Goal: Task Accomplishment & Management: Use online tool/utility

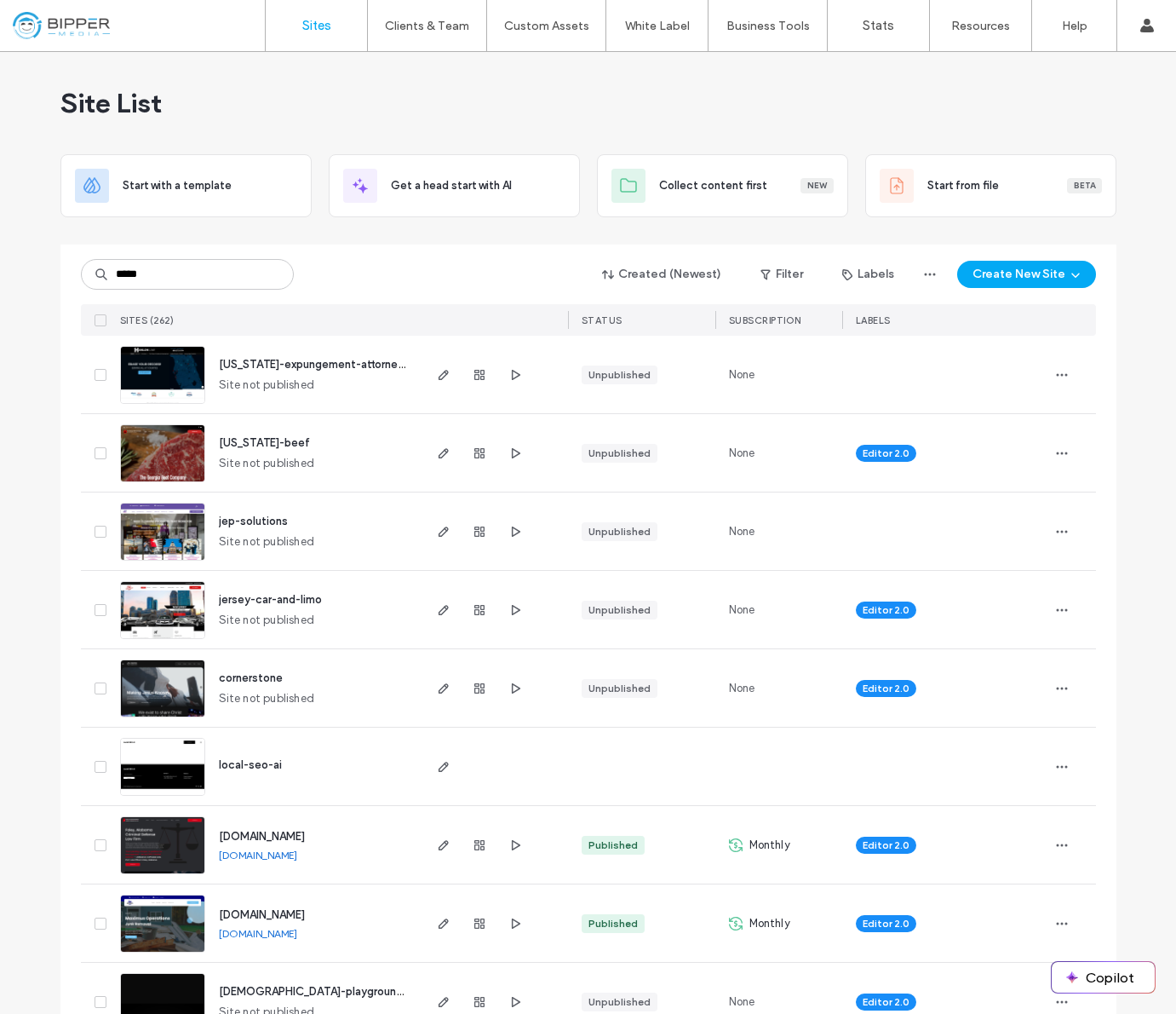
type input "*****"
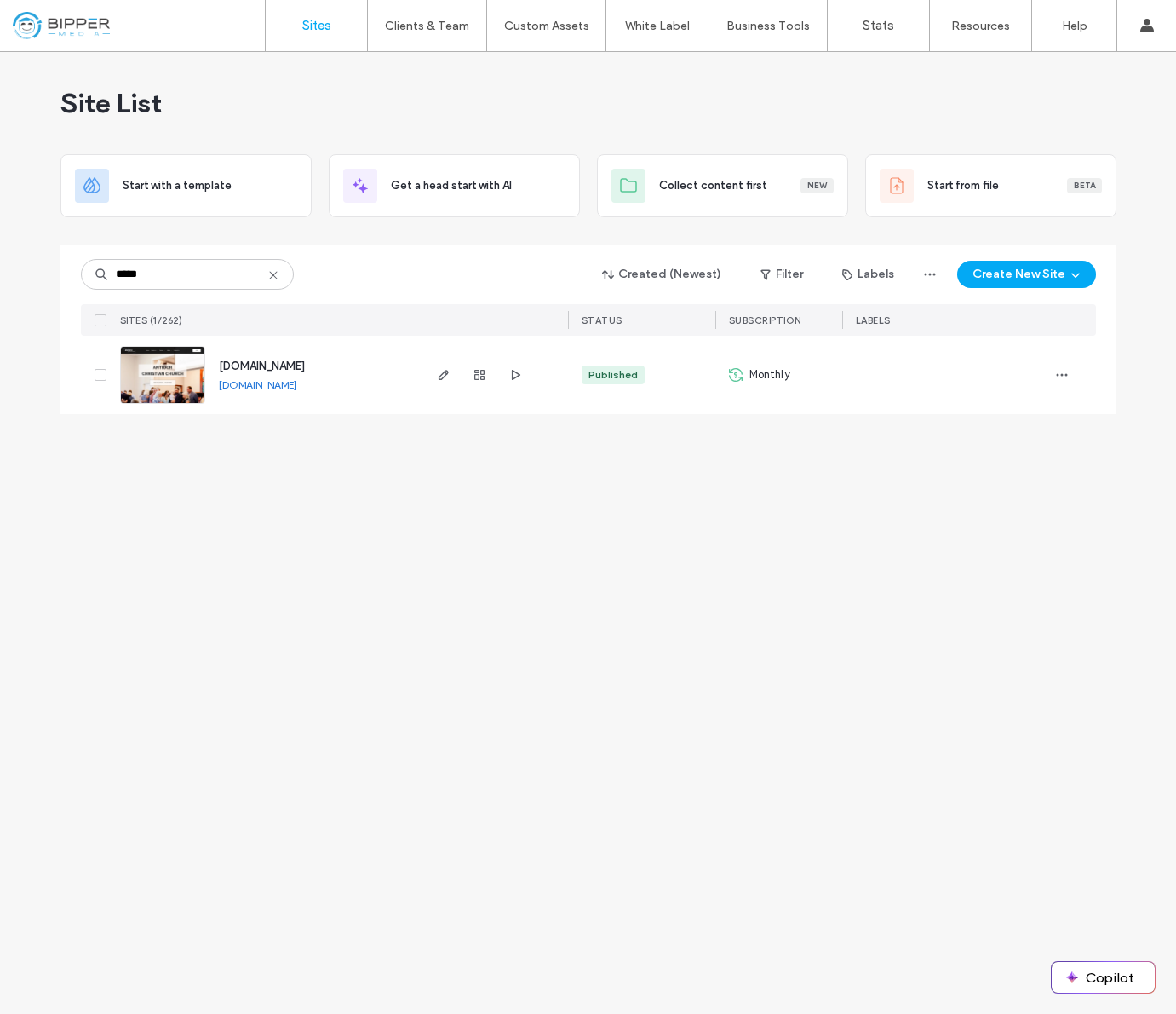
click at [259, 367] on span "[DOMAIN_NAME]" at bounding box center [261, 366] width 86 height 13
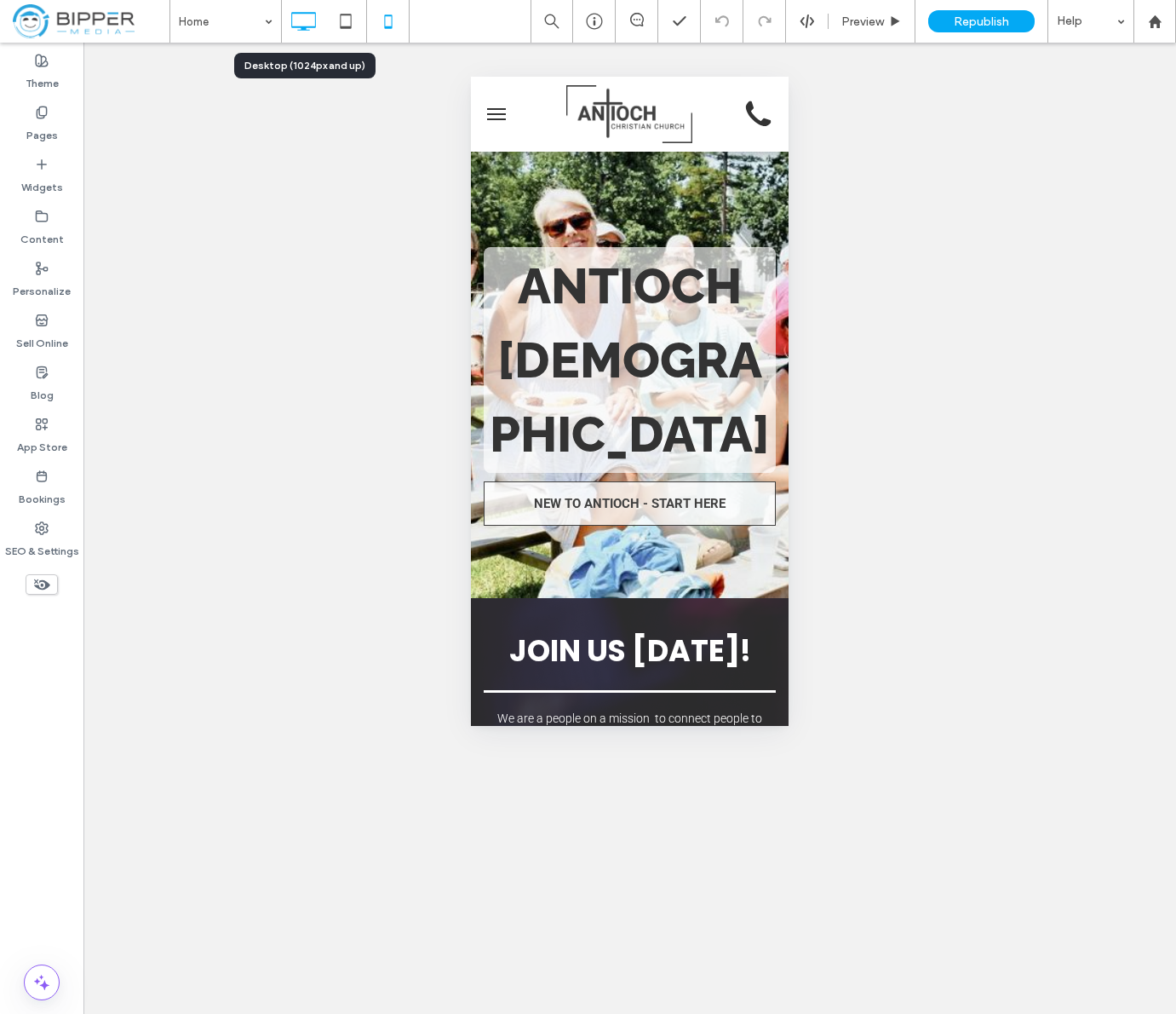
click at [296, 15] on icon at bounding box center [302, 21] width 34 height 34
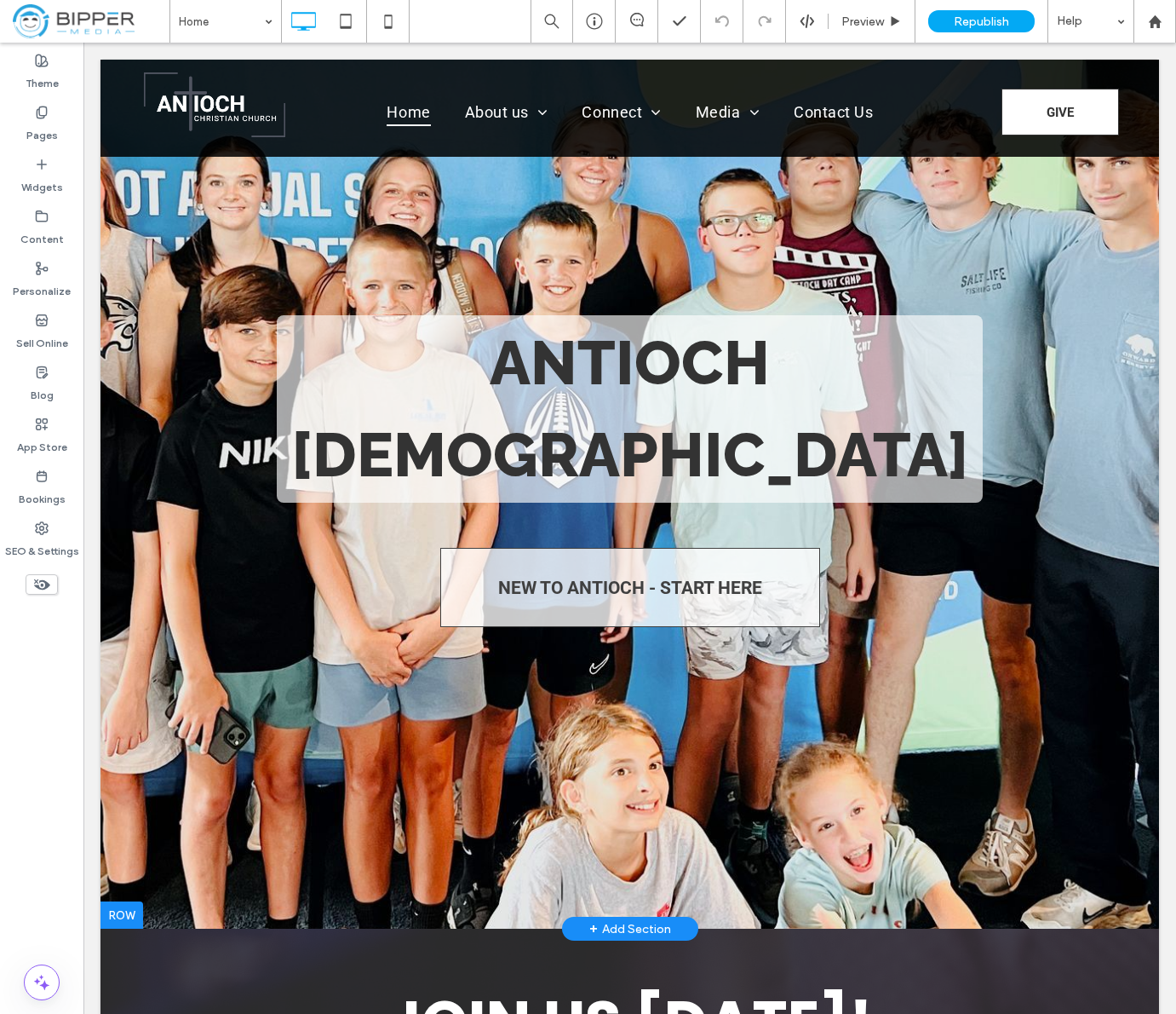
click at [382, 231] on div at bounding box center [629, 494] width 1058 height 869
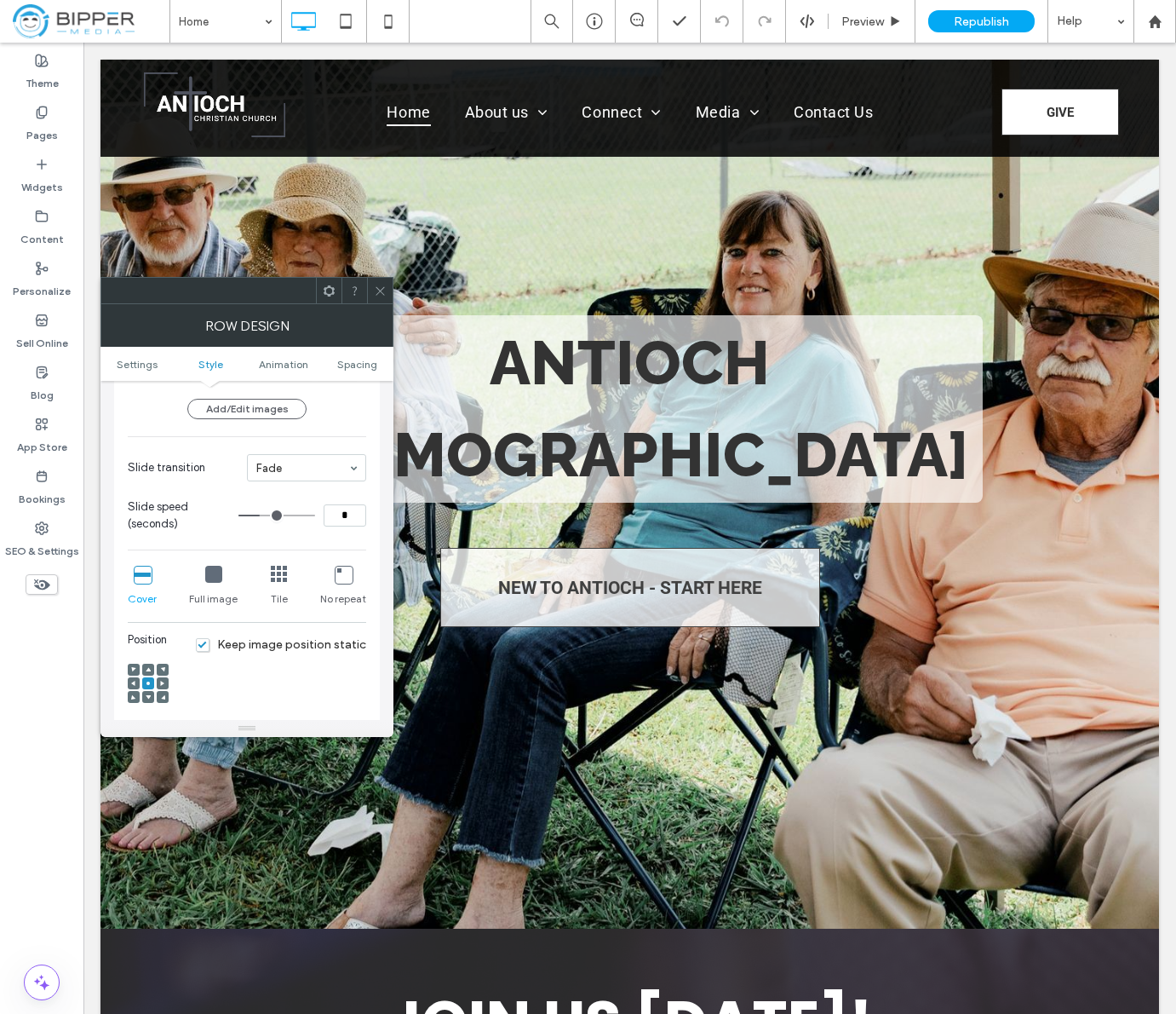
scroll to position [322, 0]
click at [379, 296] on icon at bounding box center [380, 291] width 13 height 13
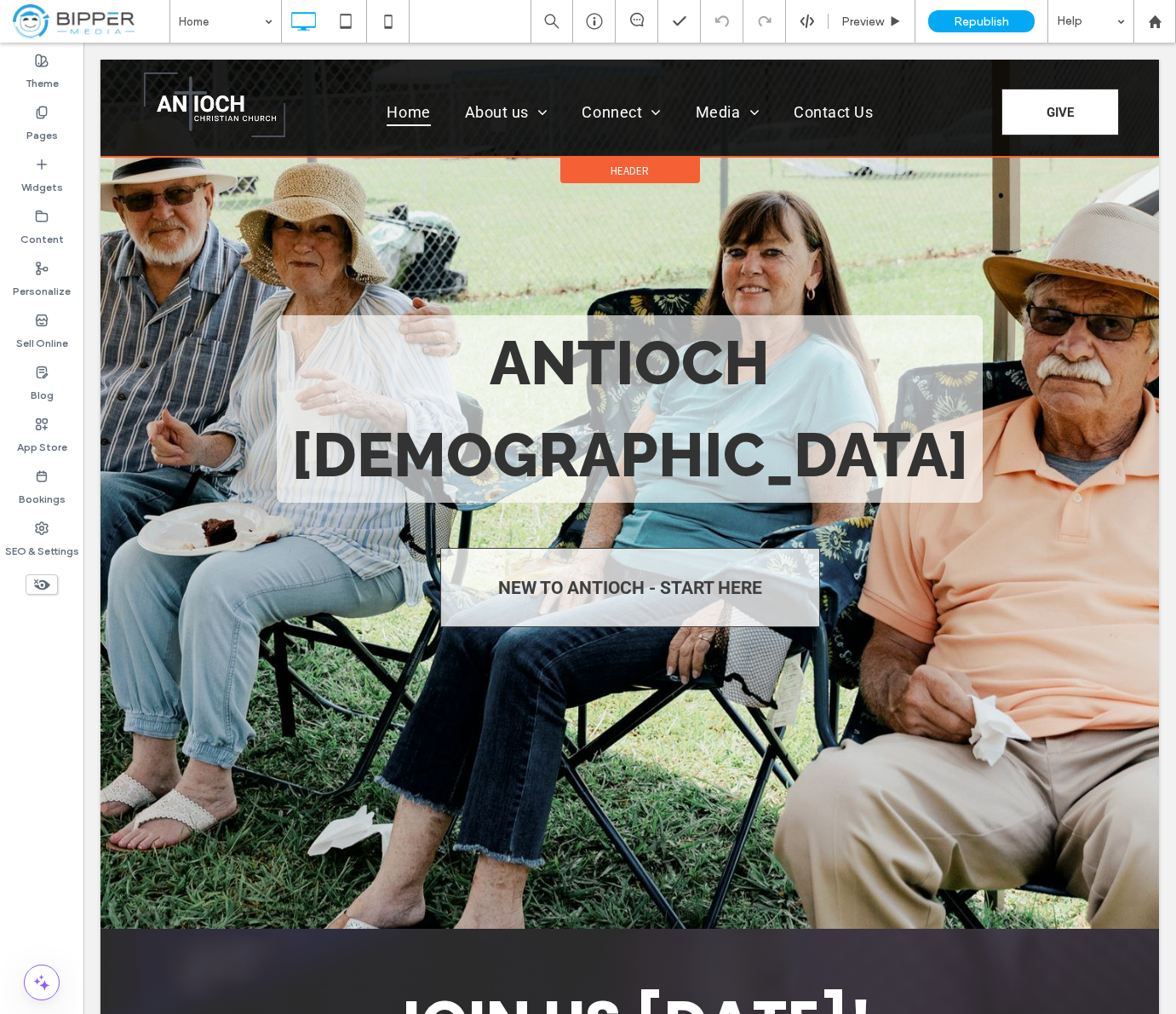
click at [639, 166] on span "Header" at bounding box center [629, 171] width 38 height 15
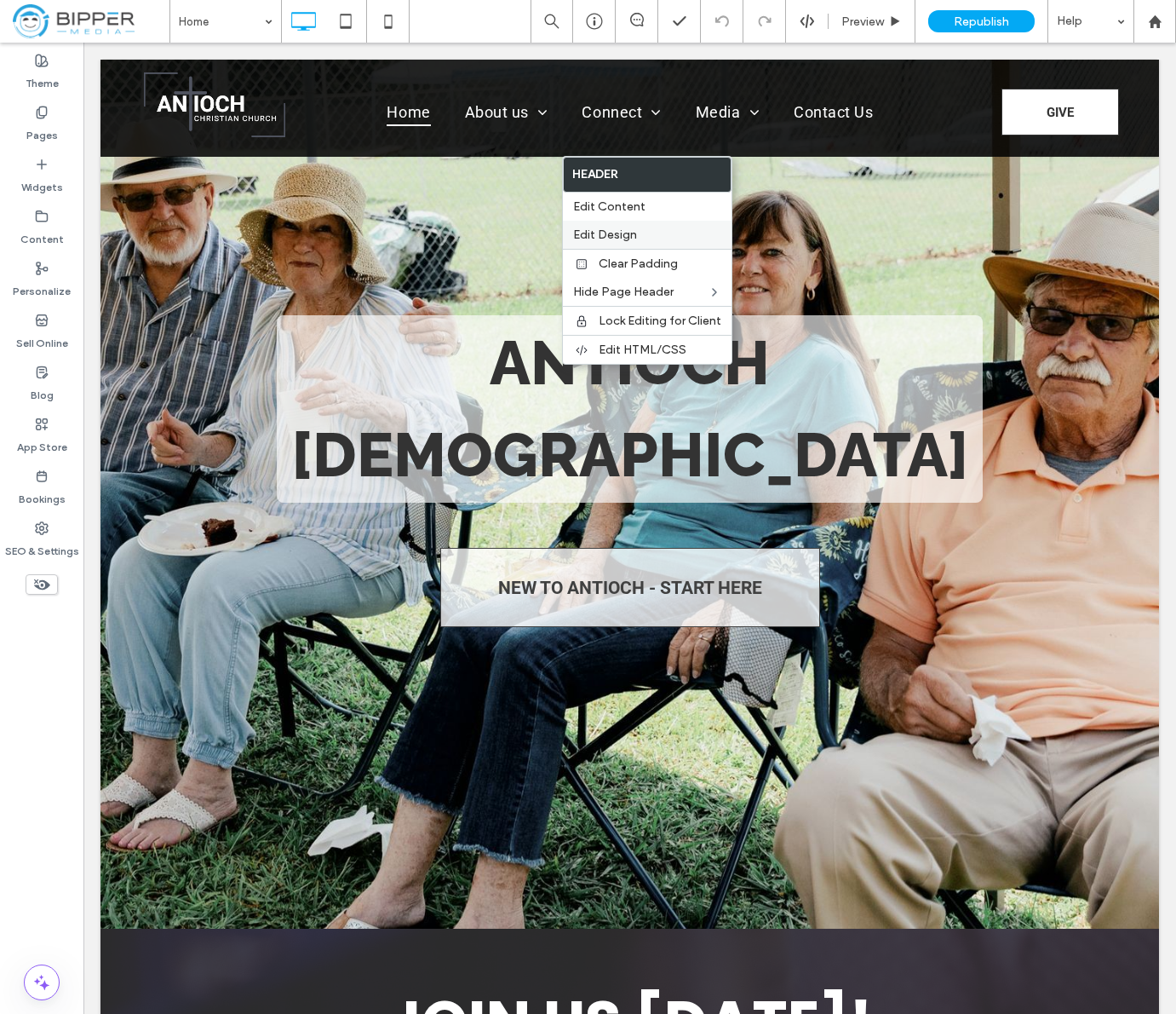
click at [636, 232] on label "Edit Design" at bounding box center [647, 235] width 148 height 15
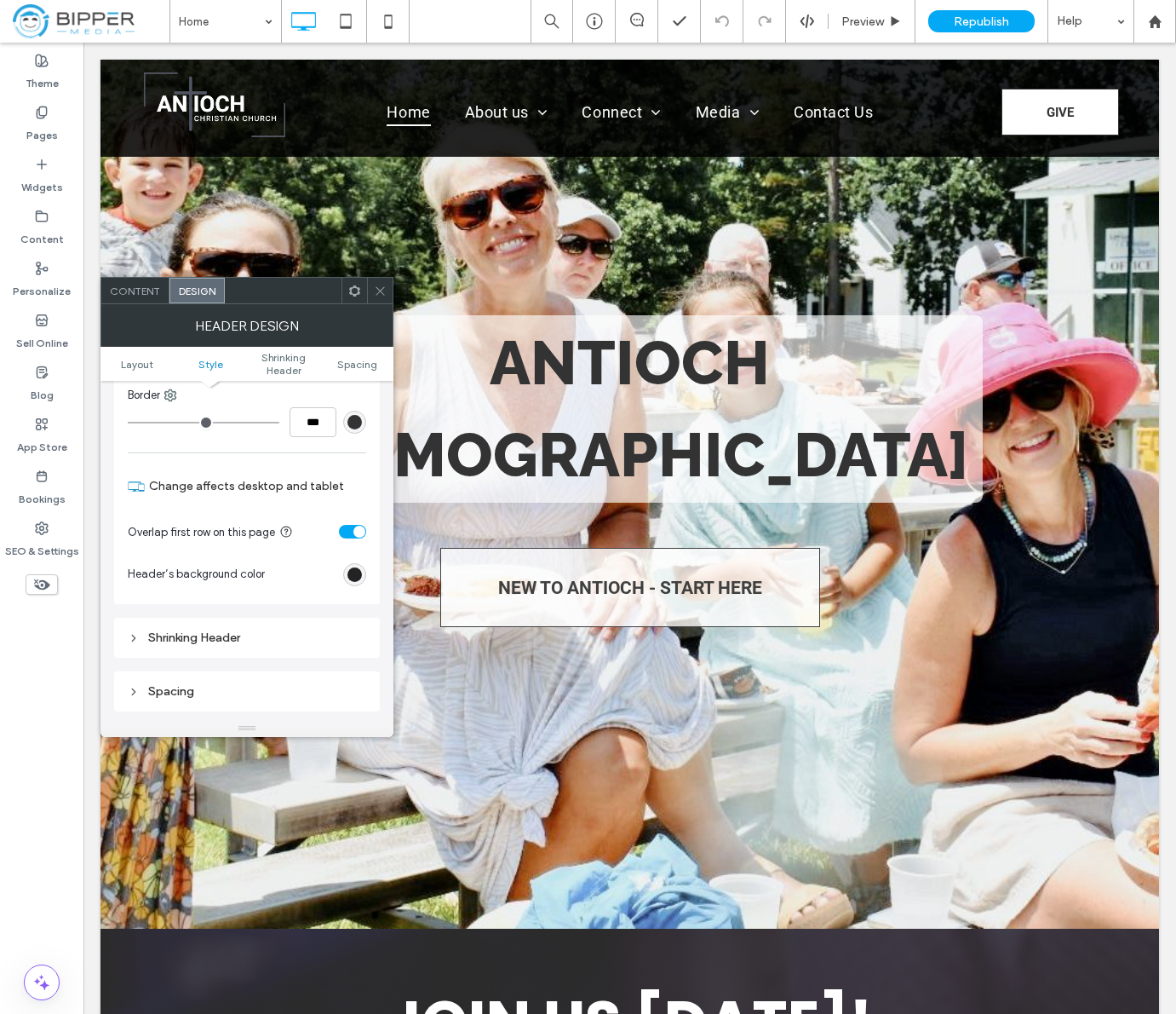
scroll to position [367, 0]
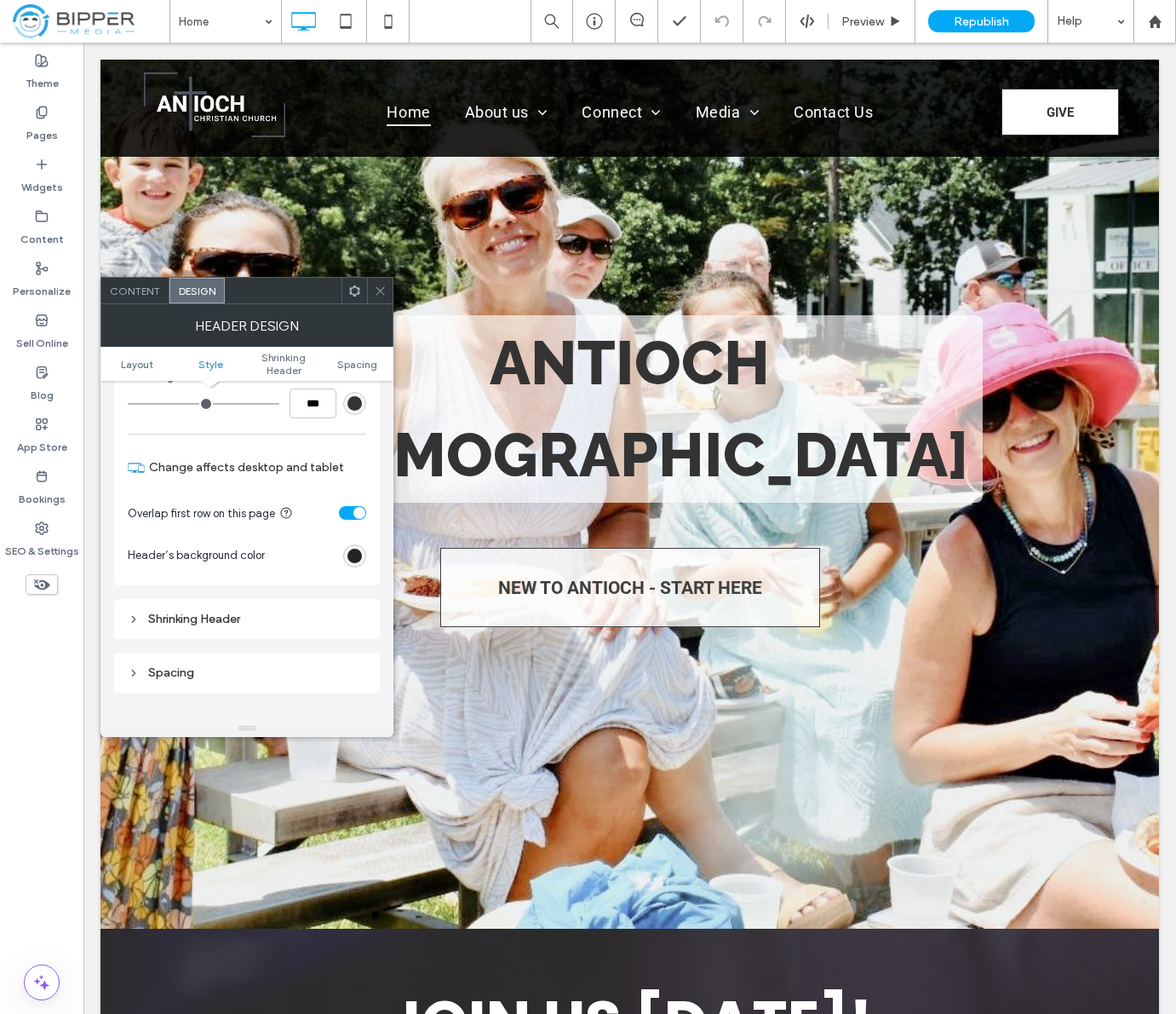
click at [364, 517] on div "toggle" at bounding box center [353, 512] width 27 height 14
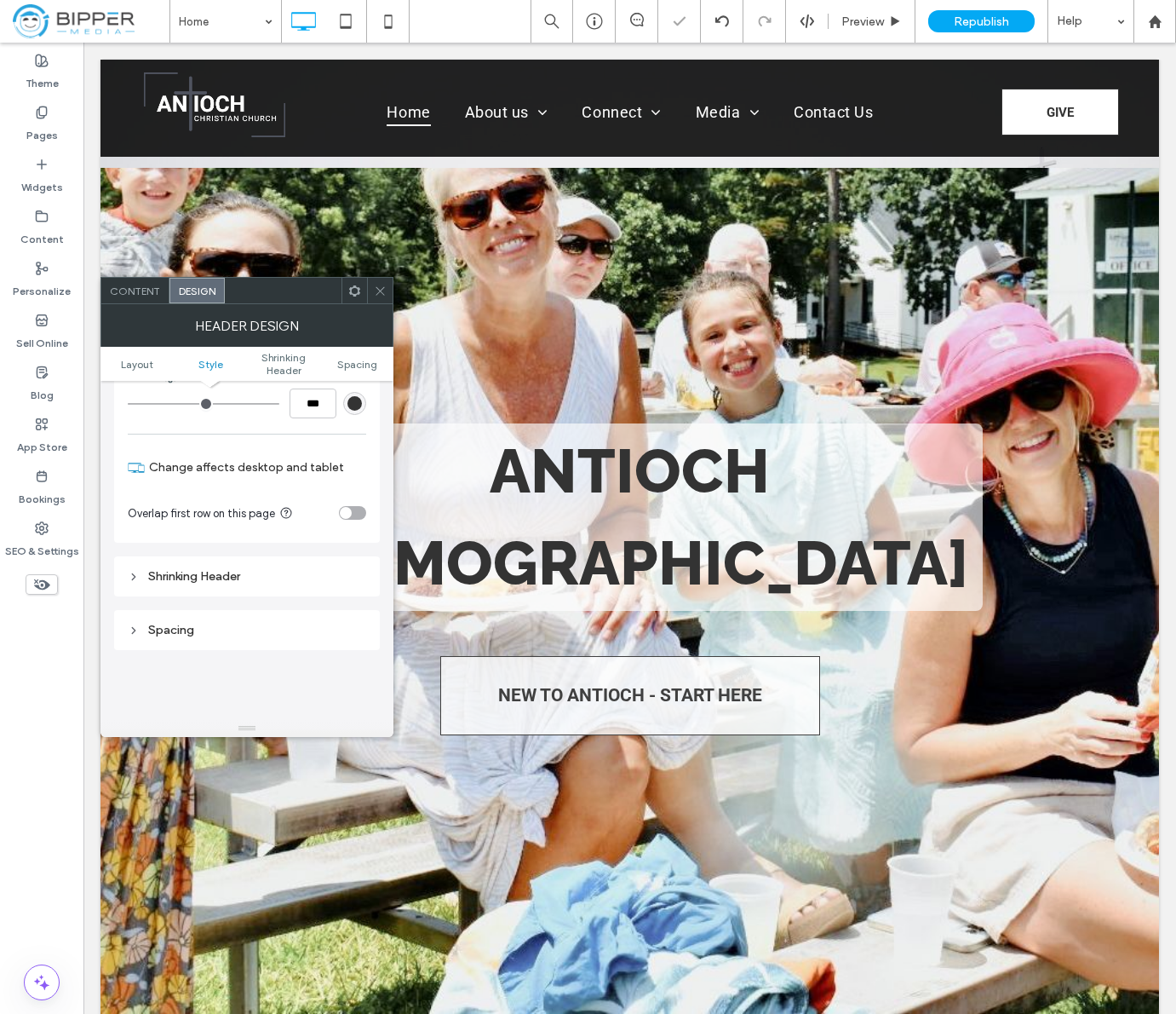
click at [383, 292] on icon at bounding box center [380, 291] width 13 height 13
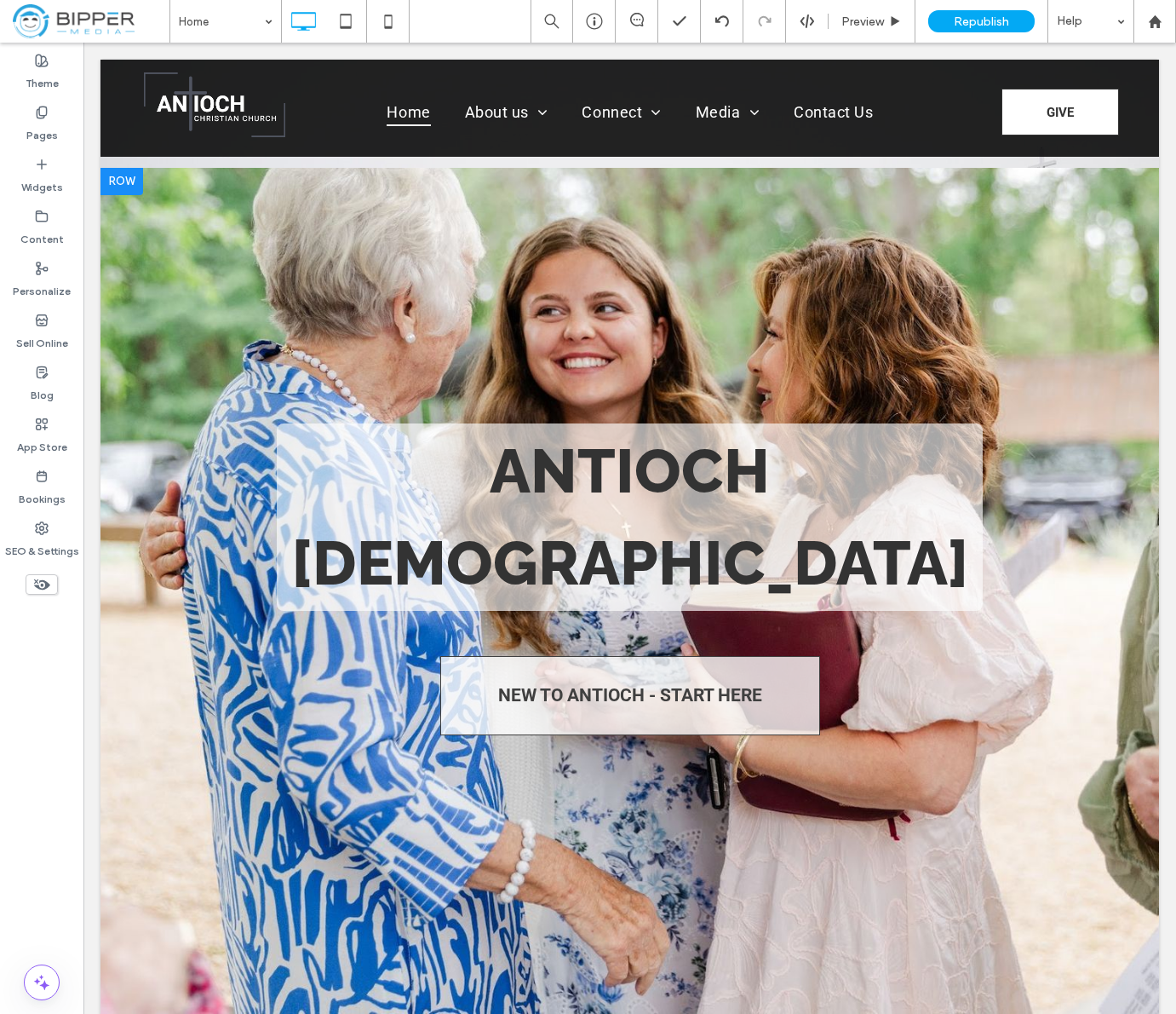
click at [117, 178] on div at bounding box center [121, 181] width 43 height 27
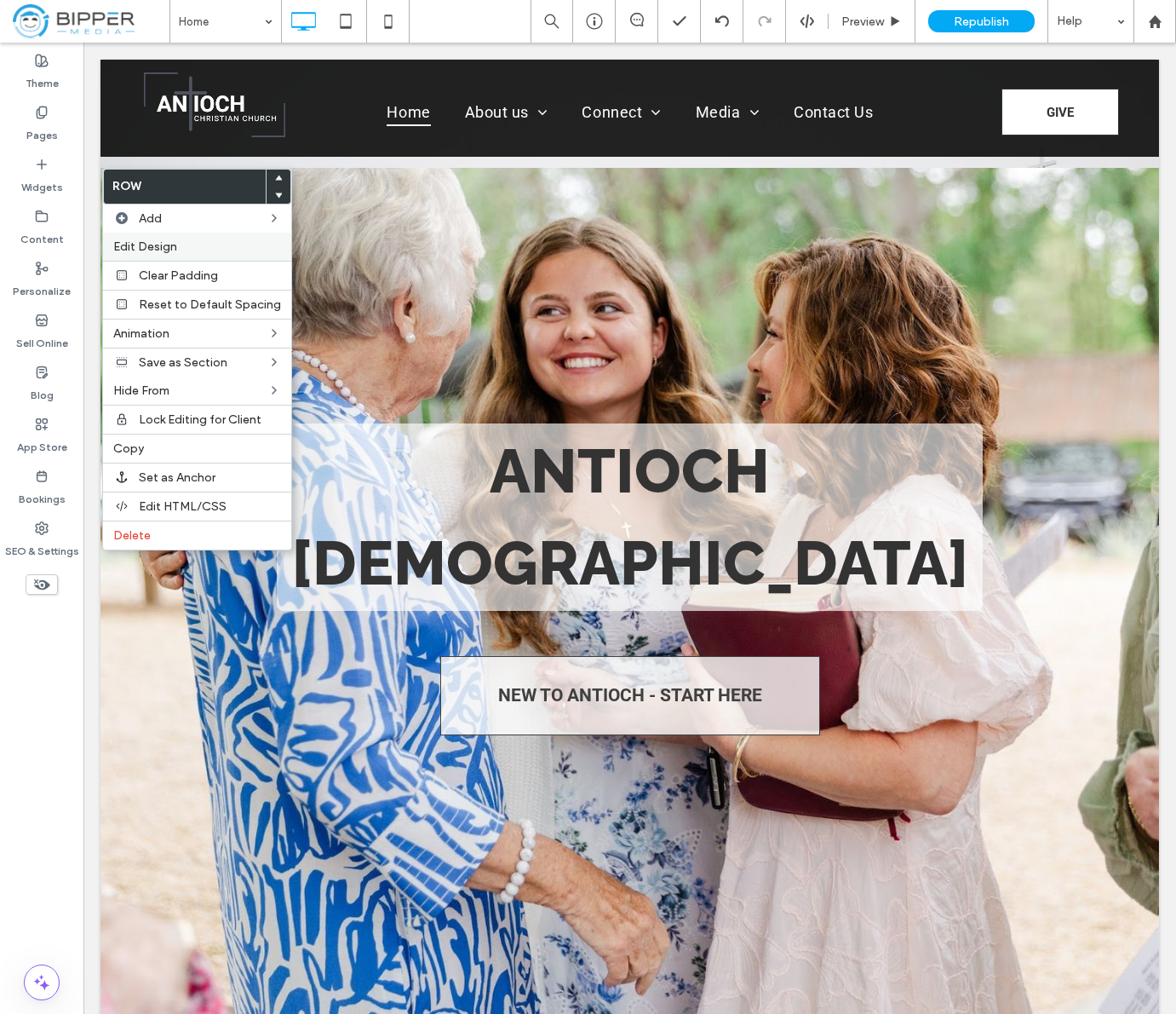
click at [174, 248] on span "Edit Design" at bounding box center [145, 247] width 64 height 15
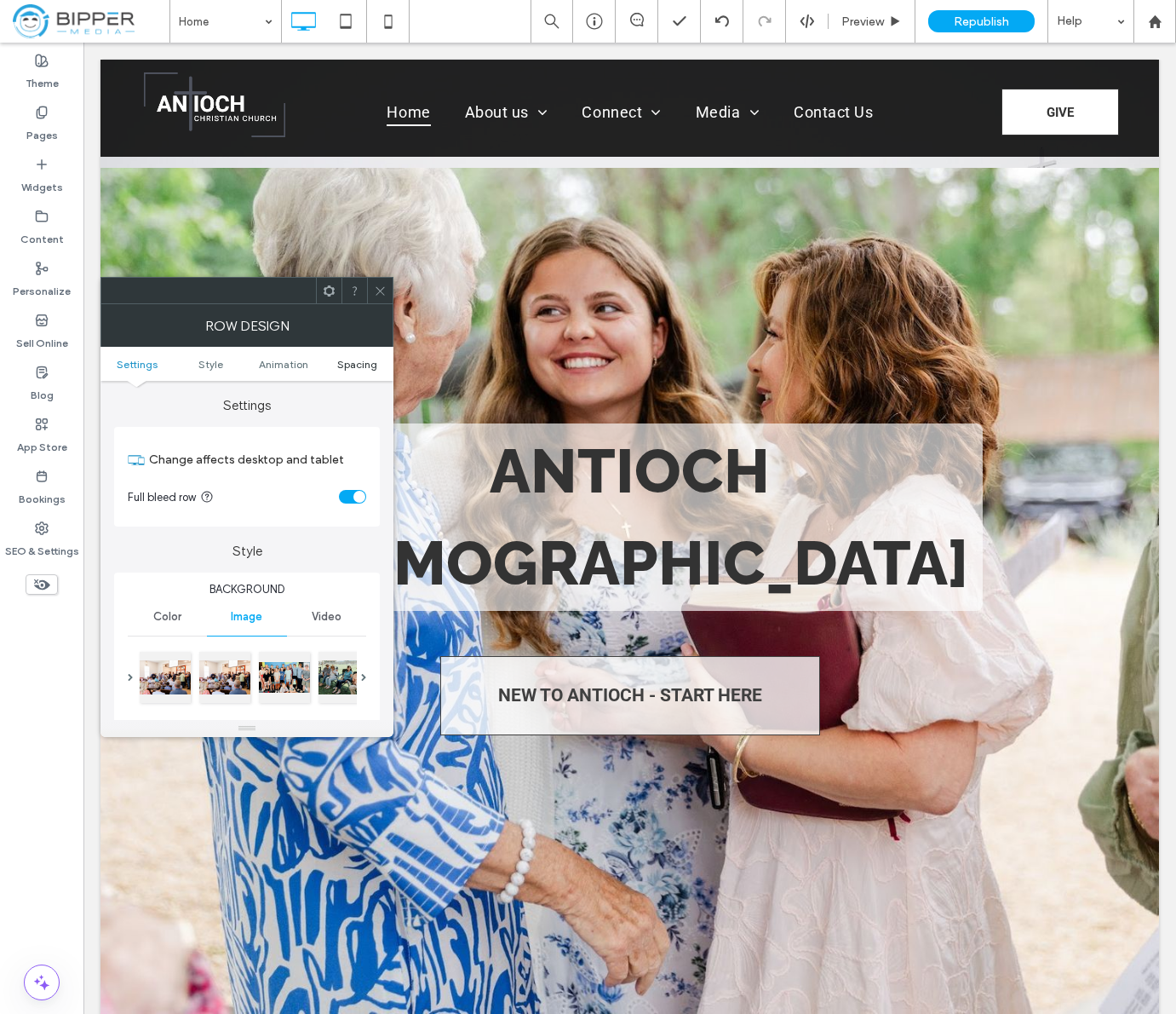
click at [362, 361] on span "Spacing" at bounding box center [357, 364] width 40 height 13
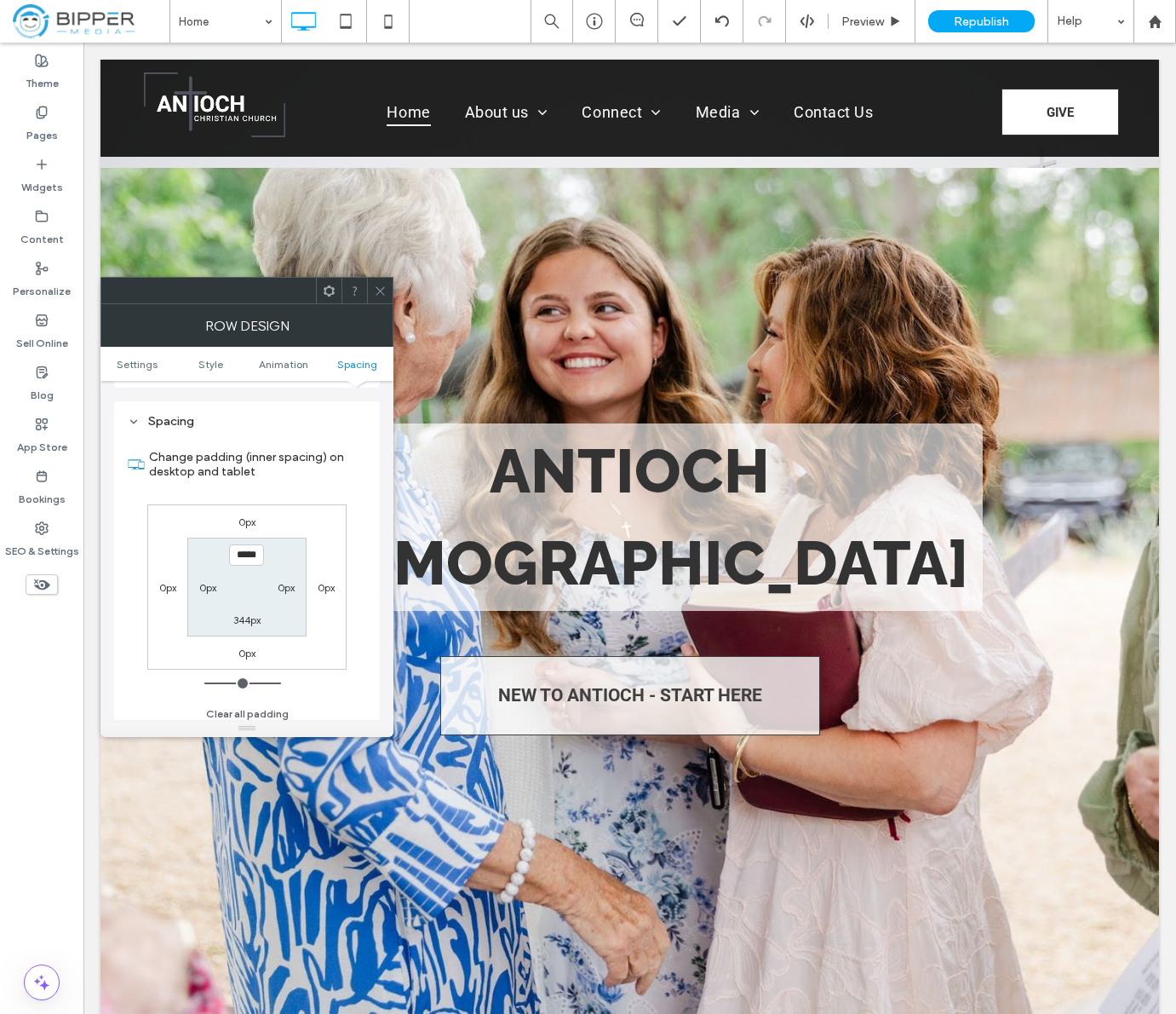
scroll to position [916, 0]
click at [242, 517] on label "0px" at bounding box center [247, 514] width 17 height 13
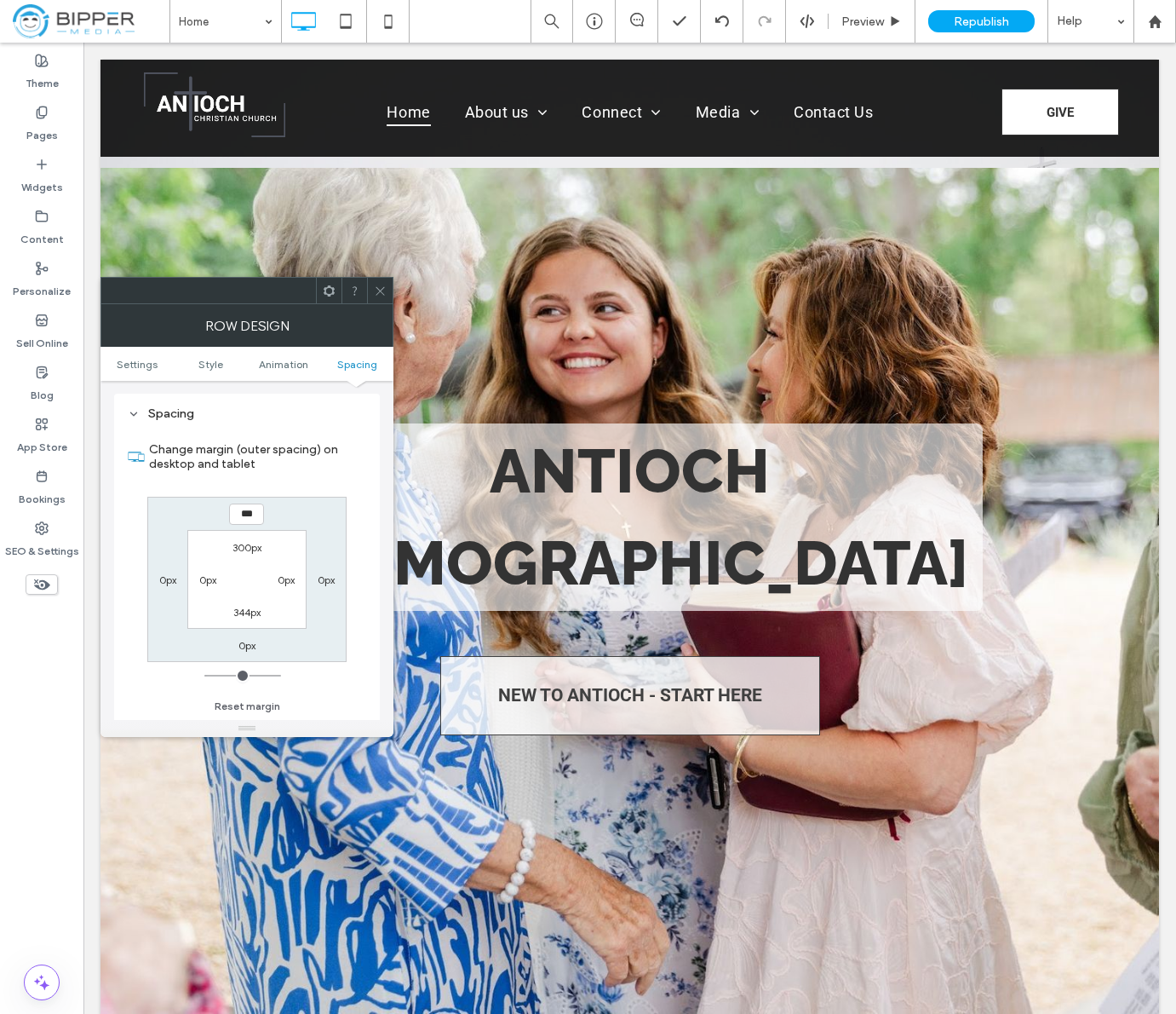
type input "*"
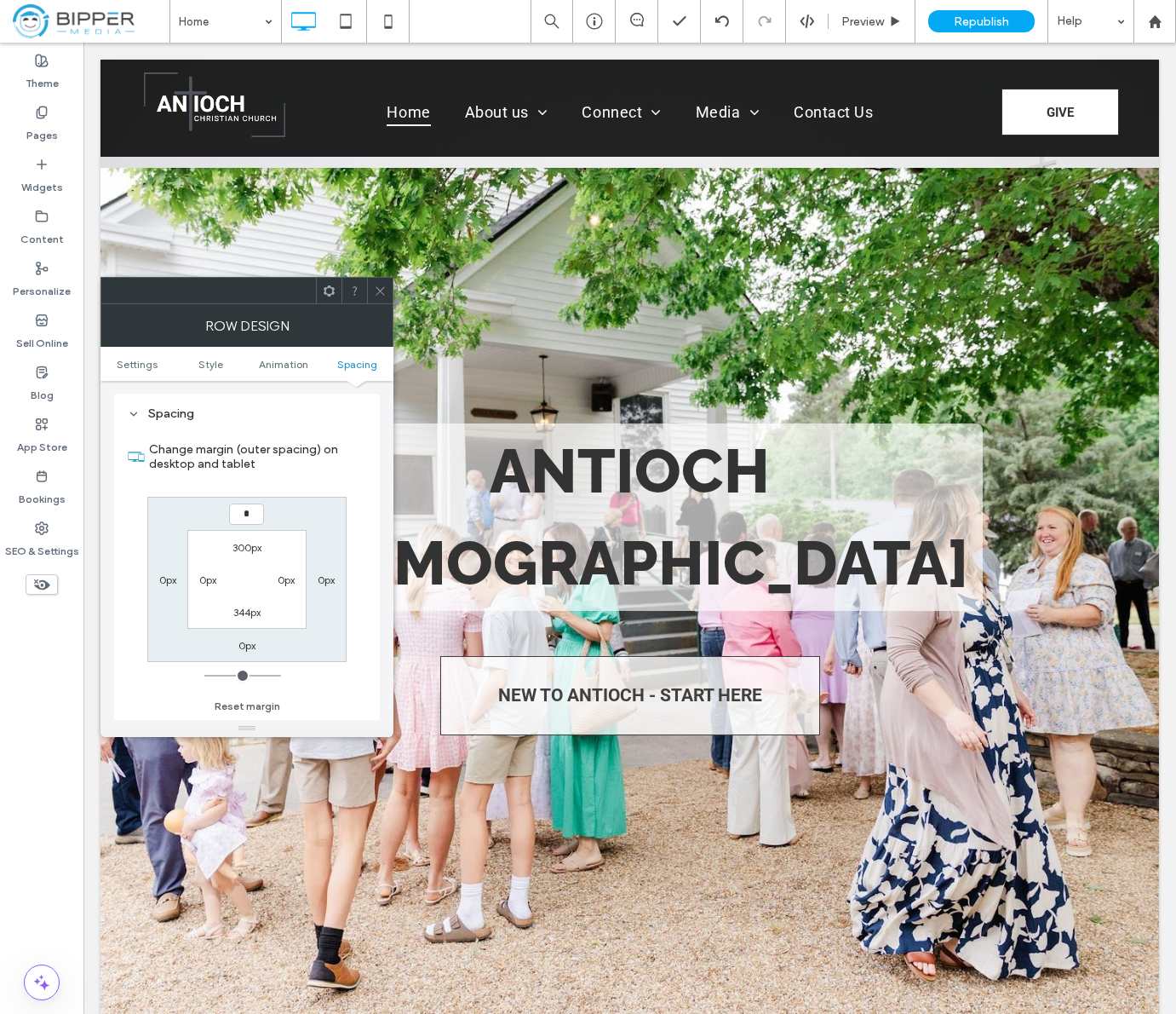
type input "*"
click at [384, 291] on icon at bounding box center [380, 291] width 13 height 13
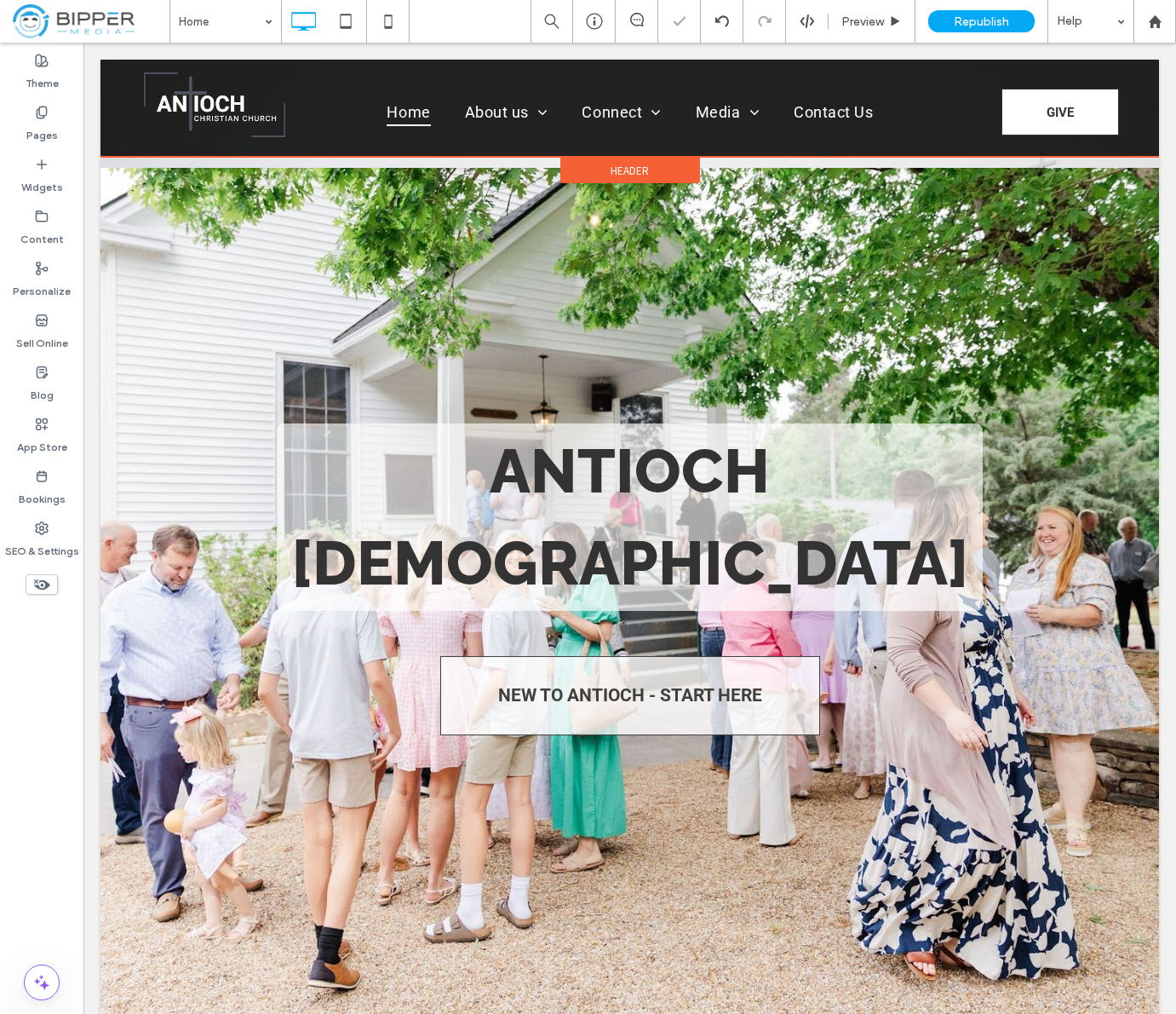
click at [639, 164] on span "Header" at bounding box center [629, 171] width 38 height 15
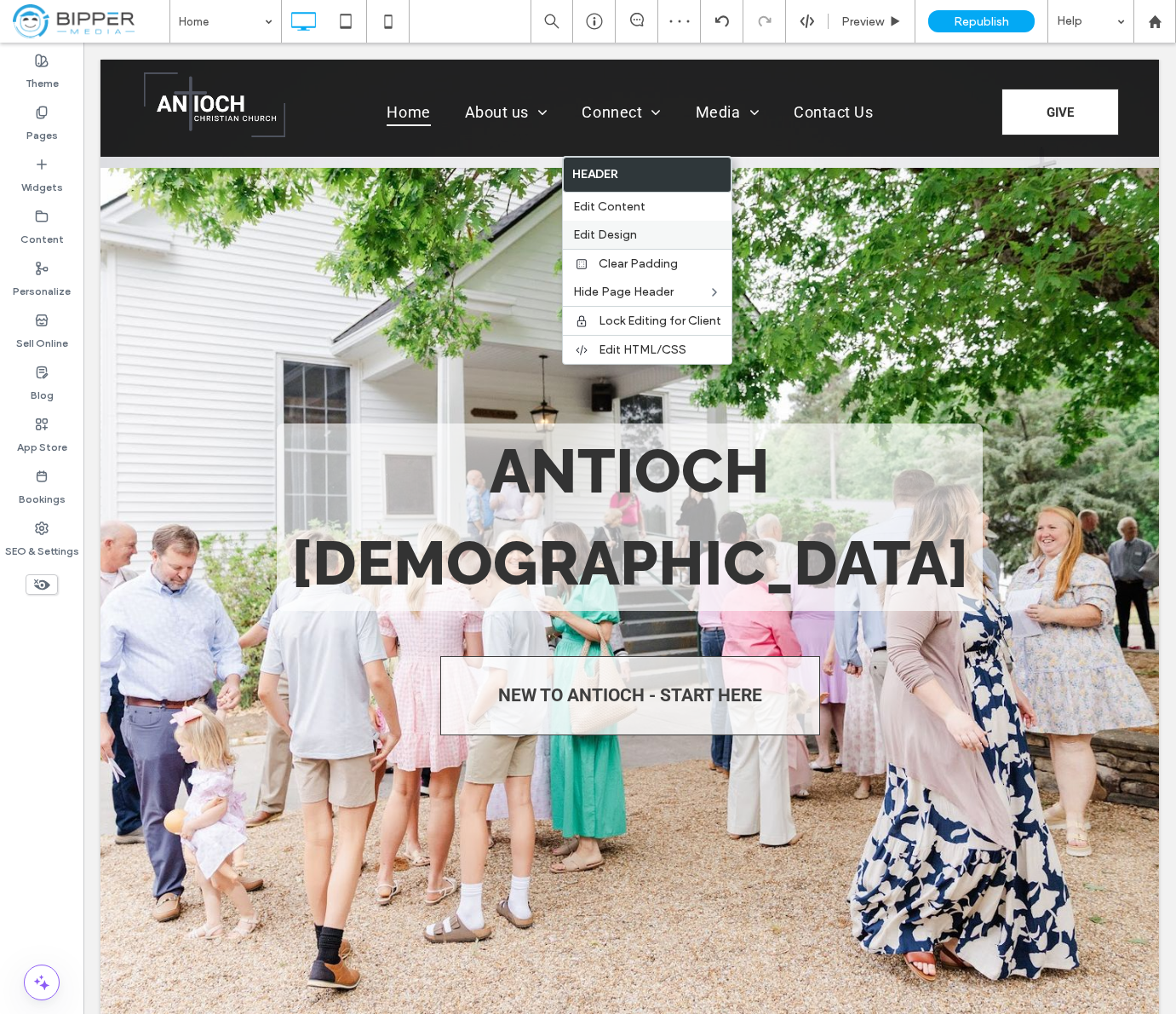
click at [629, 242] on div "Edit Design" at bounding box center [647, 234] width 169 height 28
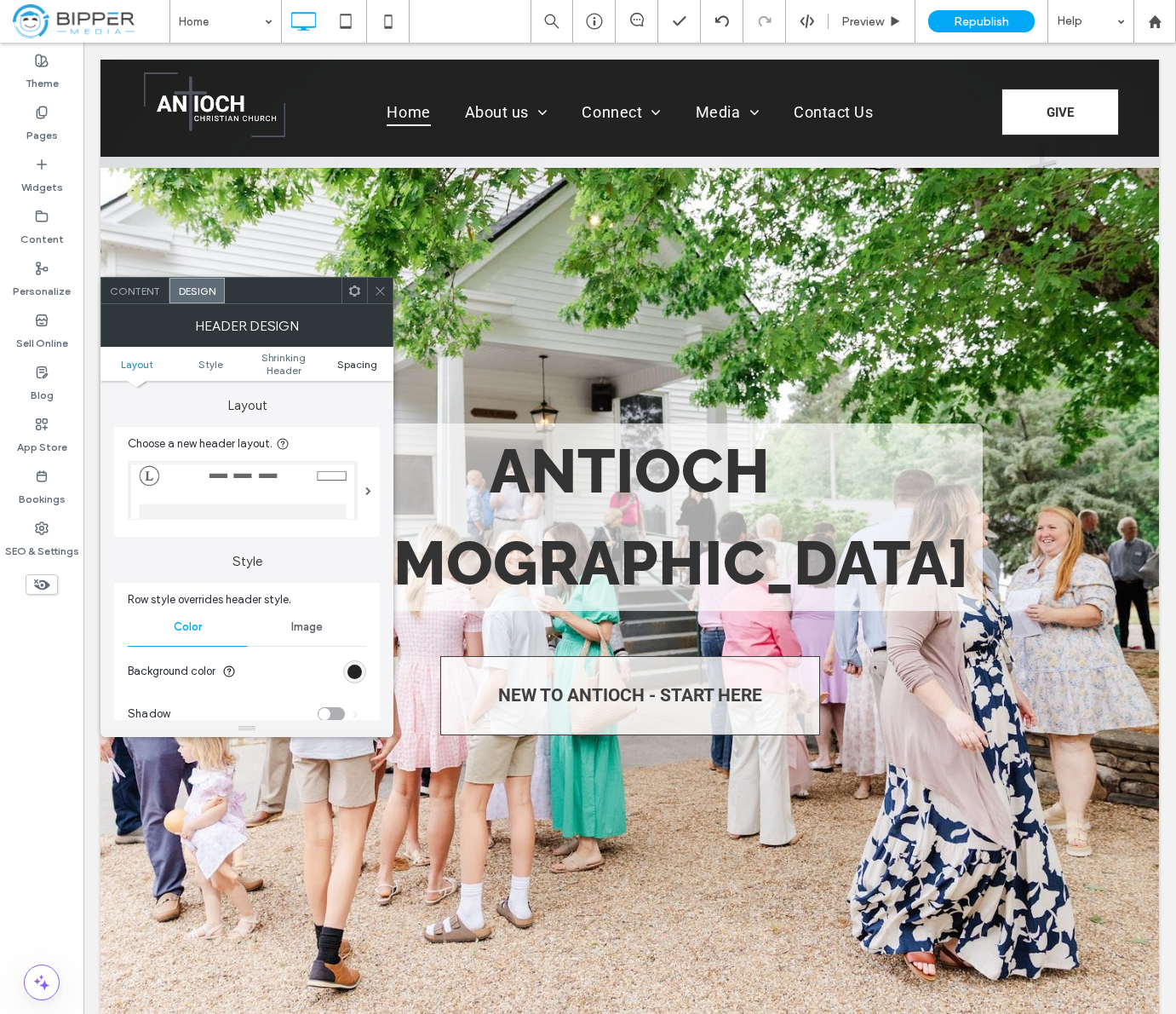
click at [356, 365] on span "Spacing" at bounding box center [357, 364] width 40 height 13
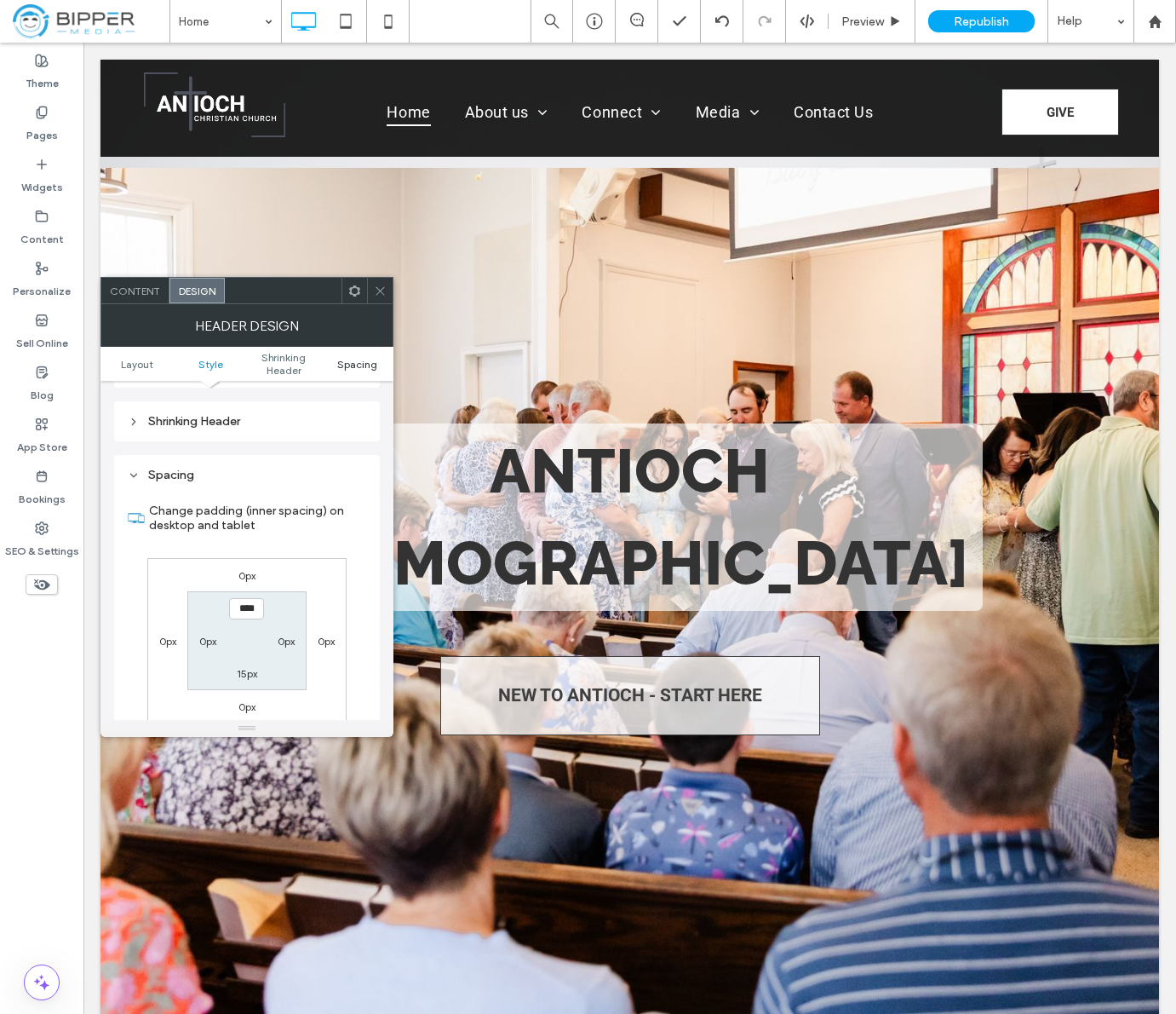
scroll to position [584, 0]
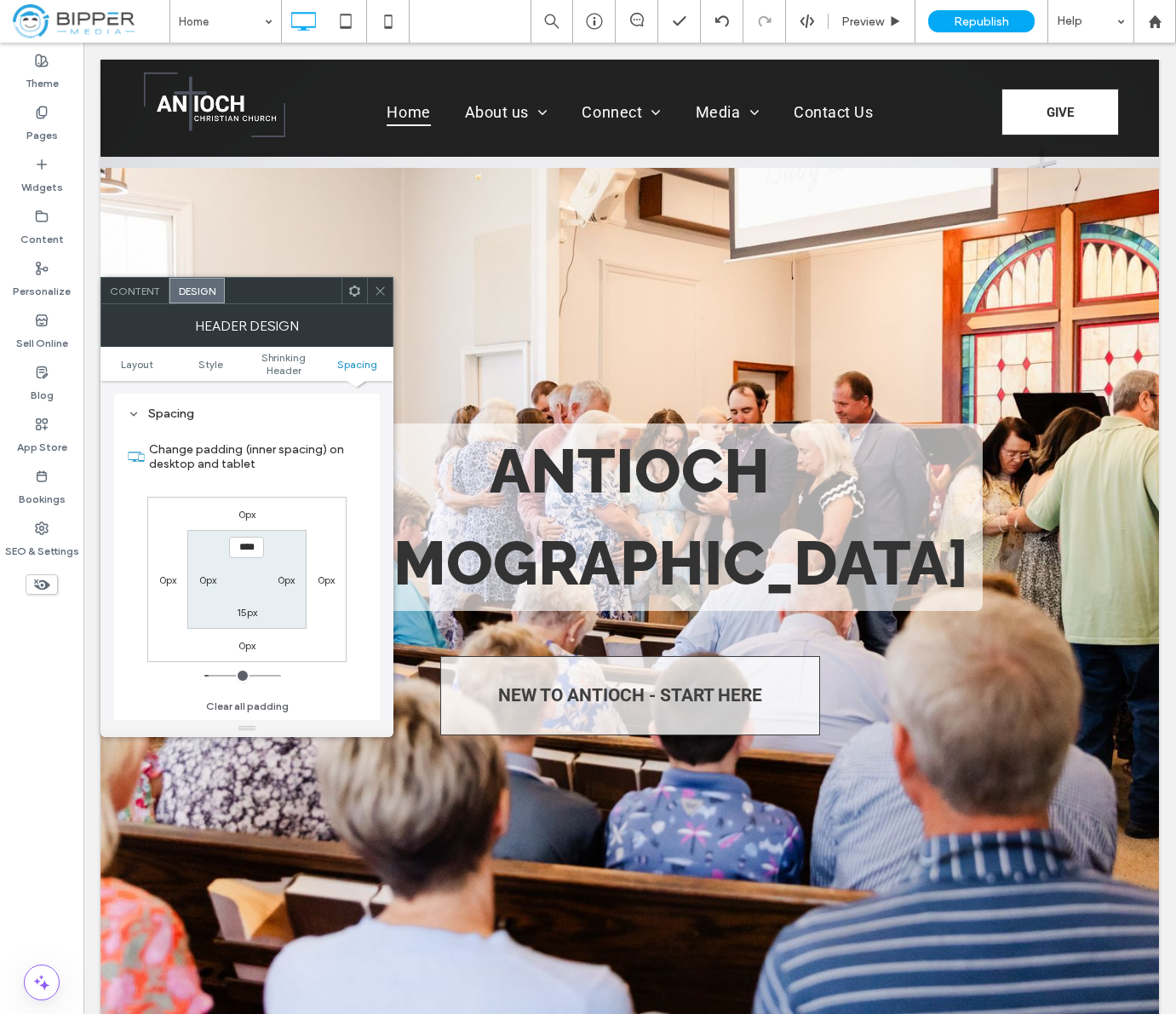
click at [248, 642] on label "0px" at bounding box center [247, 645] width 17 height 13
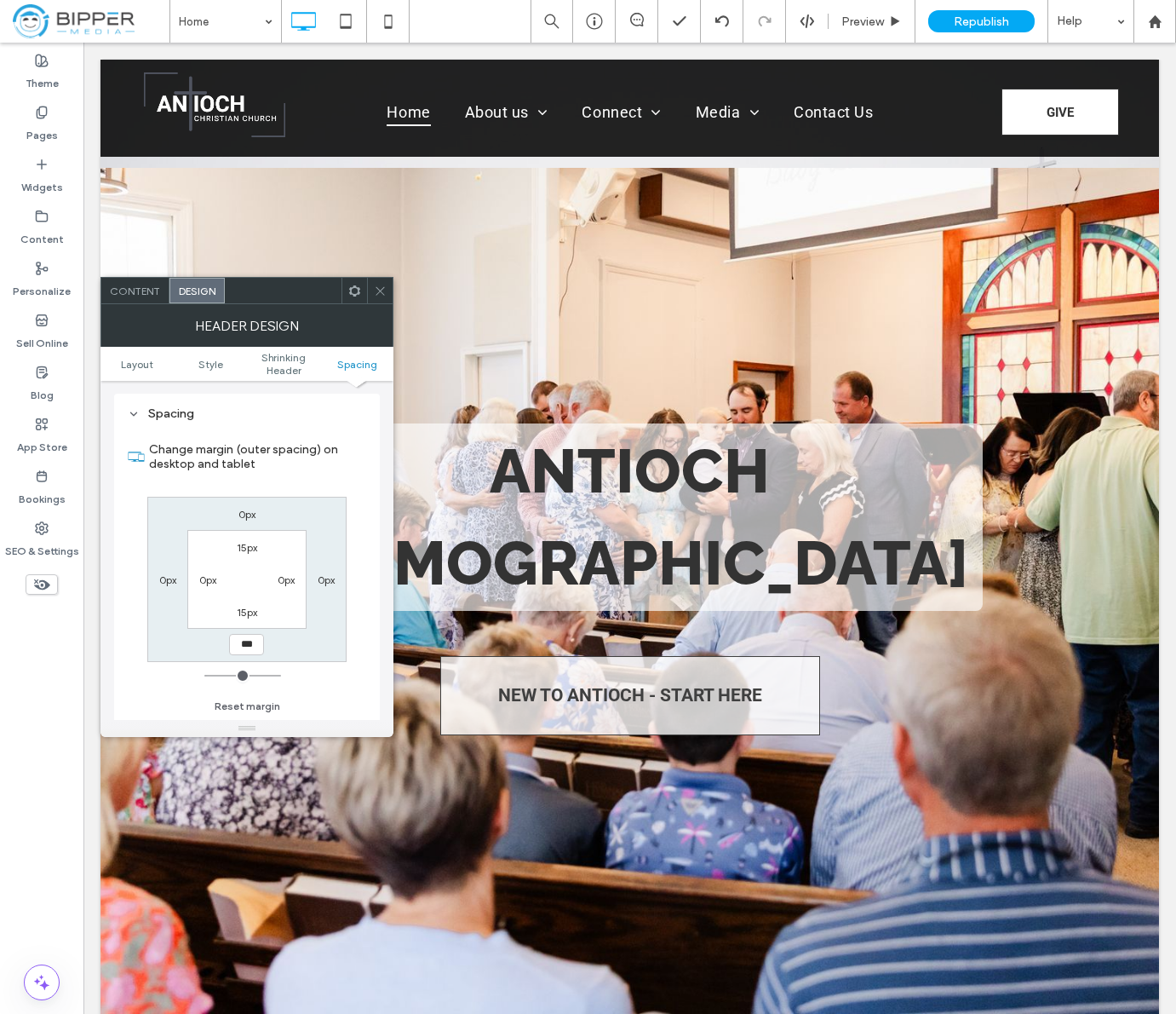
type input "*"
click at [247, 612] on label "15px" at bounding box center [247, 612] width 20 height 13
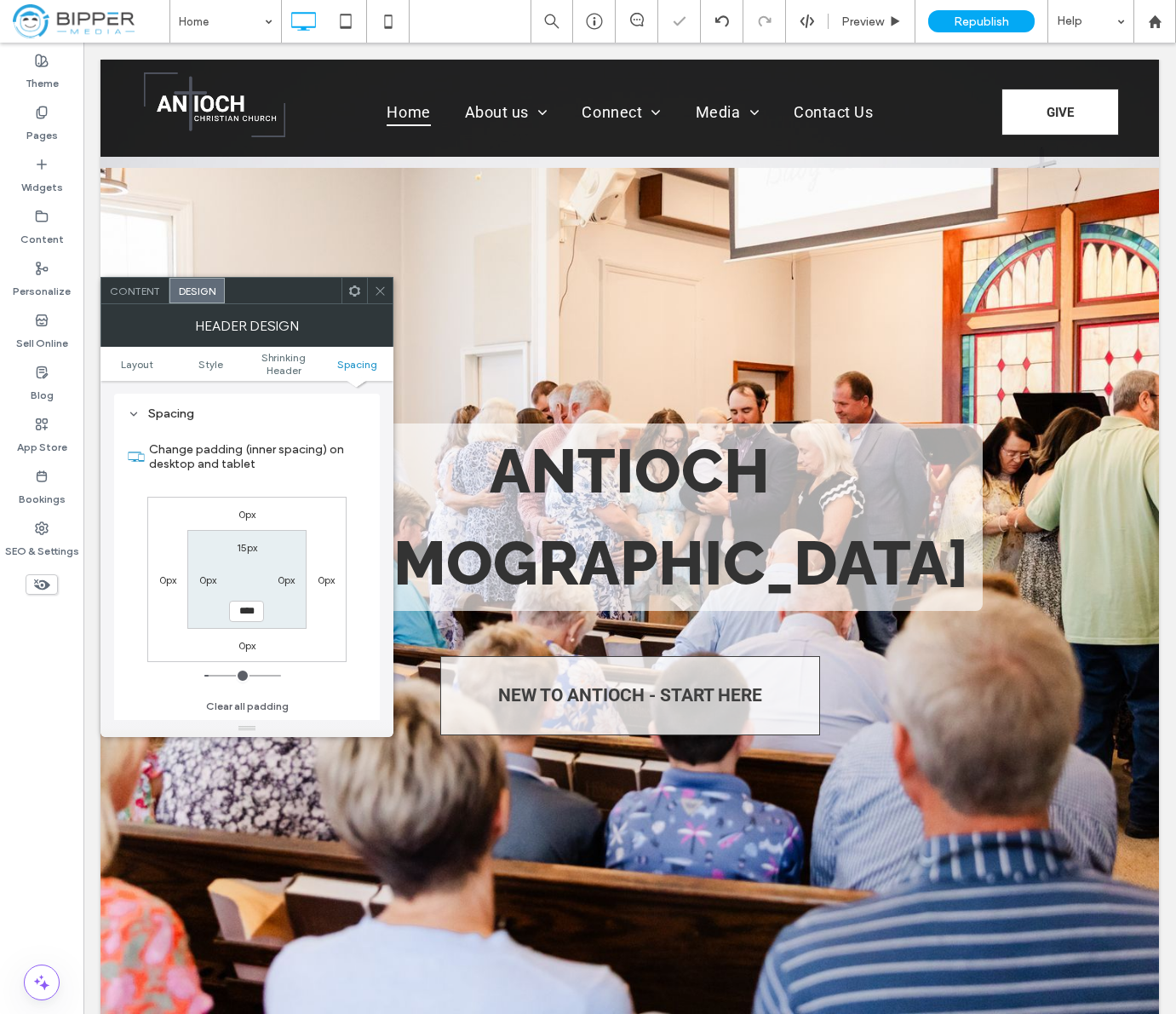
type input "**"
type input "*"
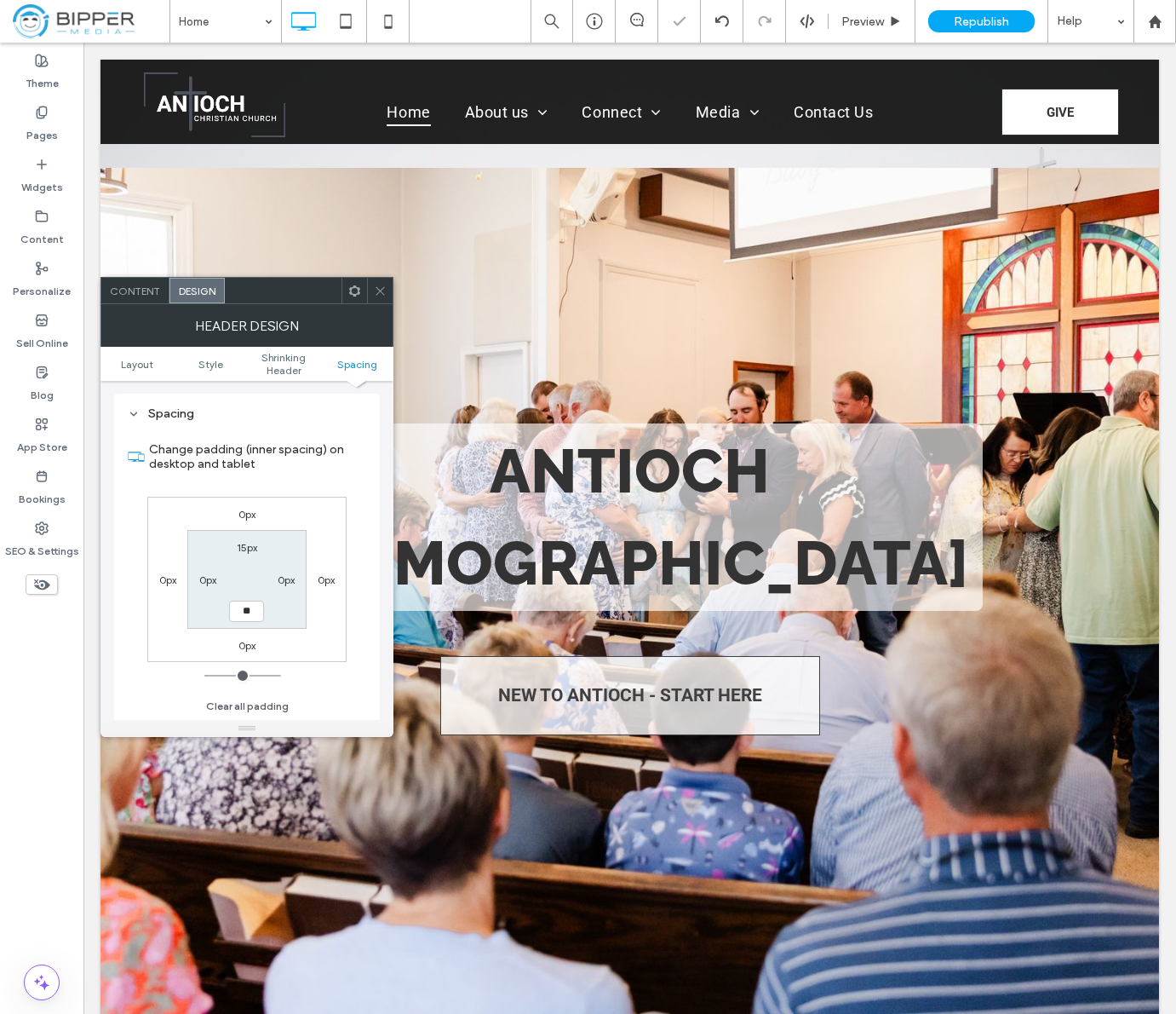
type input "*"
type input "**"
type input "****"
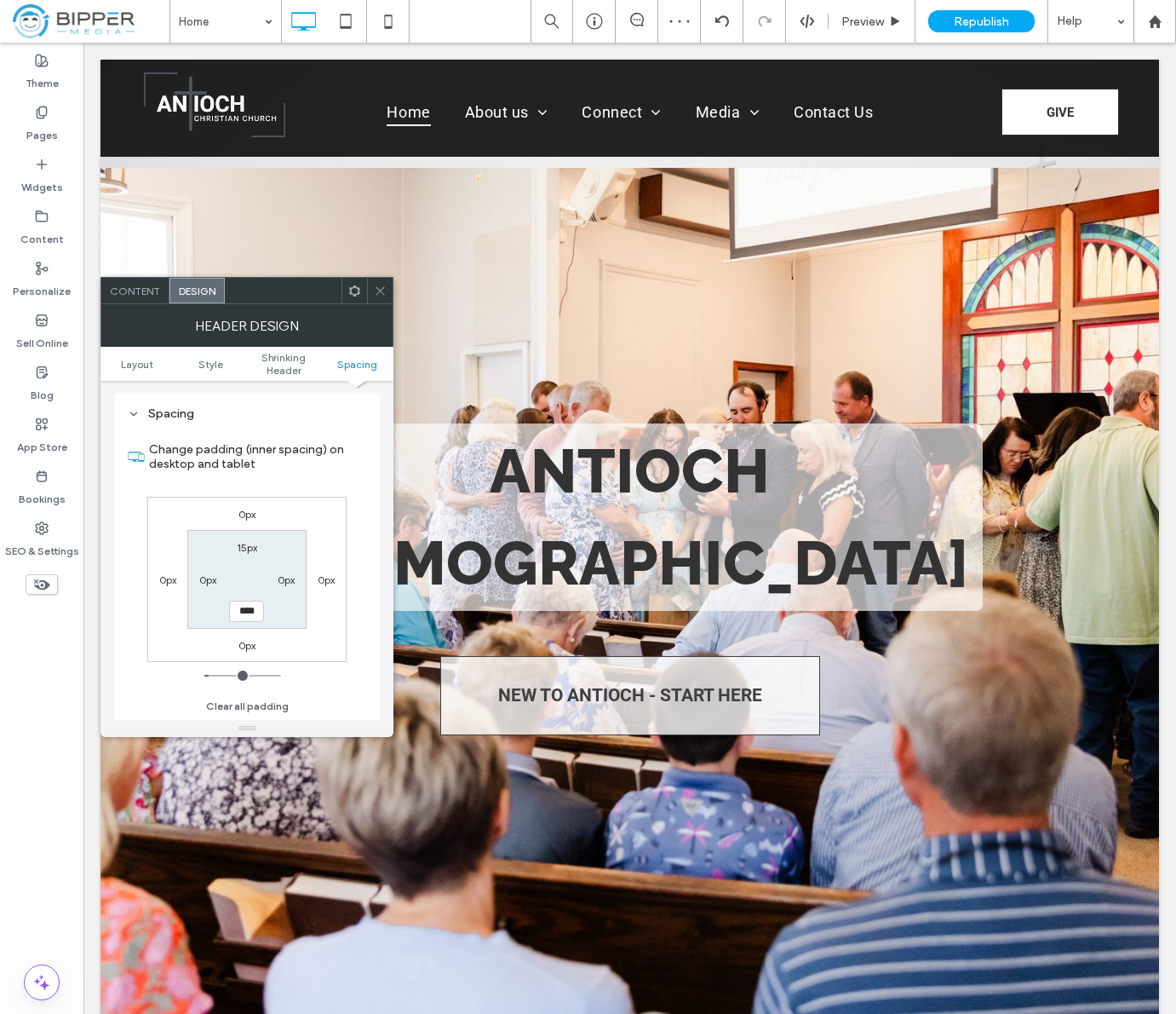
click at [387, 288] on div at bounding box center [380, 291] width 26 height 26
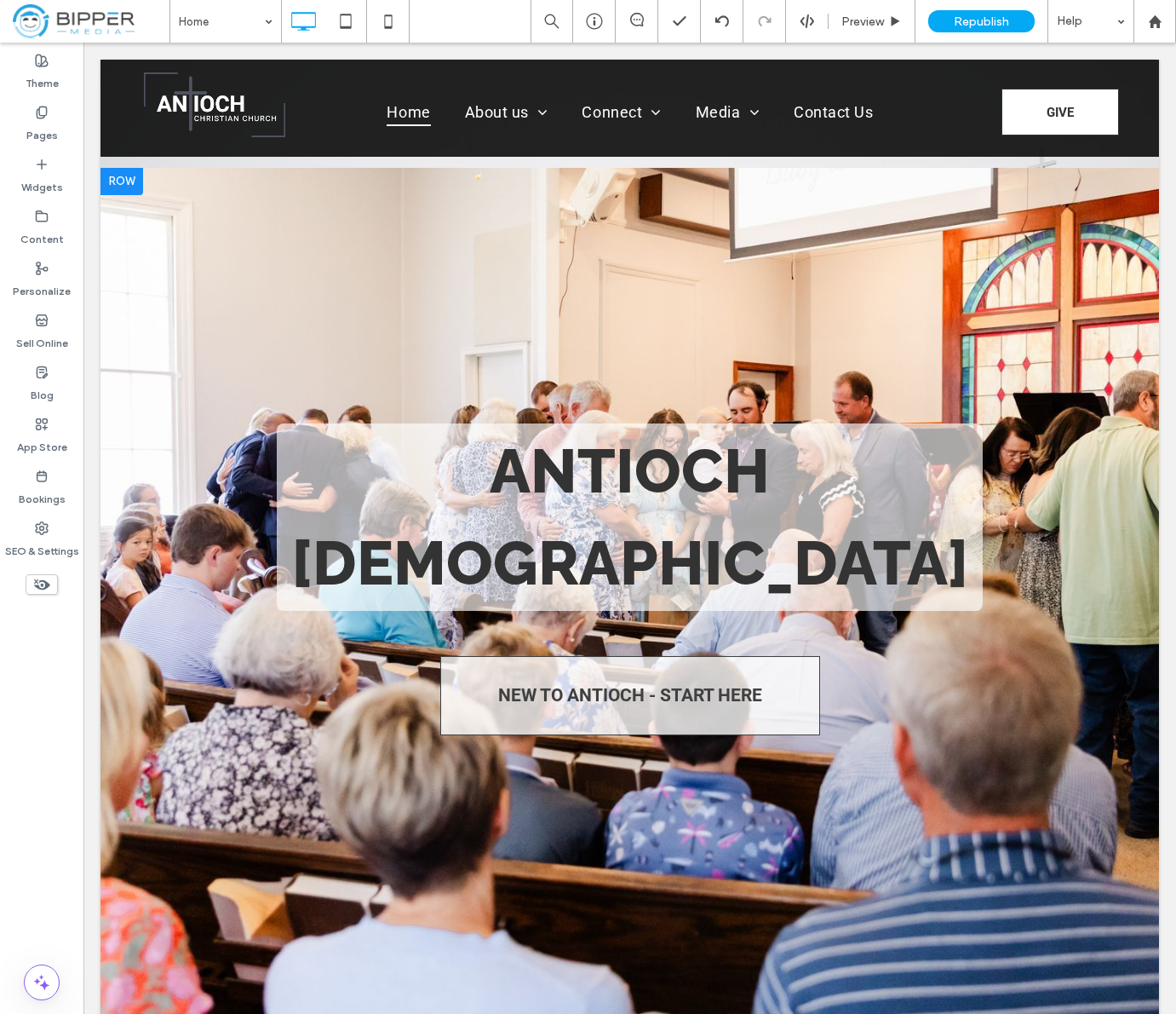
drag, startPoint x: 256, startPoint y: 170, endPoint x: 128, endPoint y: 185, distance: 128.9
click at [256, 170] on div at bounding box center [629, 602] width 1058 height 869
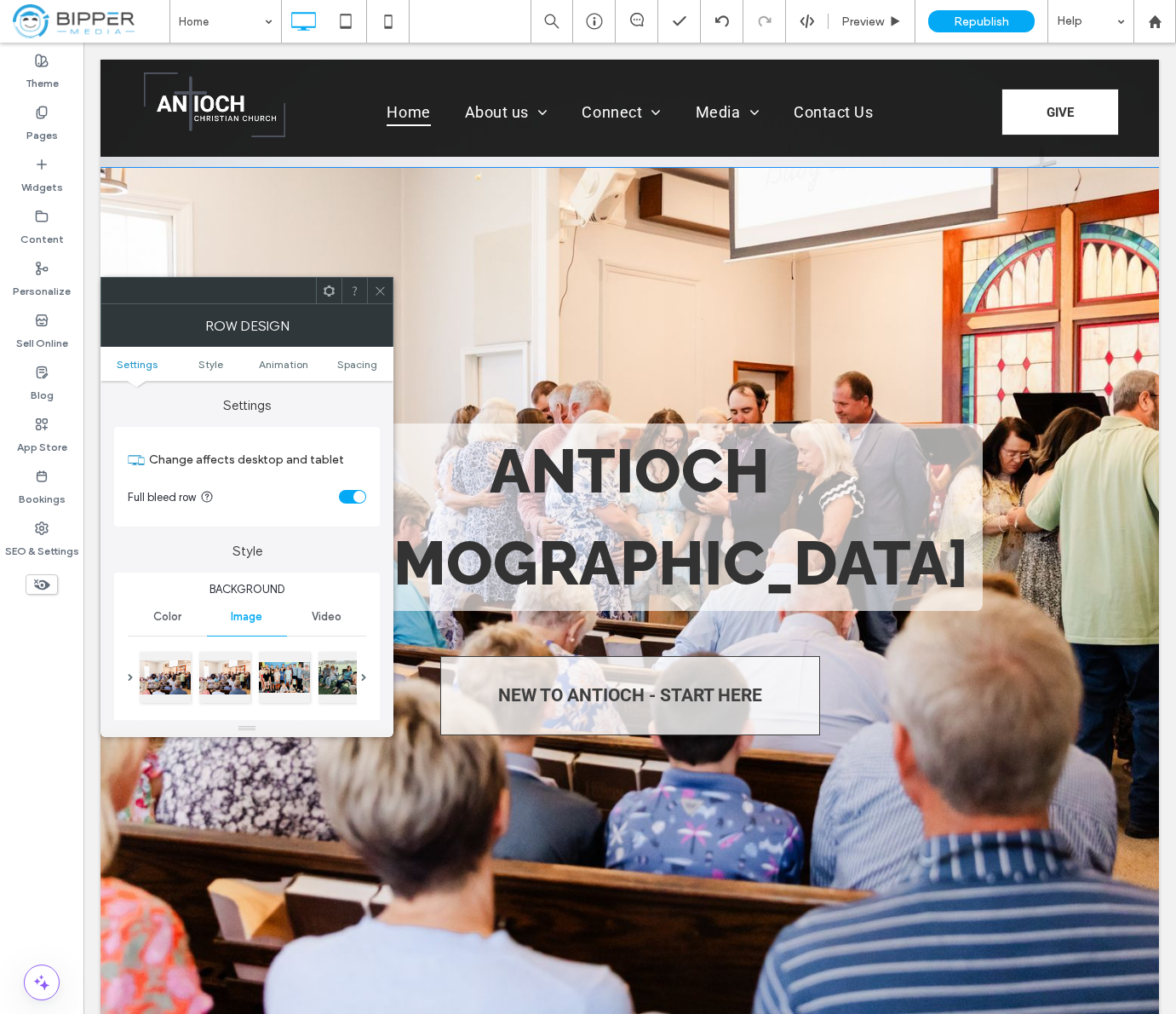
click at [128, 185] on div at bounding box center [629, 602] width 1058 height 869
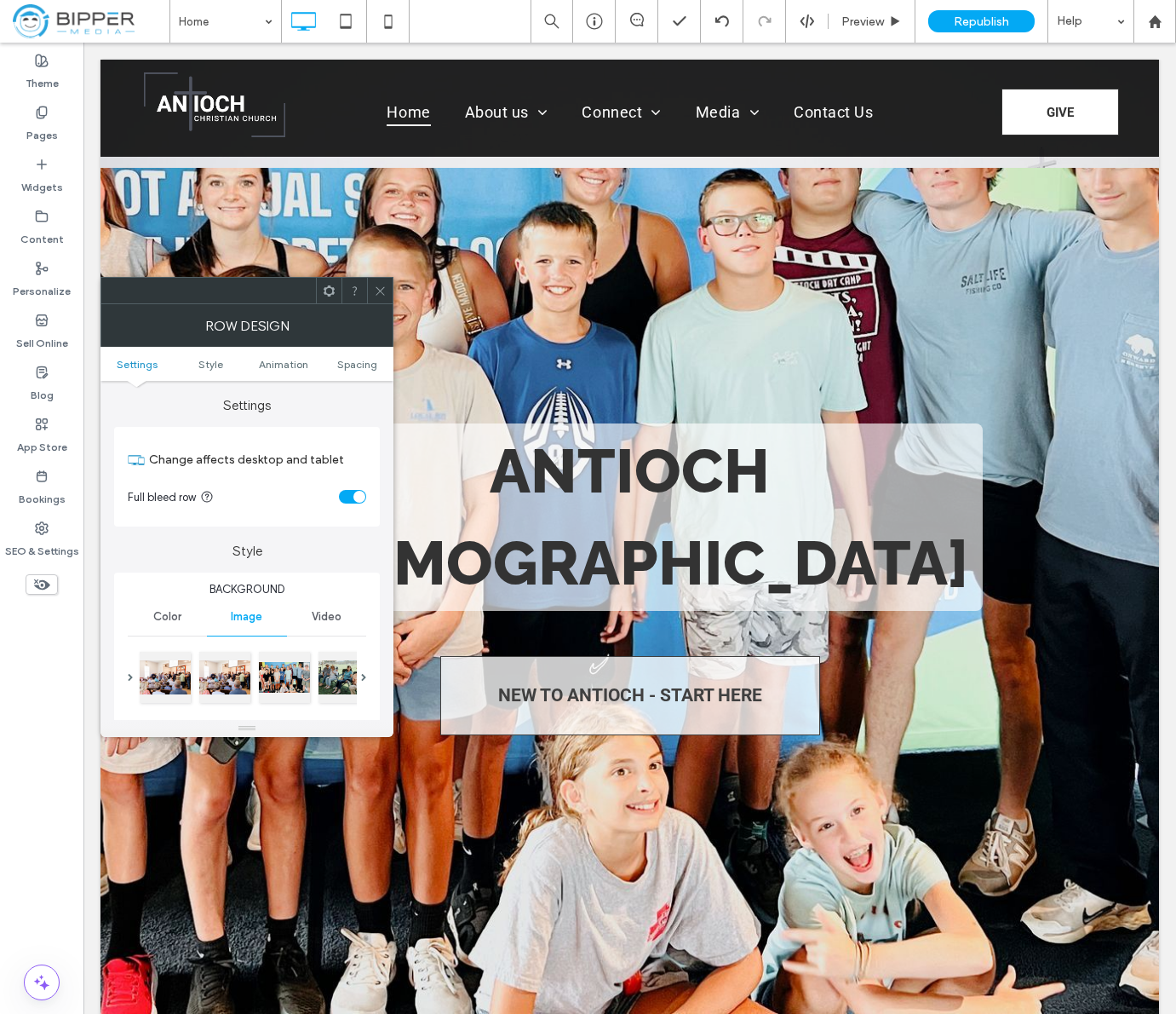
click at [333, 286] on use at bounding box center [329, 290] width 11 height 11
click at [376, 289] on icon at bounding box center [380, 291] width 13 height 13
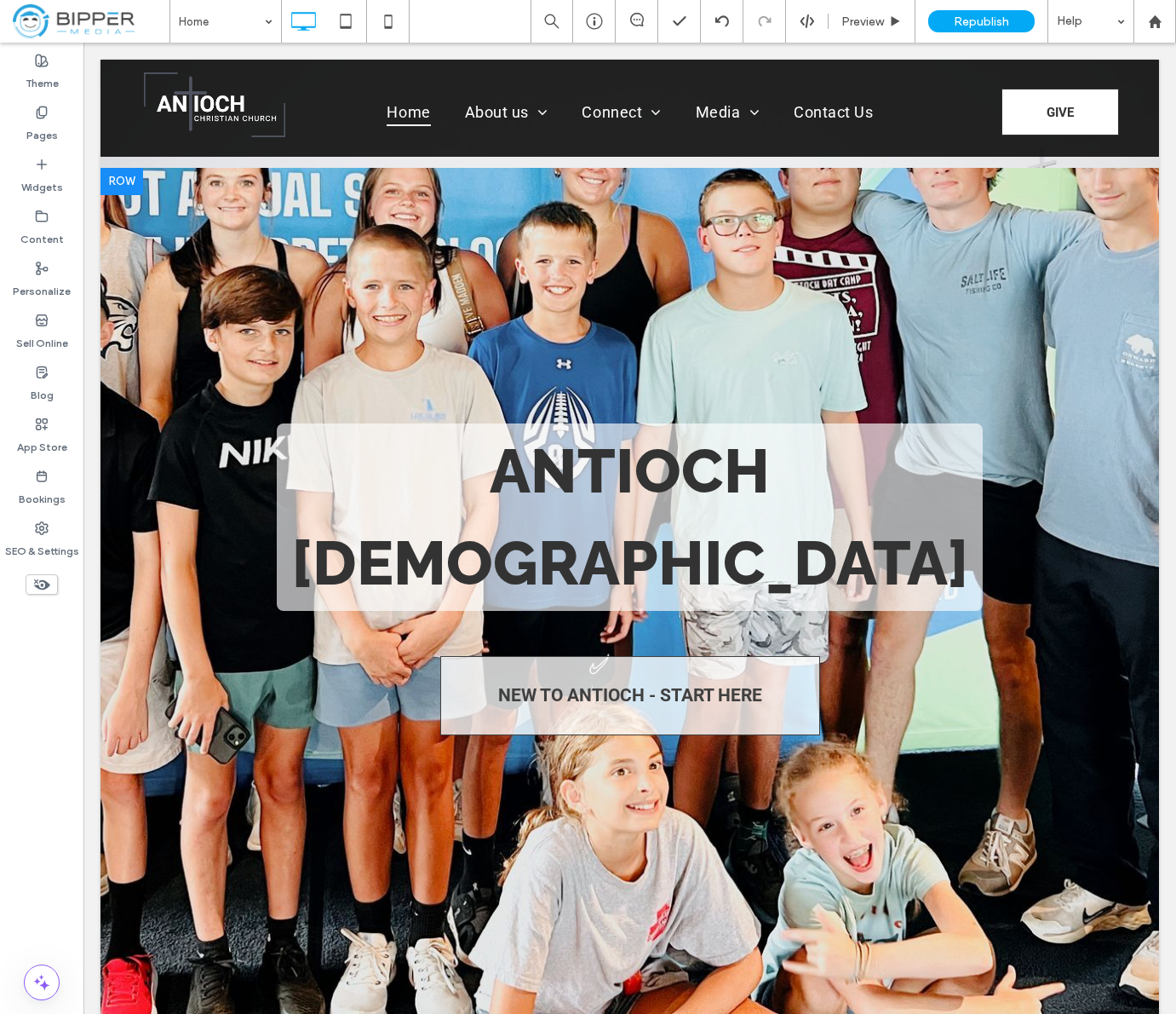
click at [125, 174] on div at bounding box center [121, 181] width 43 height 27
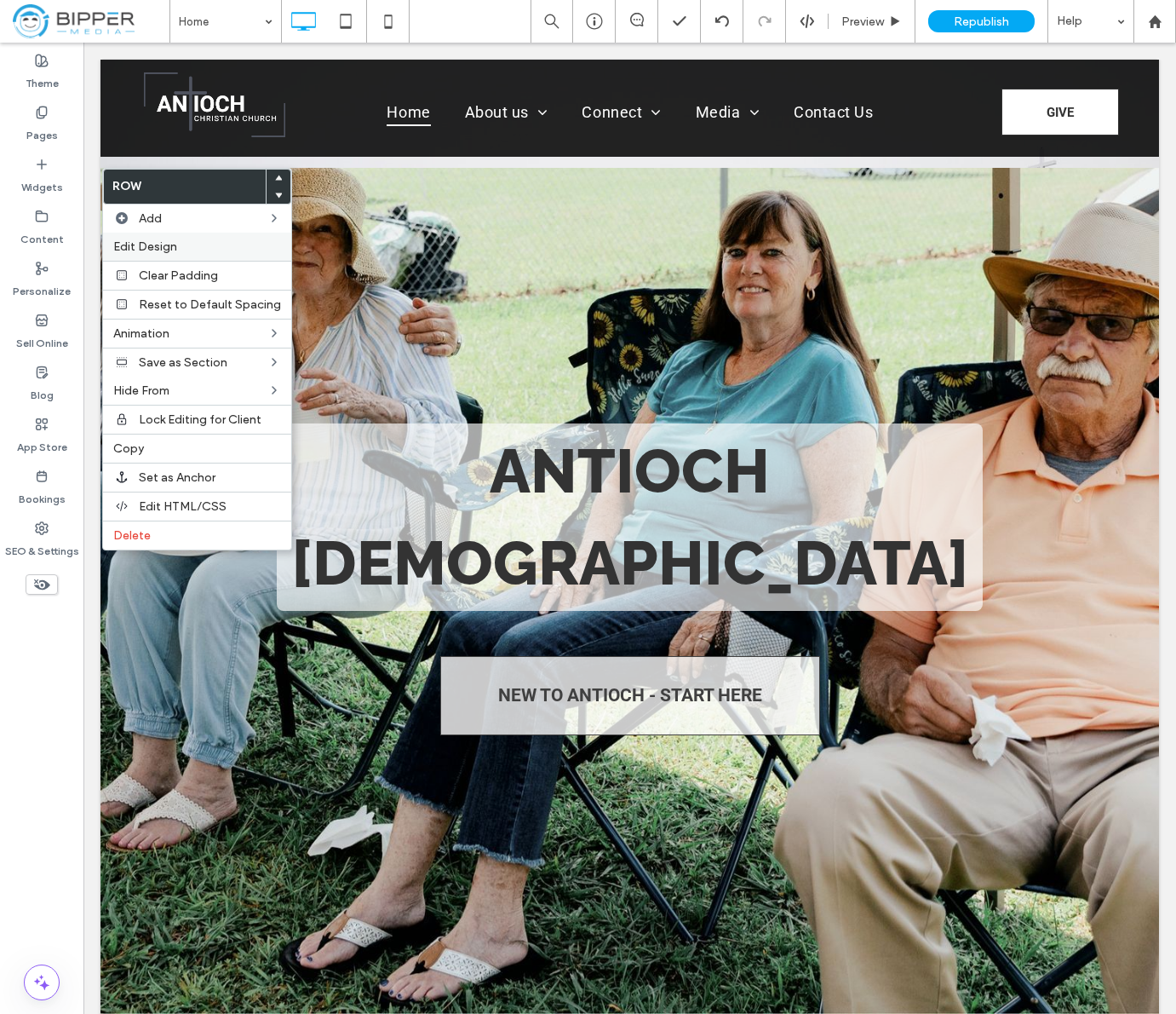
click at [177, 245] on label "Edit Design" at bounding box center [197, 247] width 168 height 15
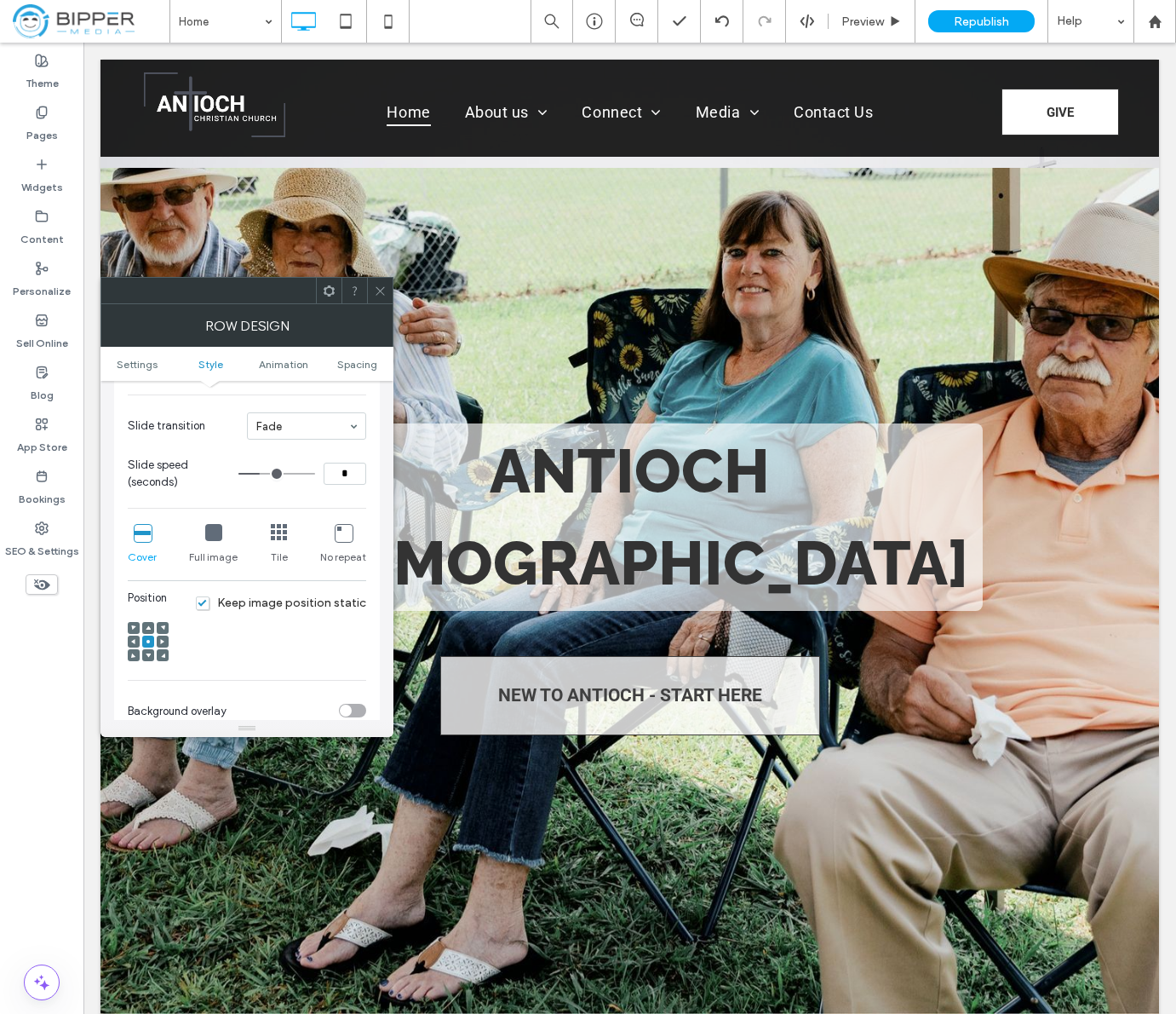
scroll to position [782, 0]
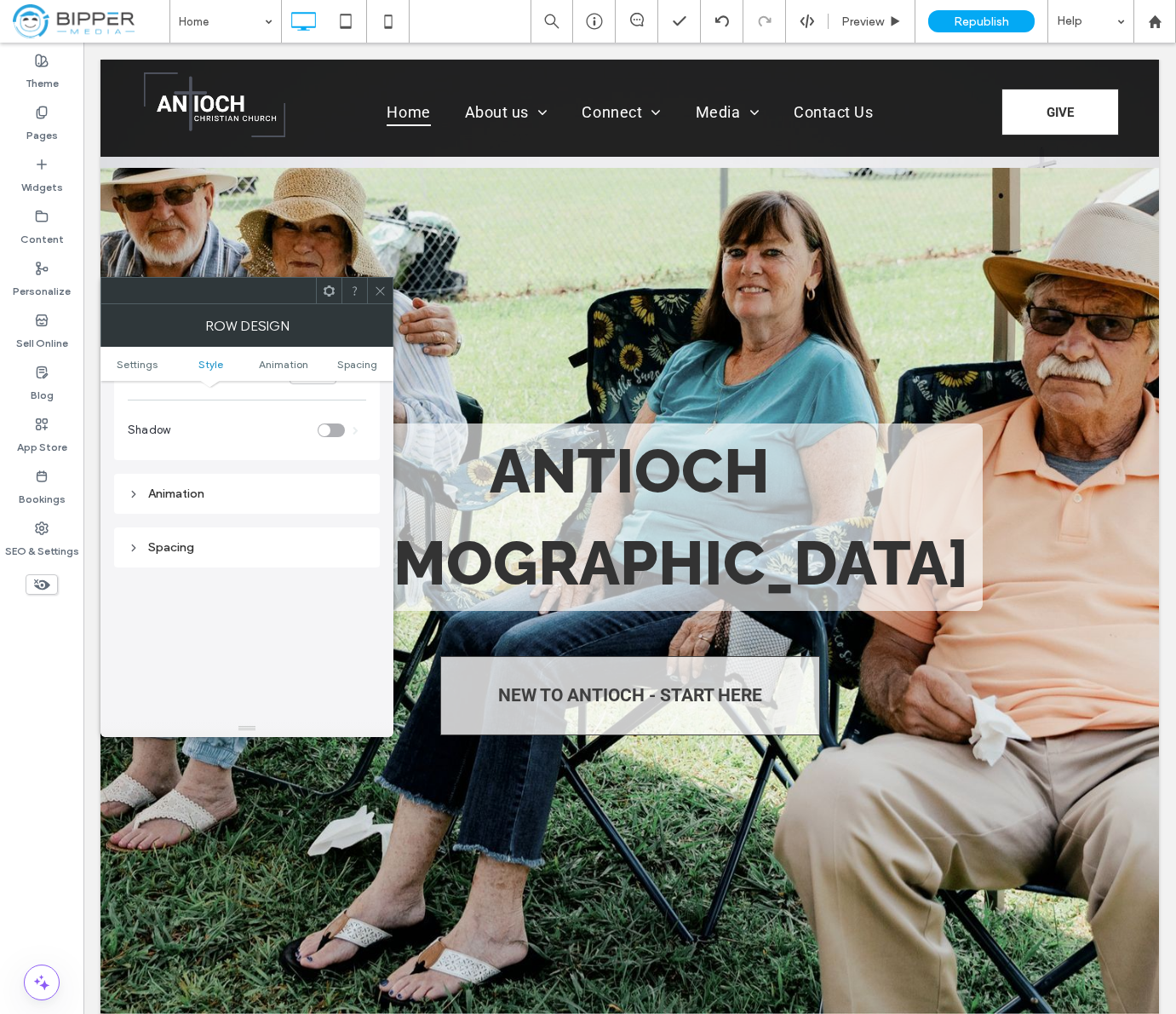
click at [183, 546] on div "Spacing" at bounding box center [247, 548] width 239 height 15
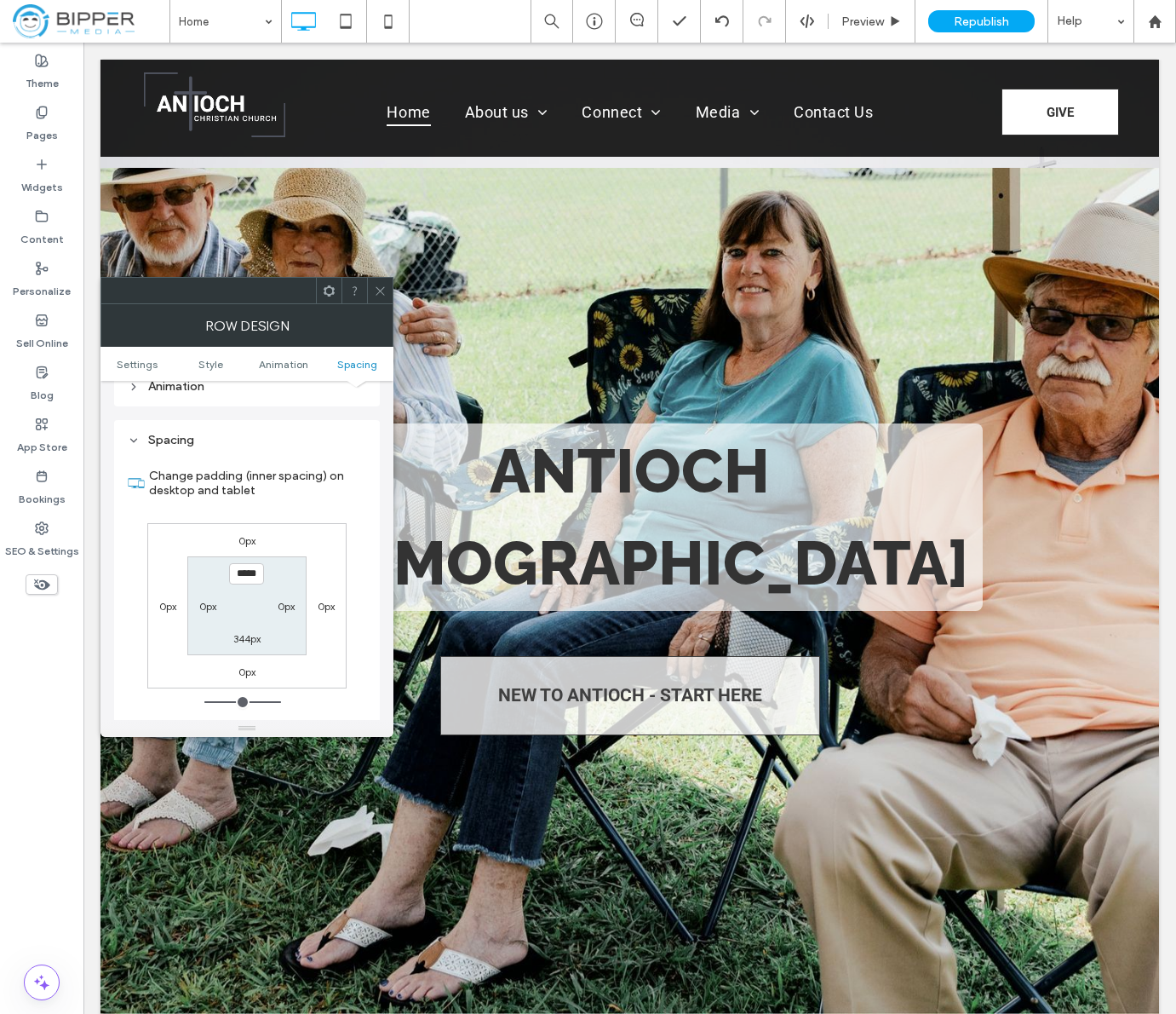
scroll to position [921, 0]
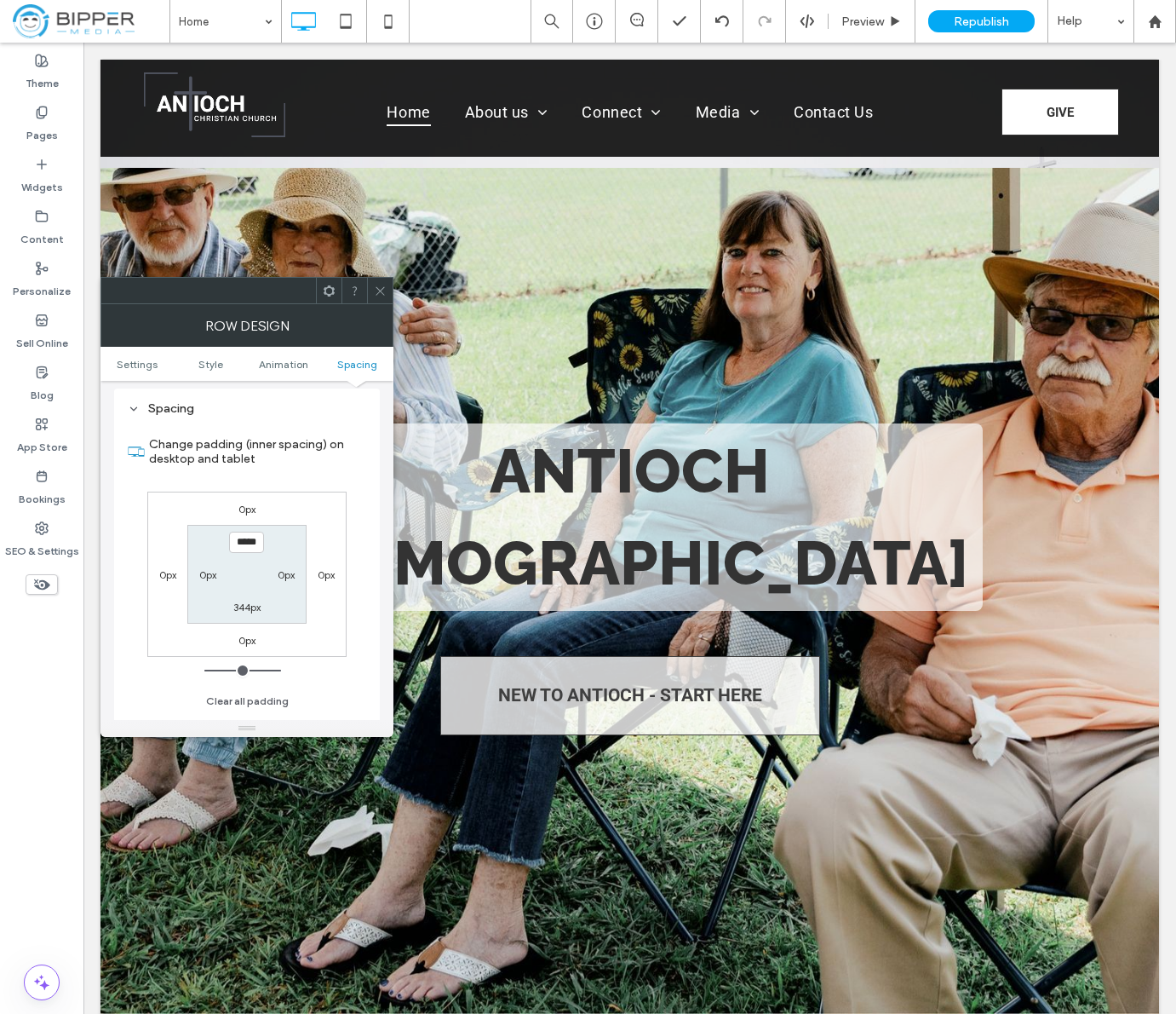
click at [251, 507] on label "0px" at bounding box center [247, 509] width 17 height 13
type input "*"
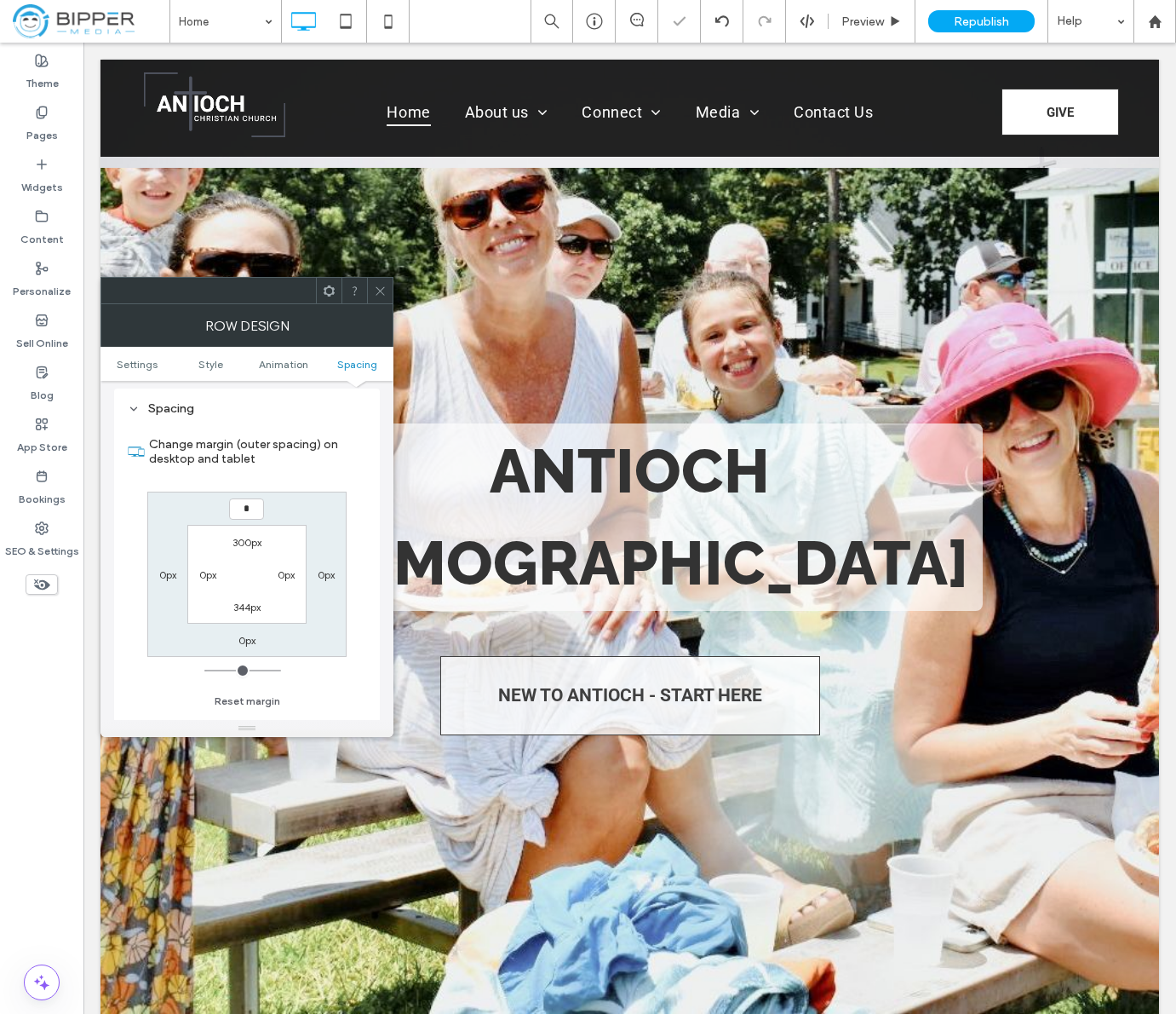
click at [234, 507] on input "*" at bounding box center [247, 508] width 35 height 21
type input "***"
type input "*"
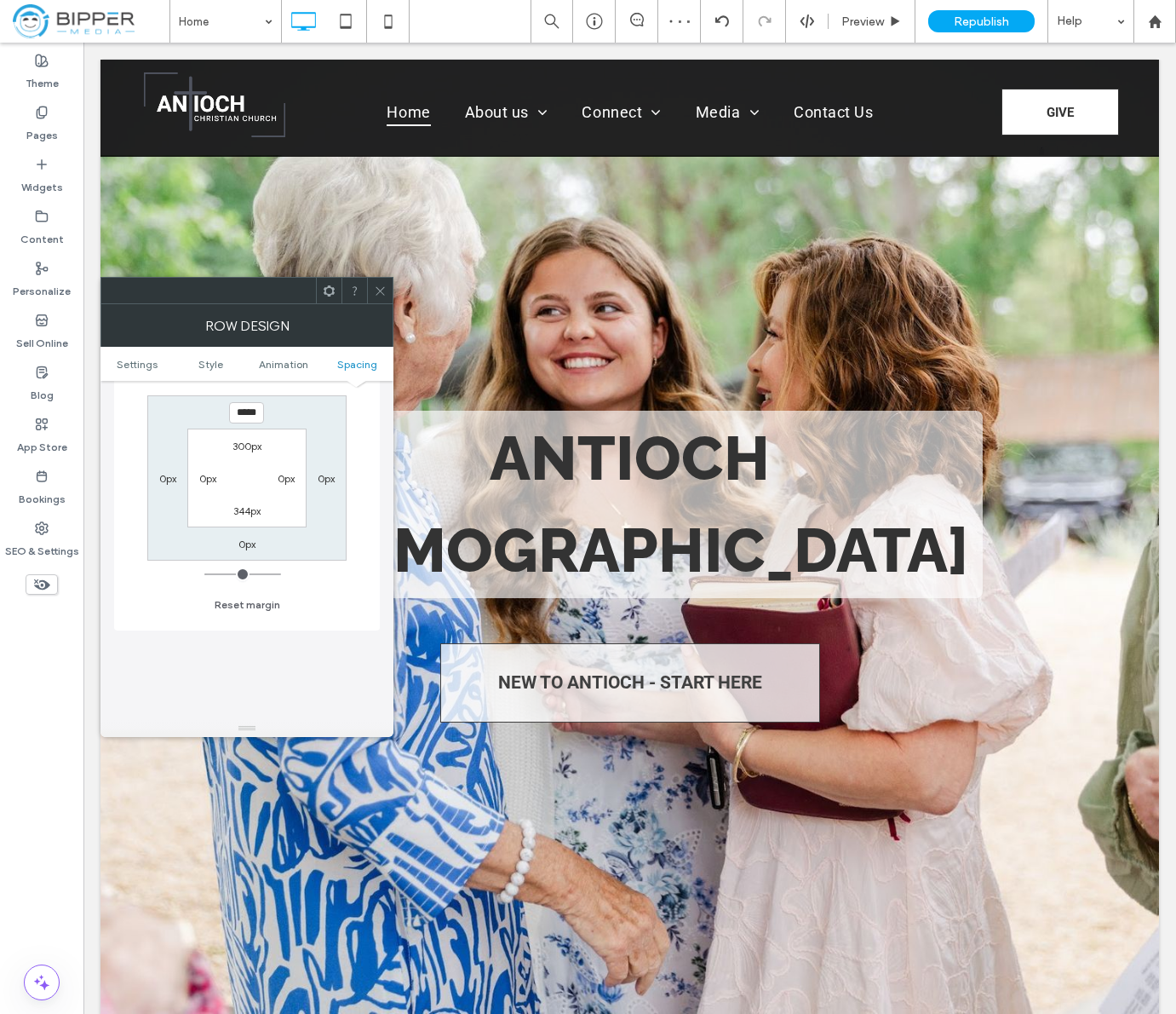
scroll to position [1026, 0]
drag, startPoint x: 230, startPoint y: 400, endPoint x: 243, endPoint y: 402, distance: 13.2
click at [230, 400] on input "*****" at bounding box center [247, 404] width 35 height 21
type input "**"
type input "*"
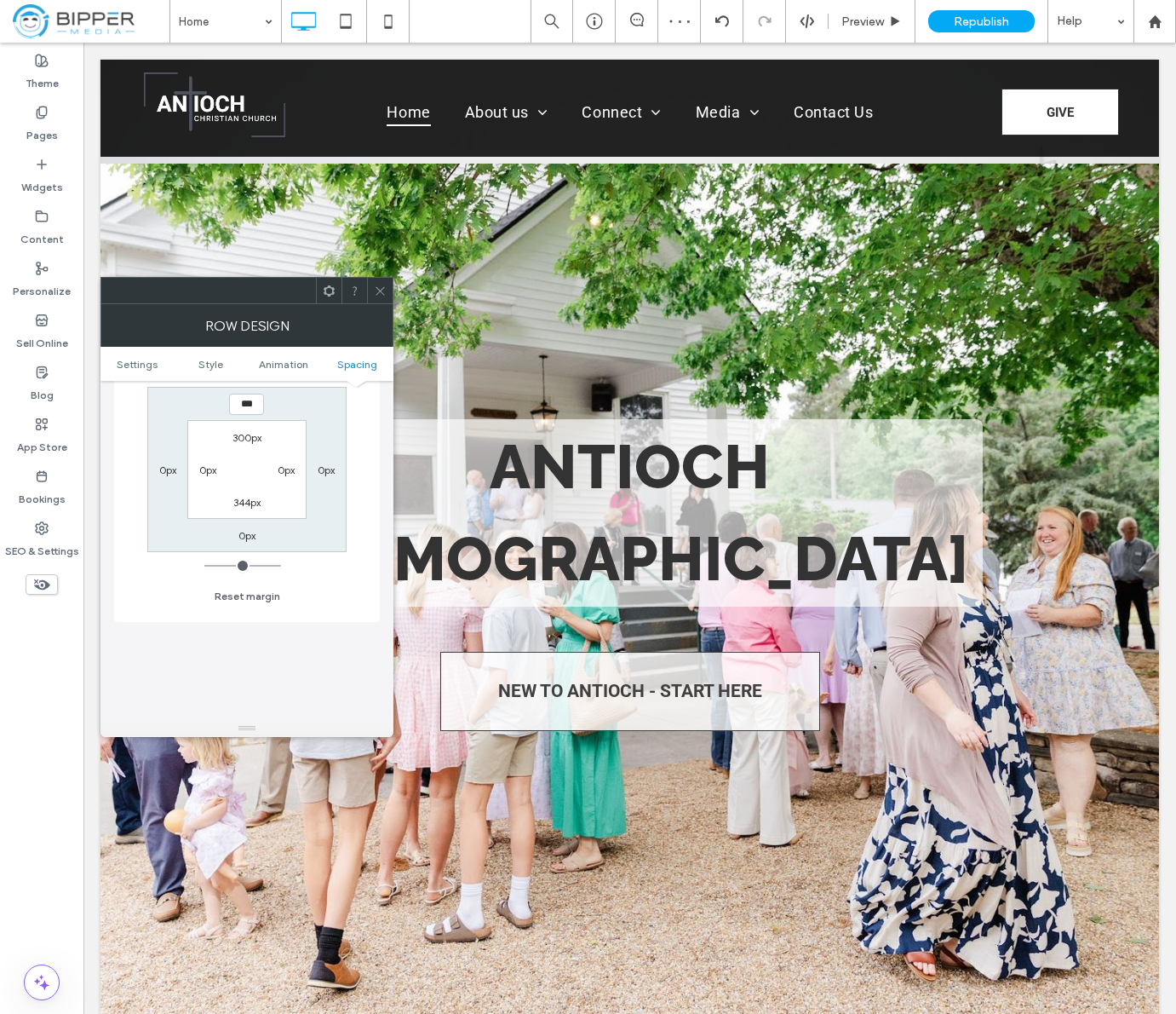
type input "***"
type input "*"
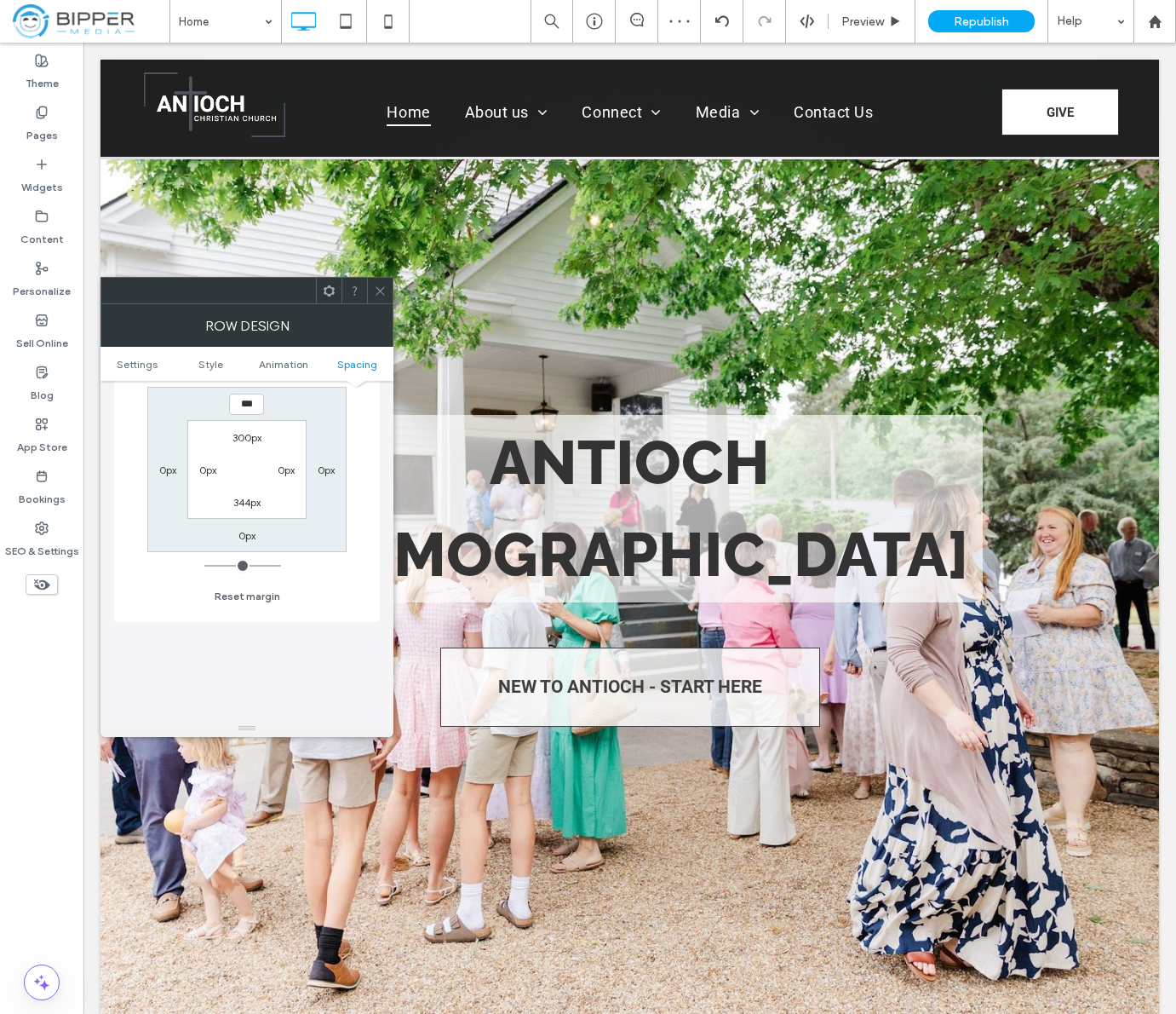
type input "***"
type input "*"
type input "*****"
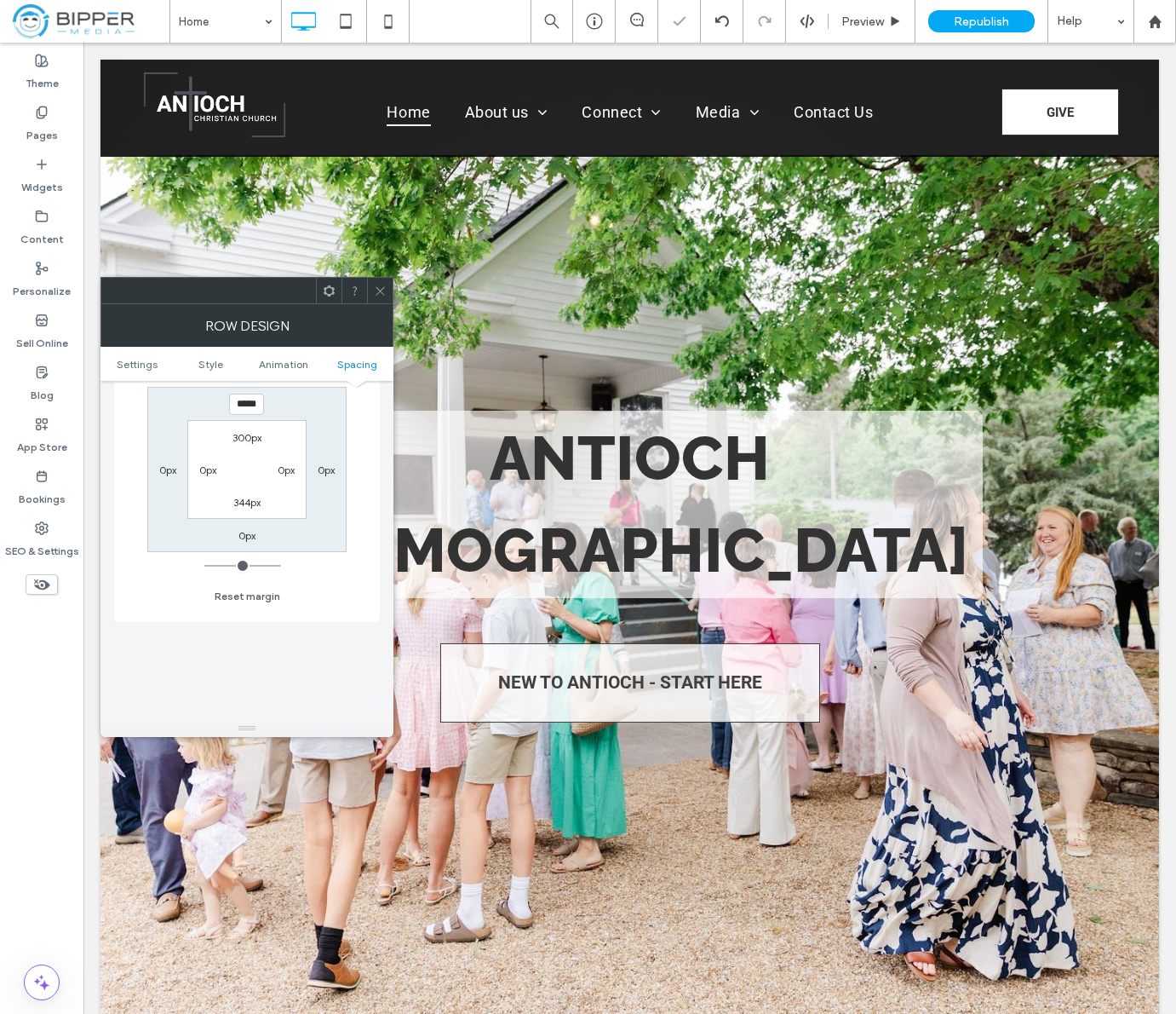
click at [385, 282] on span at bounding box center [380, 291] width 13 height 26
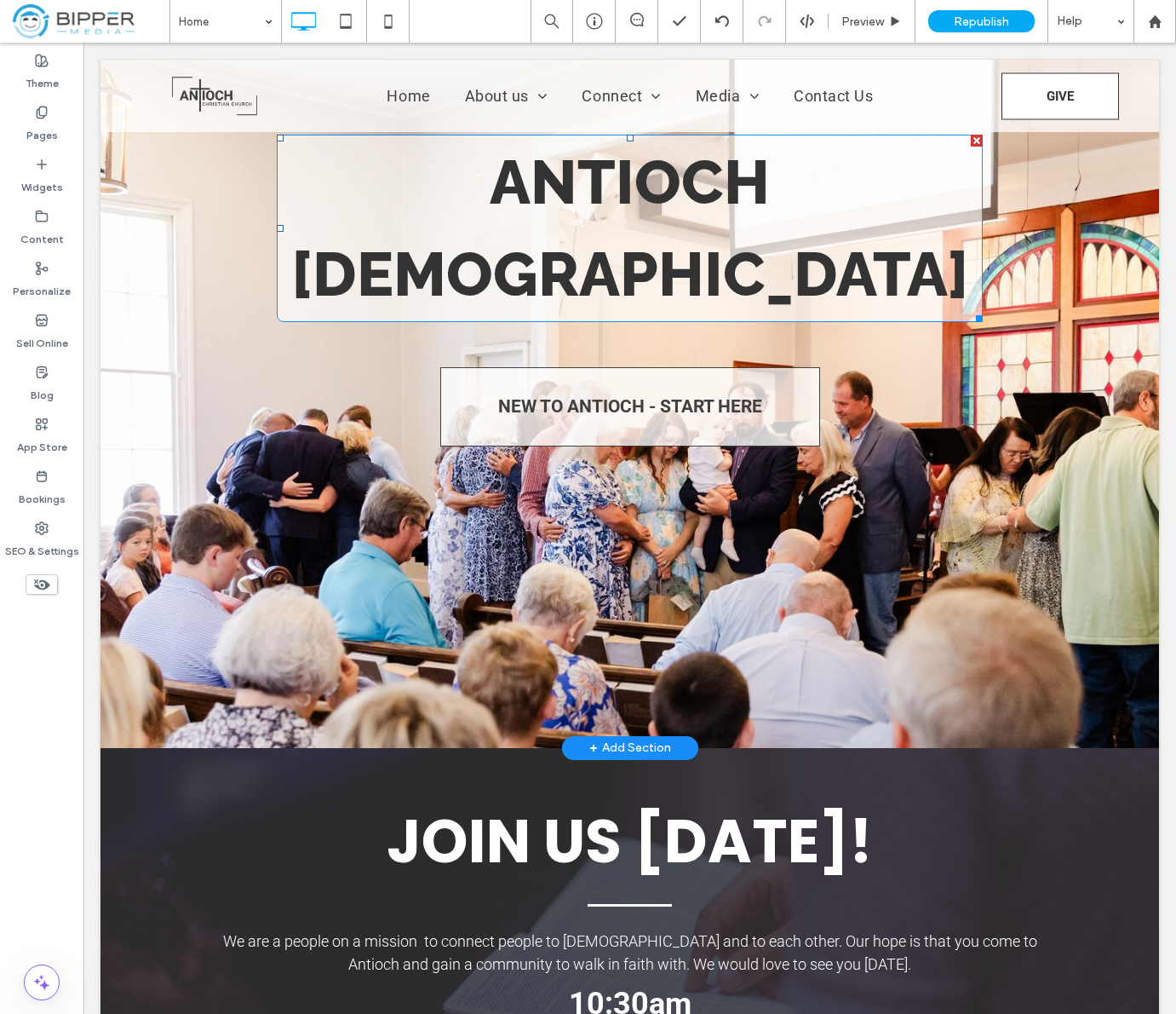
scroll to position [0, 0]
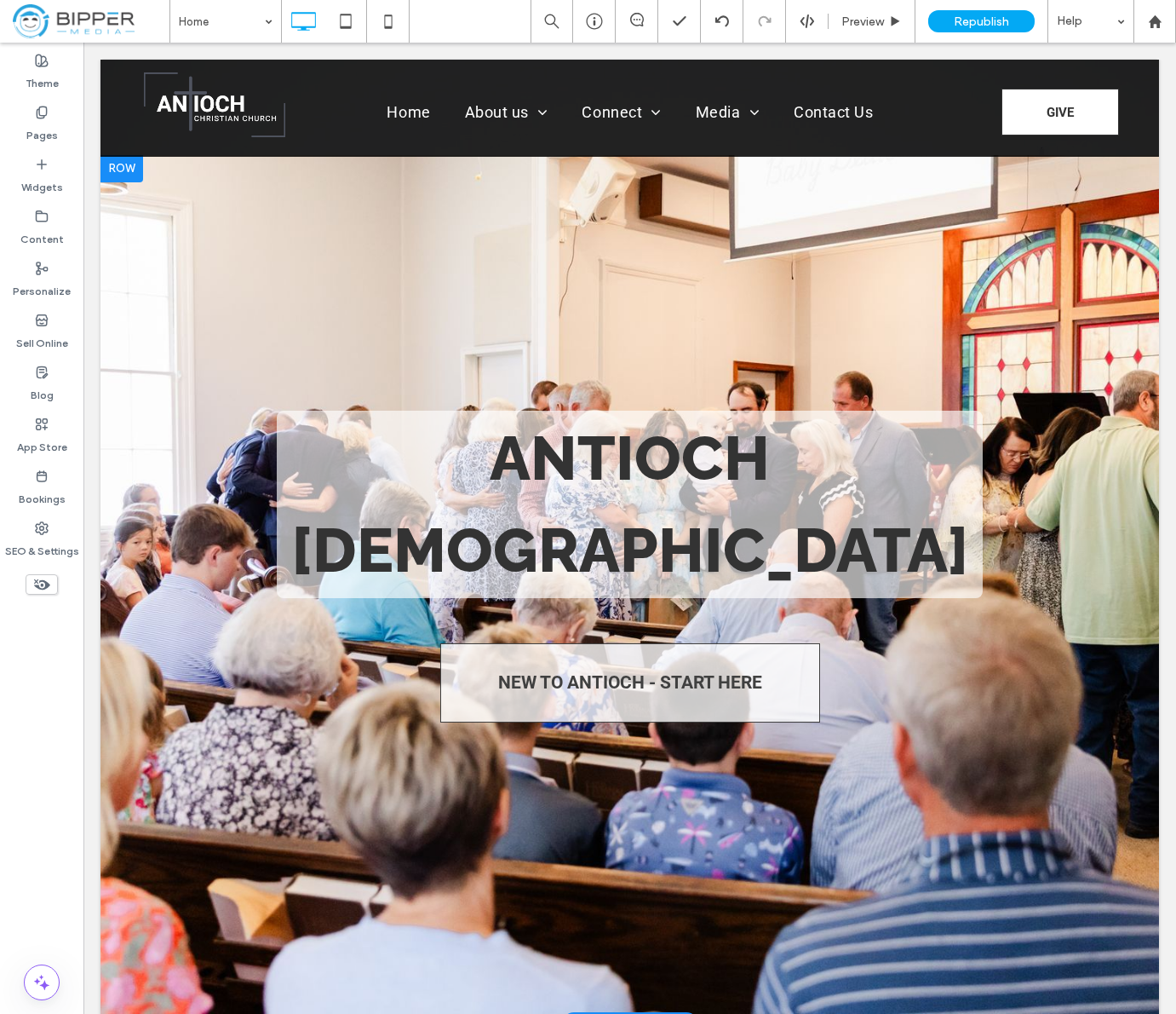
click at [487, 258] on div at bounding box center [629, 589] width 1058 height 869
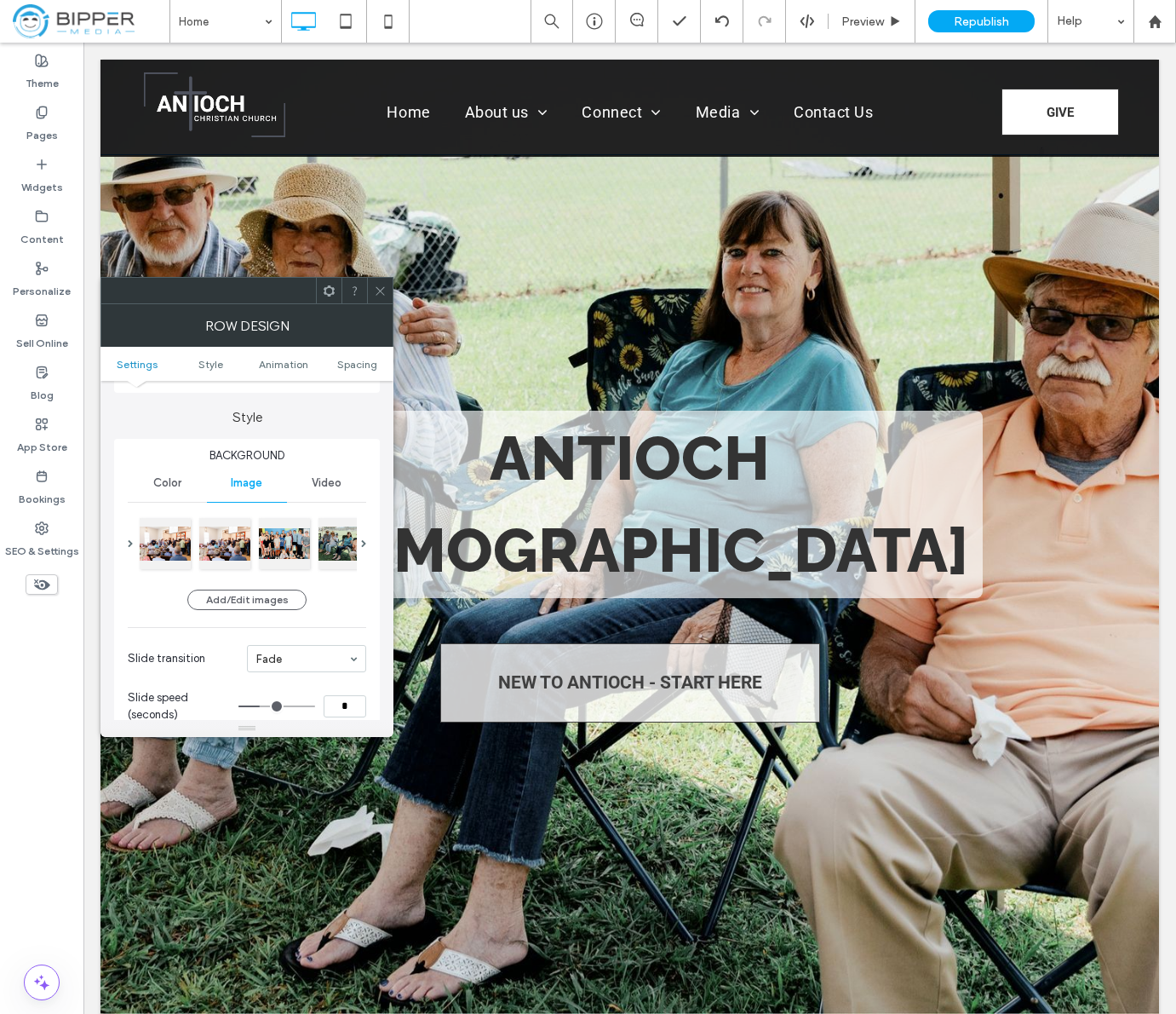
scroll to position [183, 0]
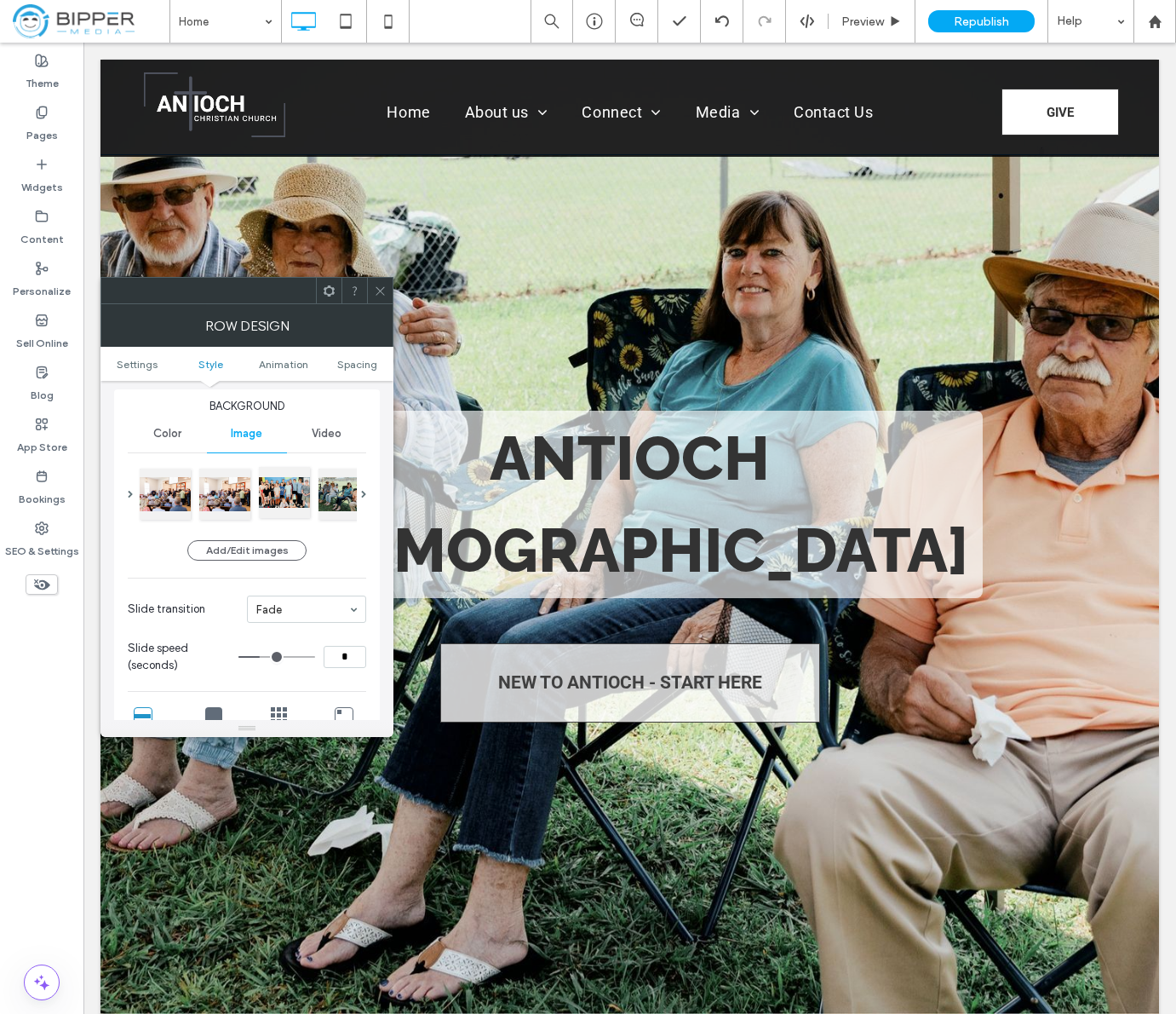
click at [285, 492] on div at bounding box center [284, 492] width 51 height 51
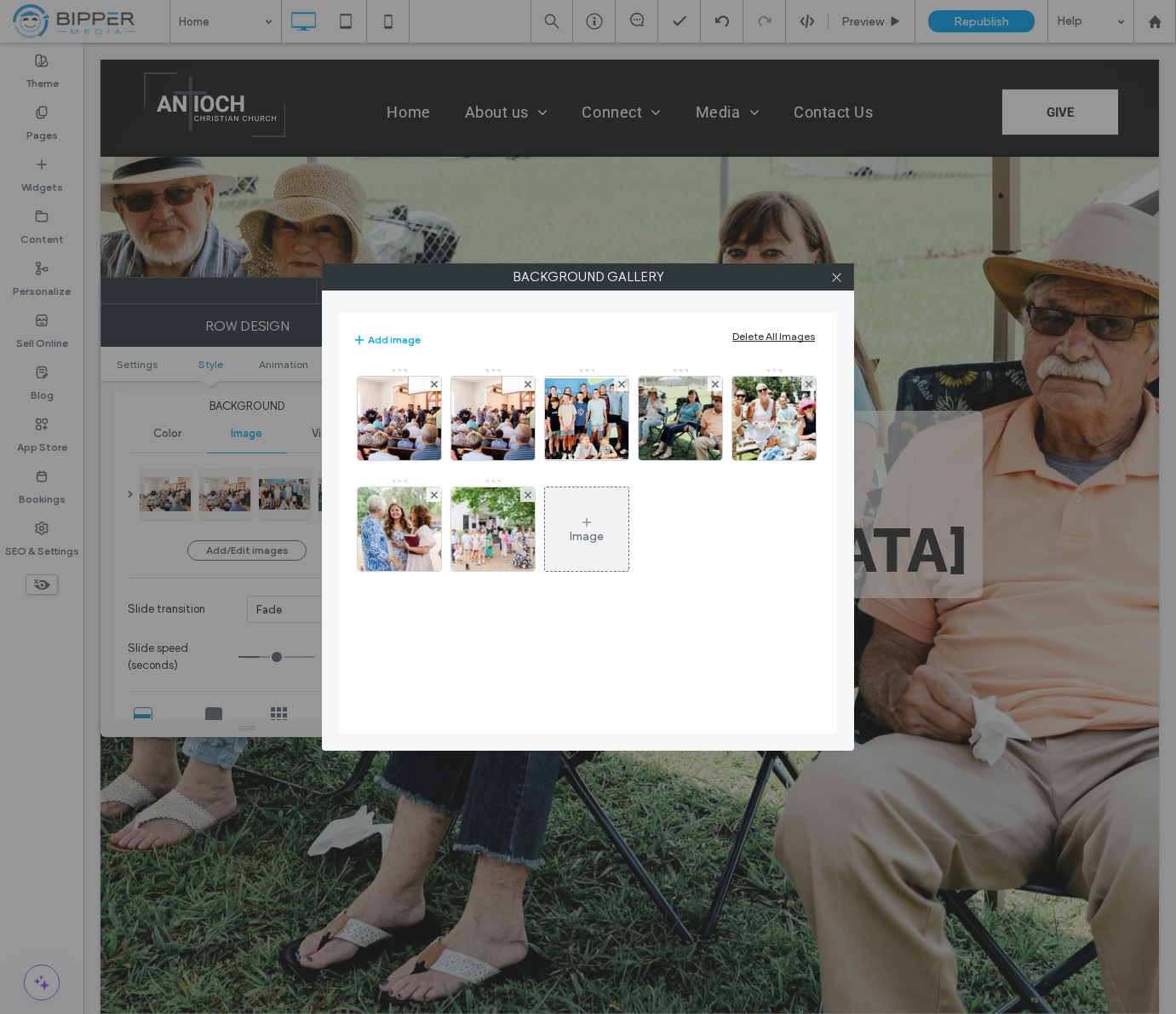
click at [289, 498] on div "Background Gallery Add image Delete All Images Image" at bounding box center [588, 507] width 1176 height 1014
drag, startPoint x: 837, startPoint y: 272, endPoint x: 464, endPoint y: 260, distance: 373.2
click at [837, 273] on icon at bounding box center [837, 277] width 13 height 13
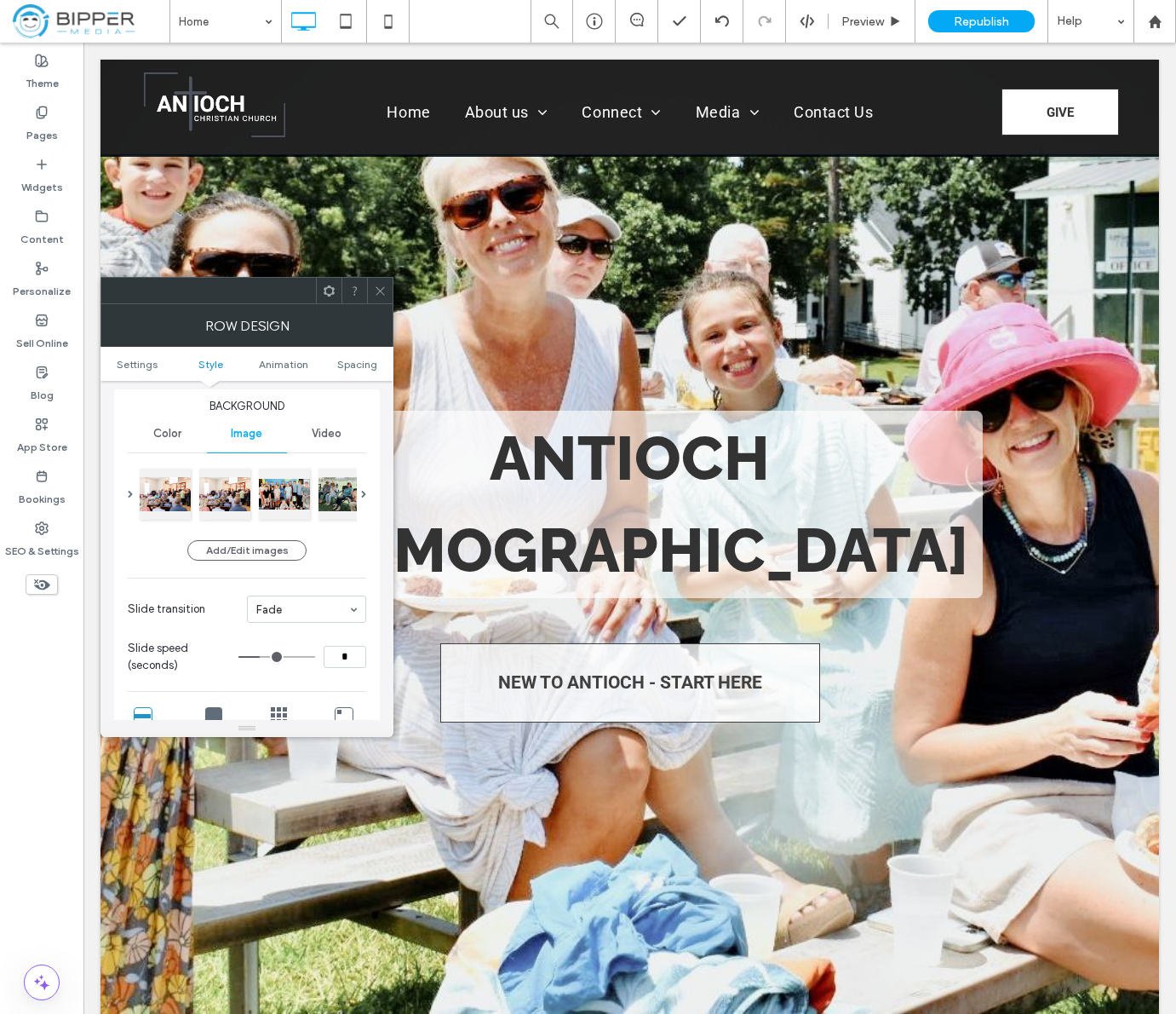
click at [374, 288] on icon at bounding box center [380, 291] width 13 height 13
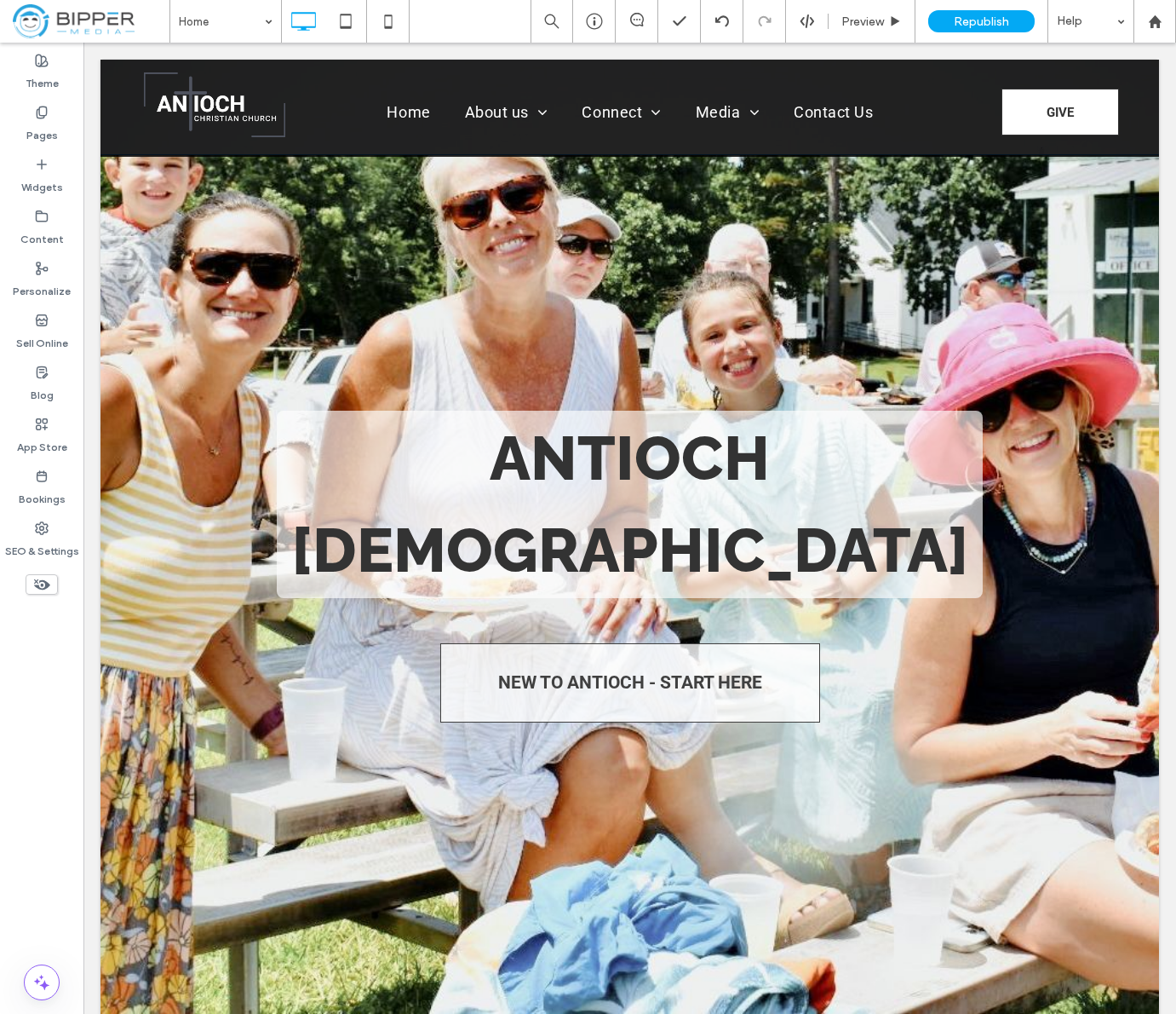
click at [506, 265] on div at bounding box center [629, 589] width 1058 height 869
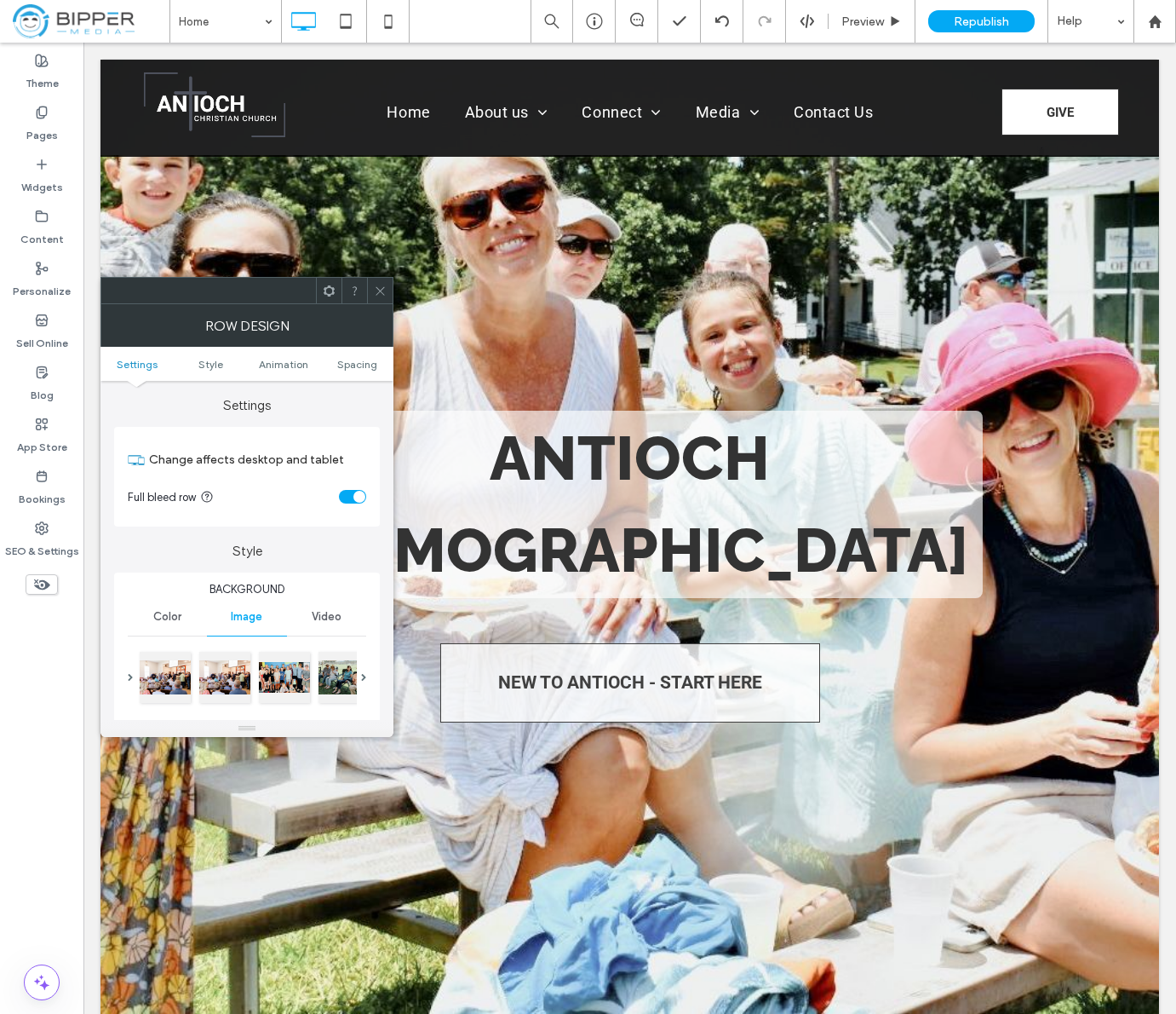
click at [302, 287] on div at bounding box center [209, 291] width 215 height 26
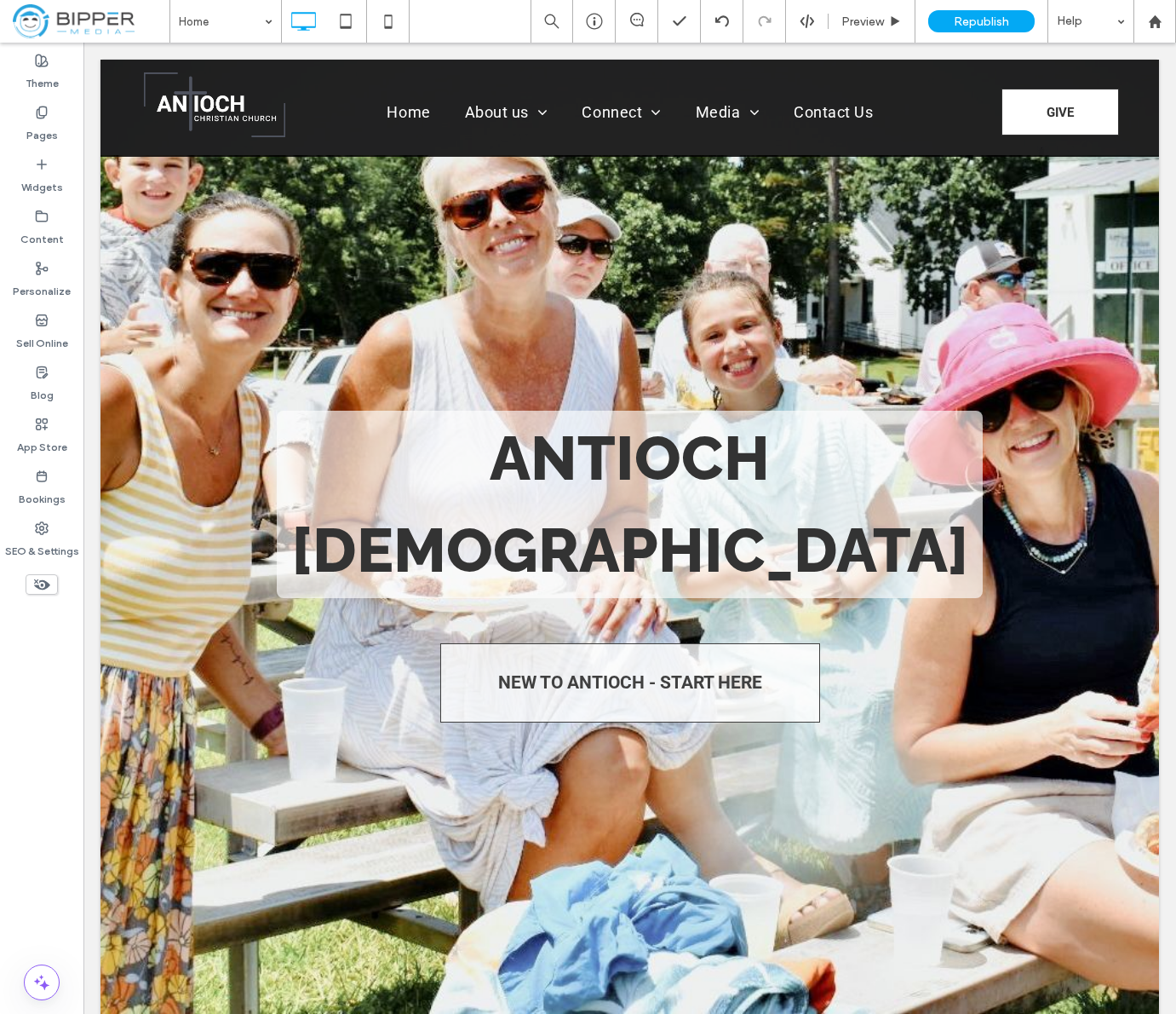
scroll to position [206, 0]
click at [263, 327] on div "Row Design" at bounding box center [247, 324] width 293 height 43
click at [206, 541] on div "Cover Full image Tile No repeat Position Keep image position static" at bounding box center [247, 548] width 239 height 154
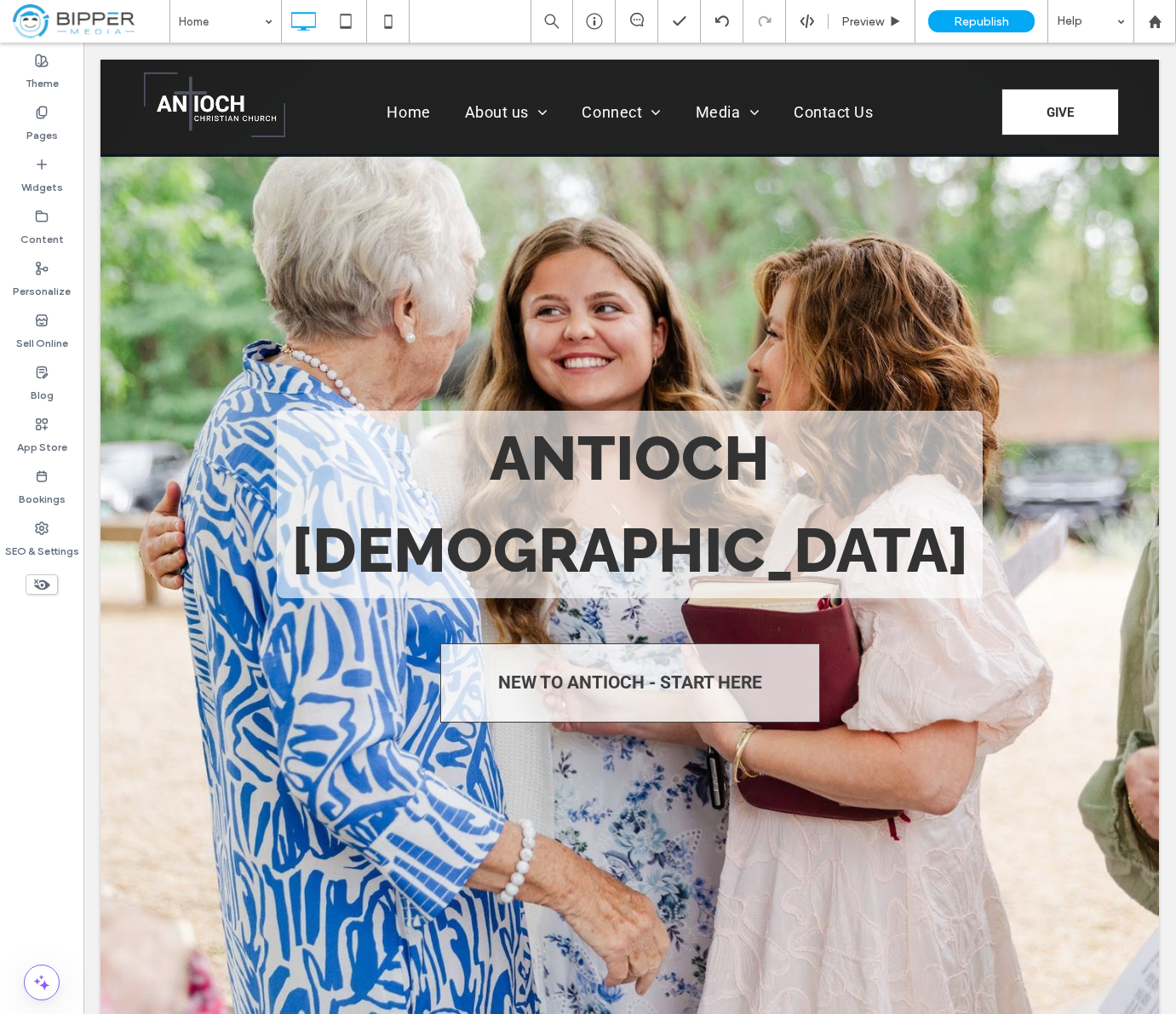
click at [339, 220] on div at bounding box center [629, 589] width 1058 height 869
click at [226, 231] on div at bounding box center [629, 589] width 1058 height 869
click at [241, 235] on div at bounding box center [629, 589] width 1058 height 869
click at [612, 303] on div at bounding box center [629, 589] width 1058 height 869
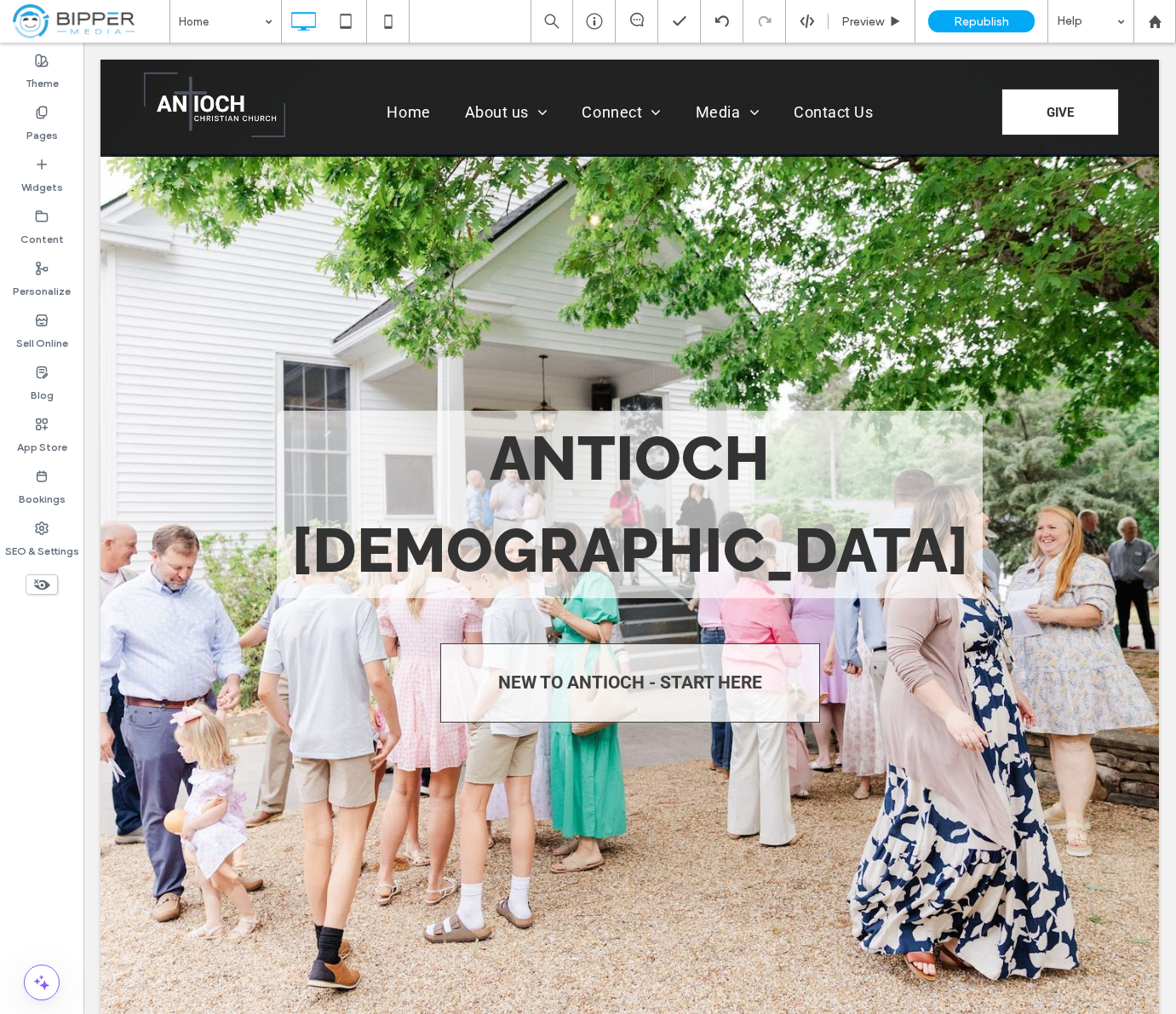
click at [497, 256] on div at bounding box center [629, 589] width 1058 height 869
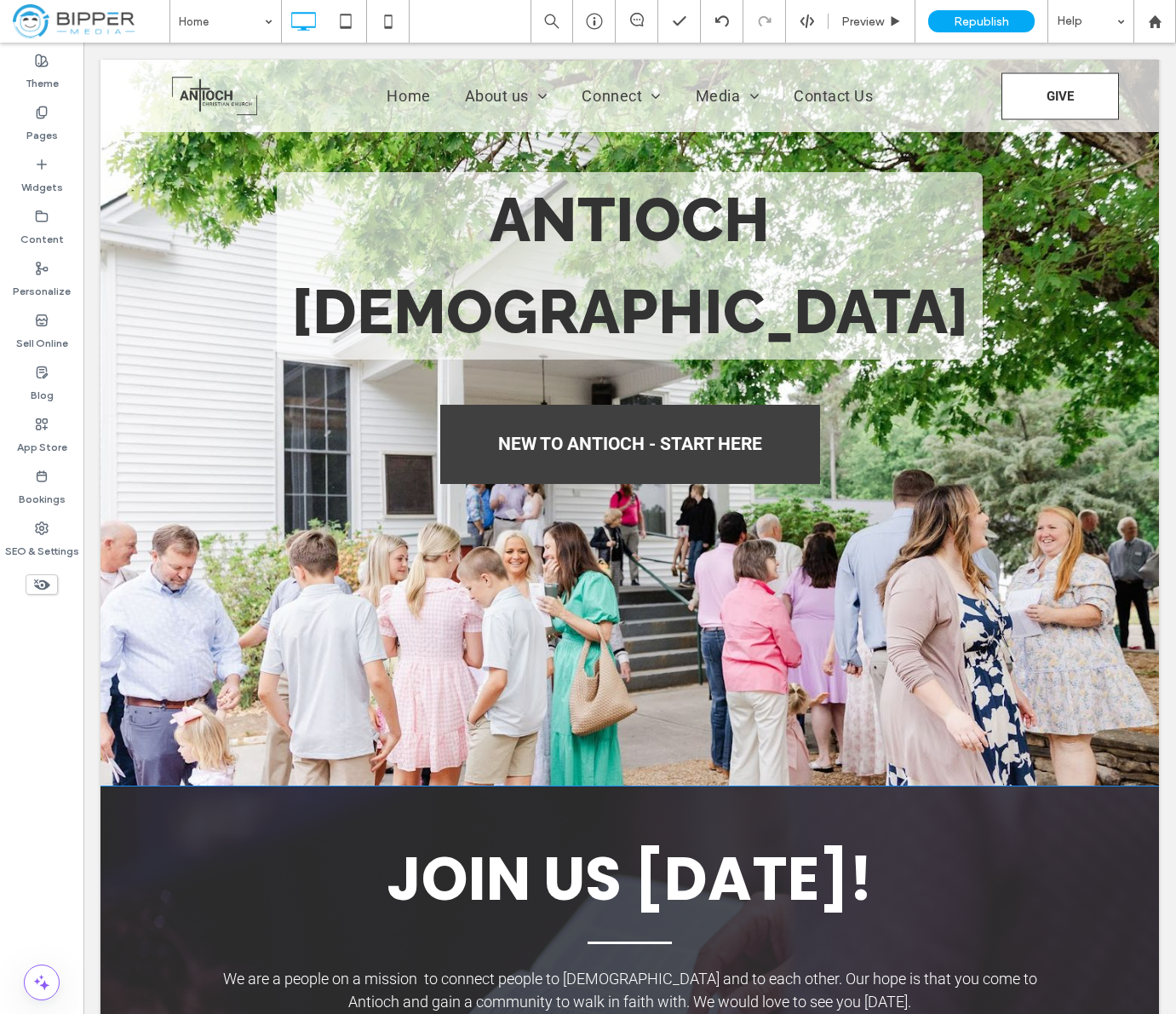
scroll to position [240, 0]
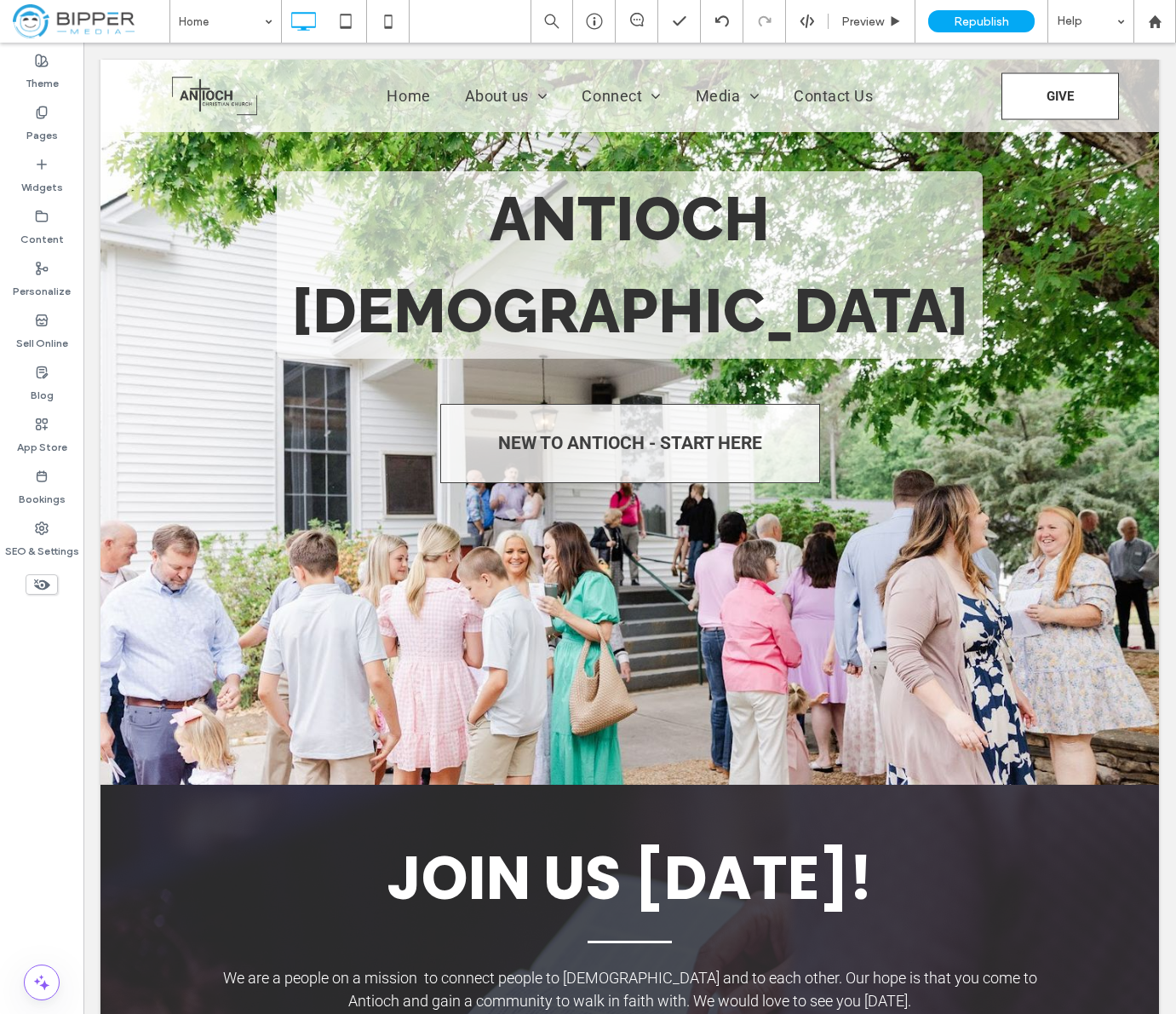
drag, startPoint x: 401, startPoint y: 619, endPoint x: 578, endPoint y: 251, distance: 408.4
click at [401, 619] on div at bounding box center [629, 350] width 1058 height 869
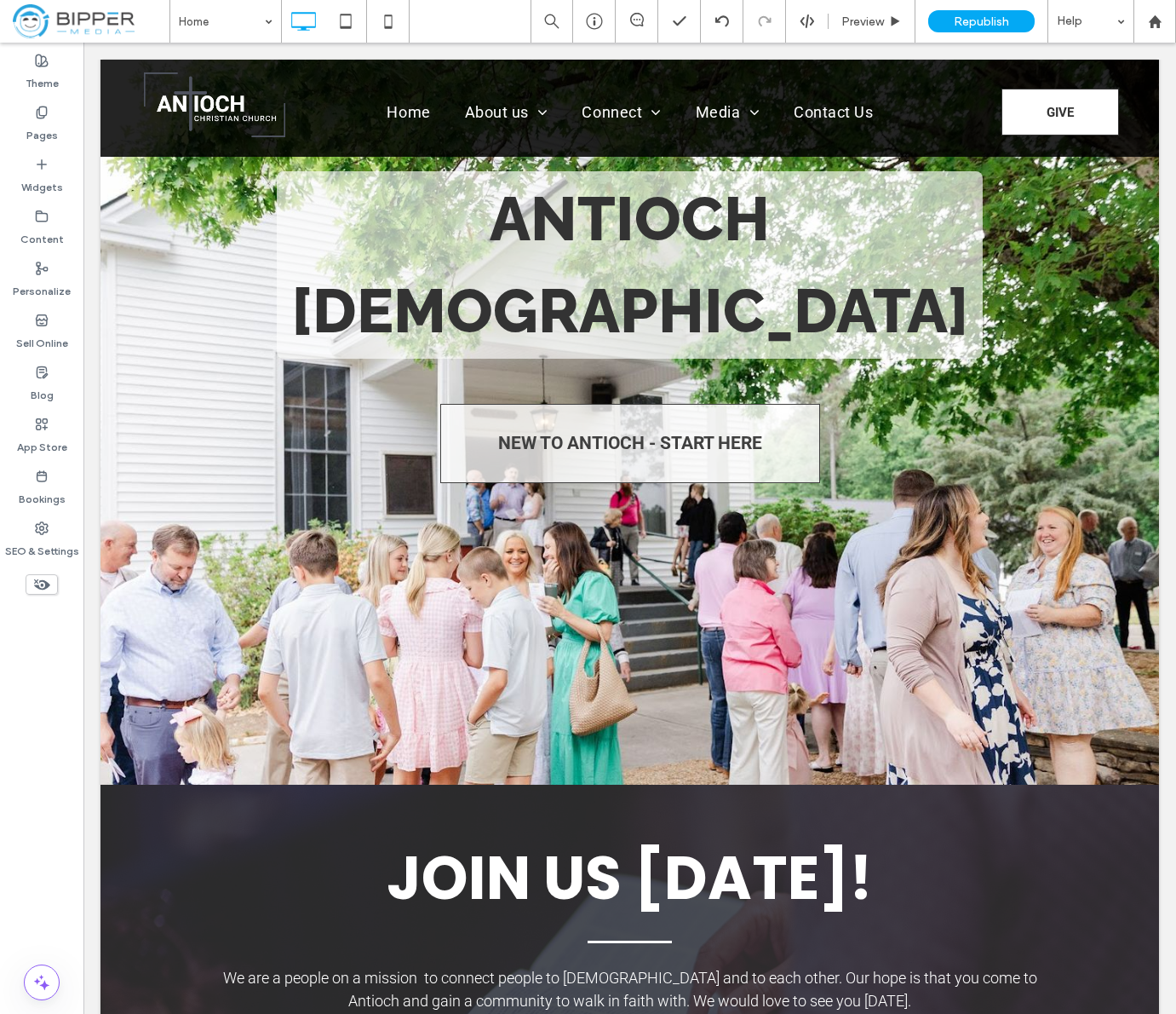
scroll to position [0, 0]
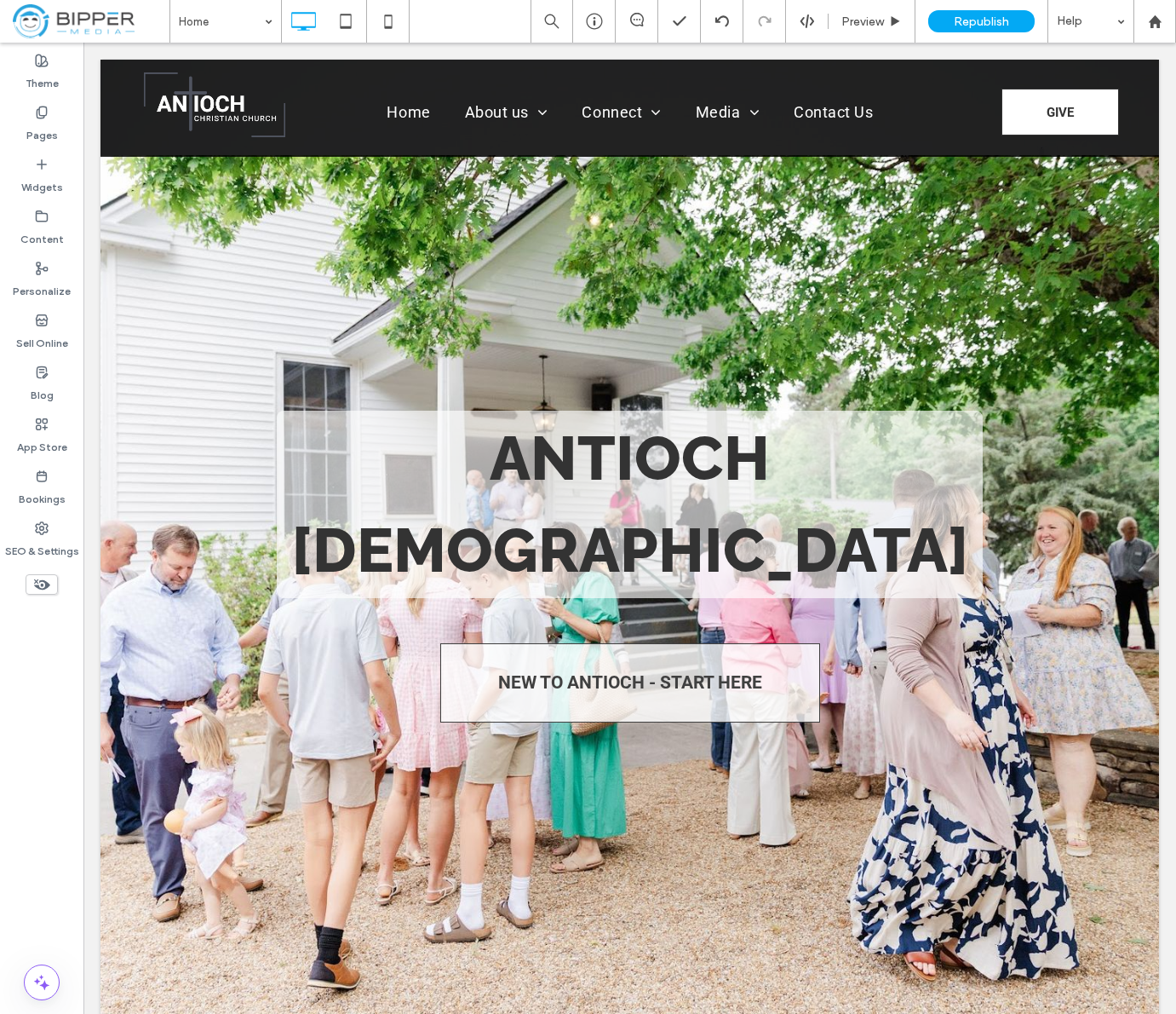
click at [126, 164] on div at bounding box center [121, 169] width 43 height 27
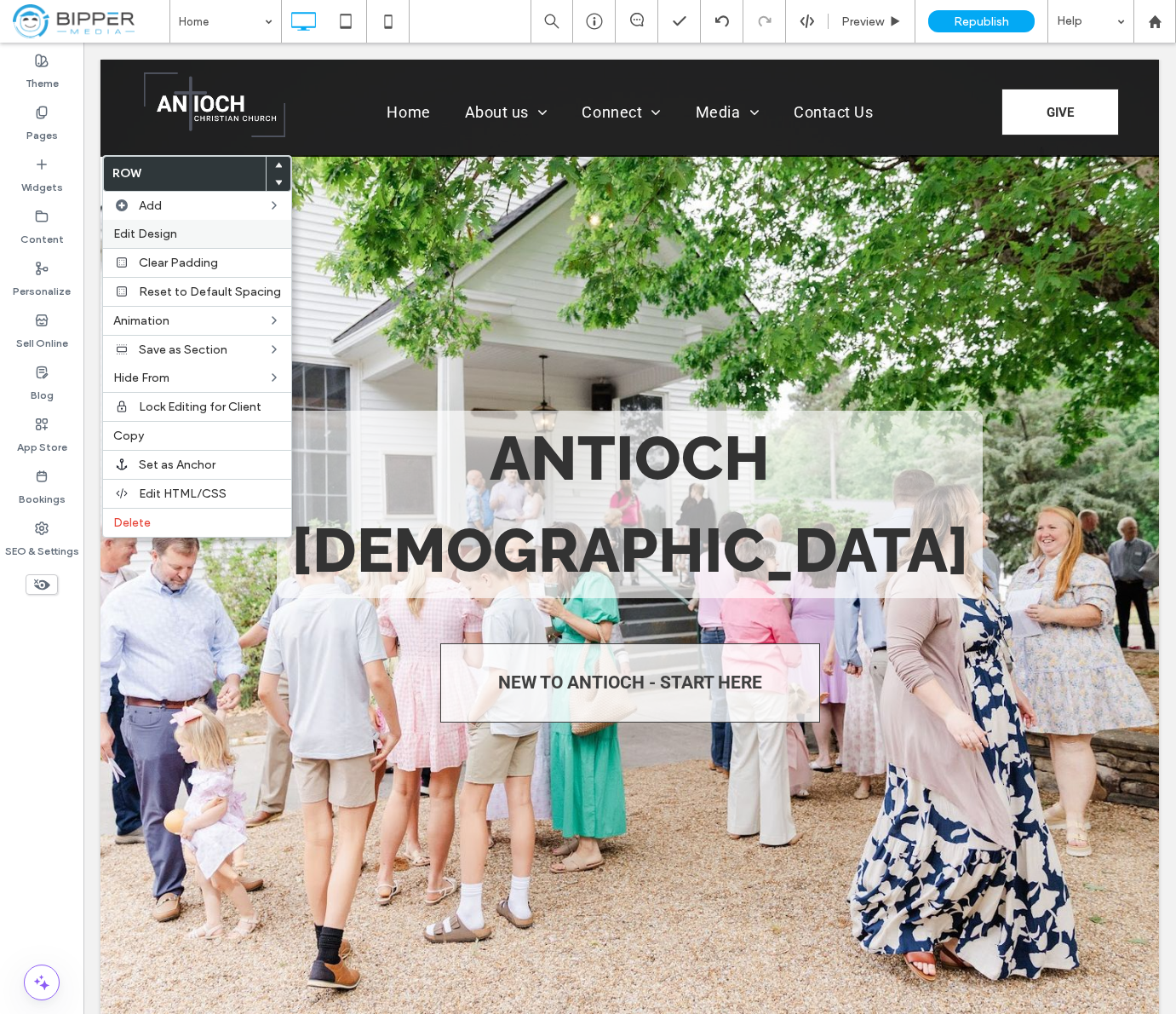
click at [184, 241] on label "Edit Design" at bounding box center [197, 234] width 168 height 15
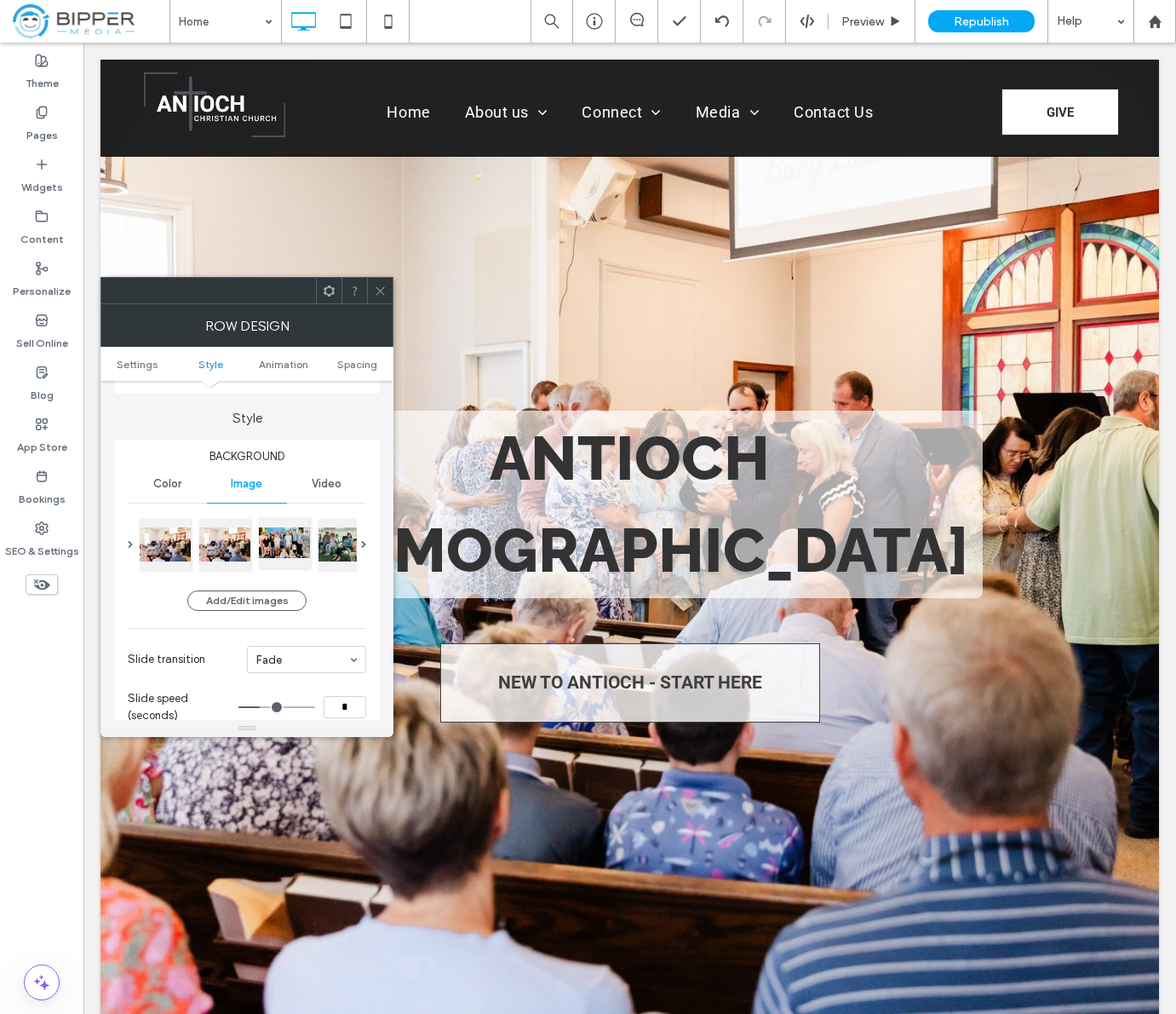
scroll to position [169, 0]
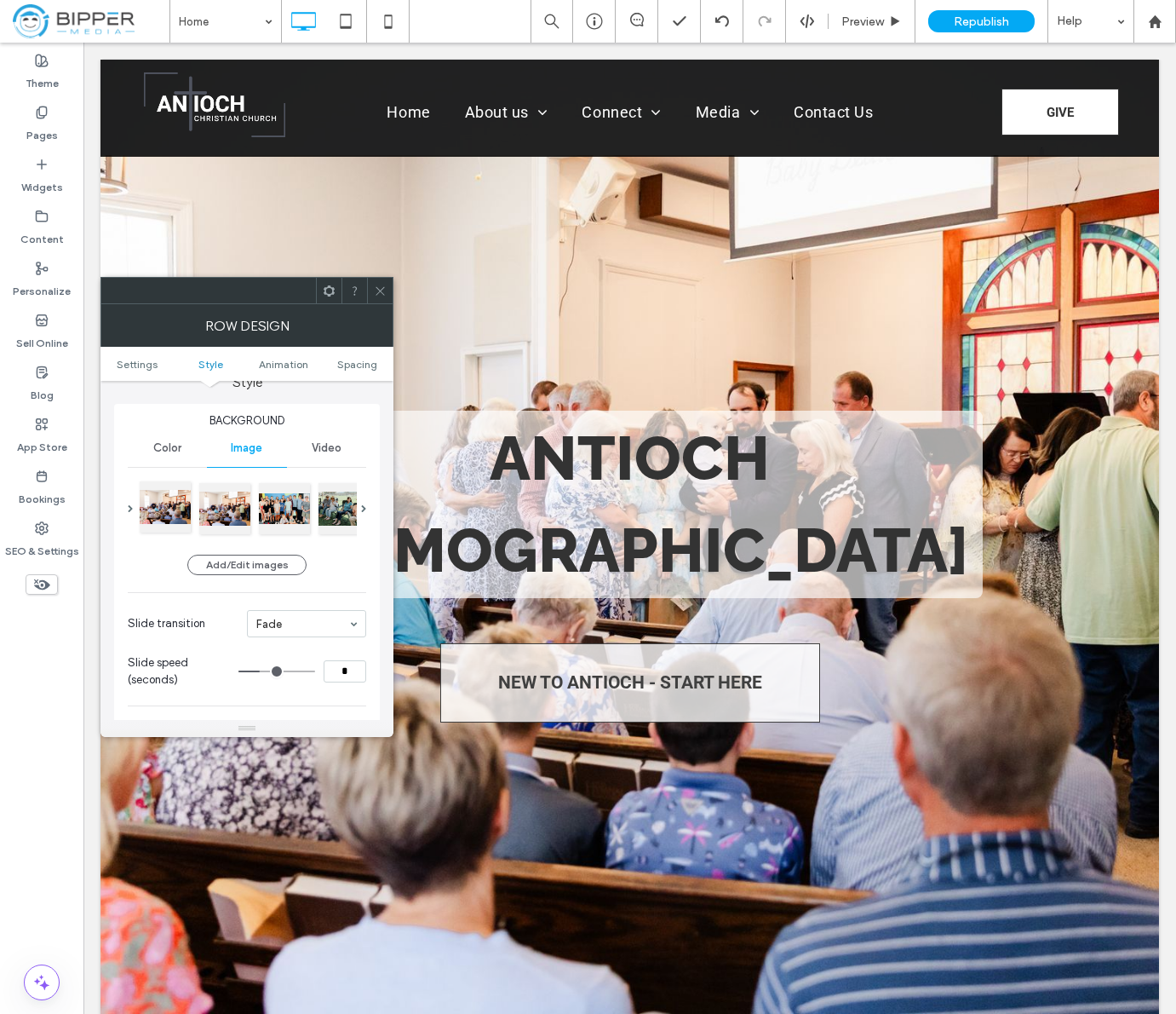
click at [175, 518] on div at bounding box center [165, 507] width 51 height 51
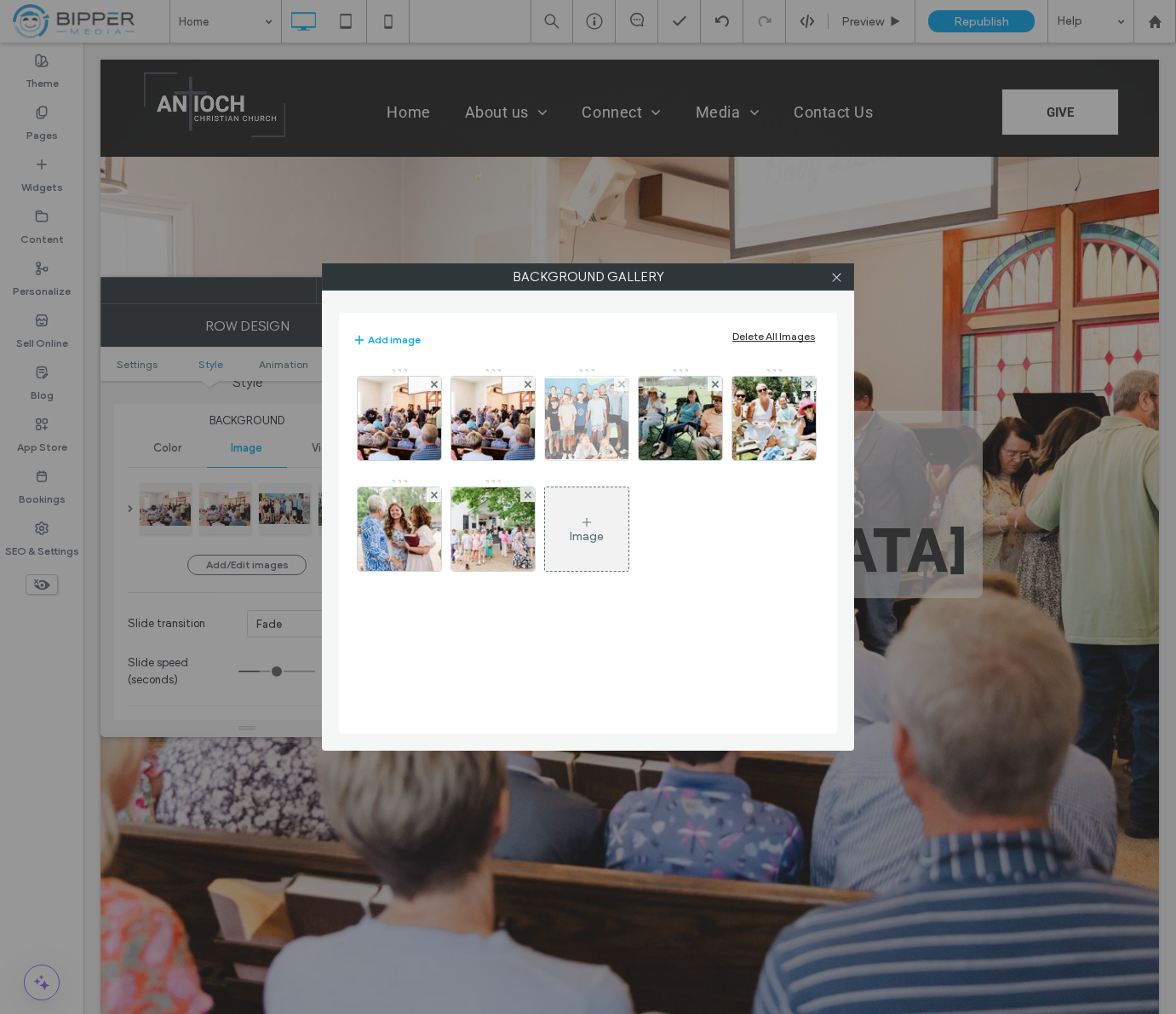
click at [410, 433] on img at bounding box center [399, 418] width 125 height 84
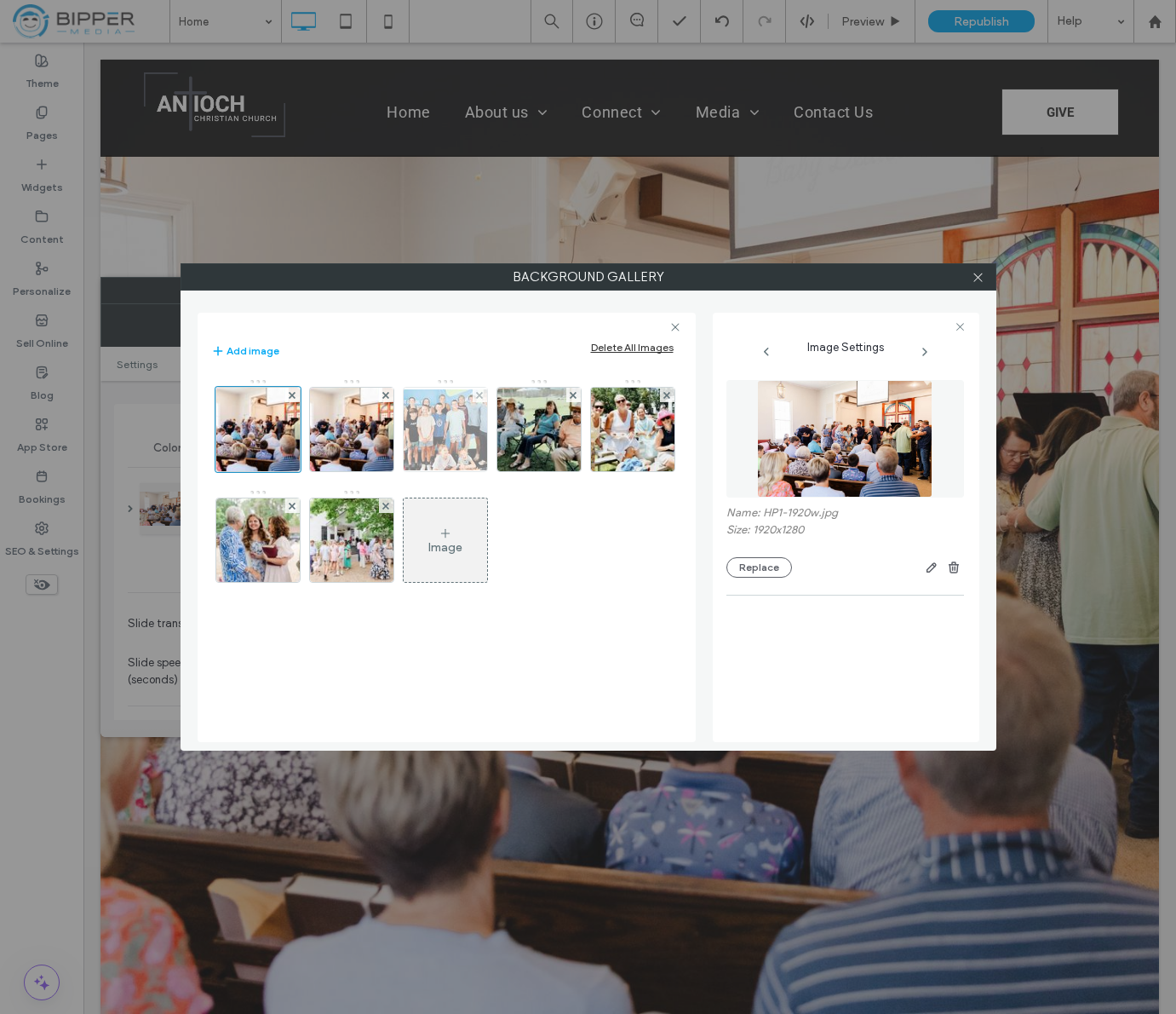
click at [440, 416] on img at bounding box center [445, 429] width 137 height 81
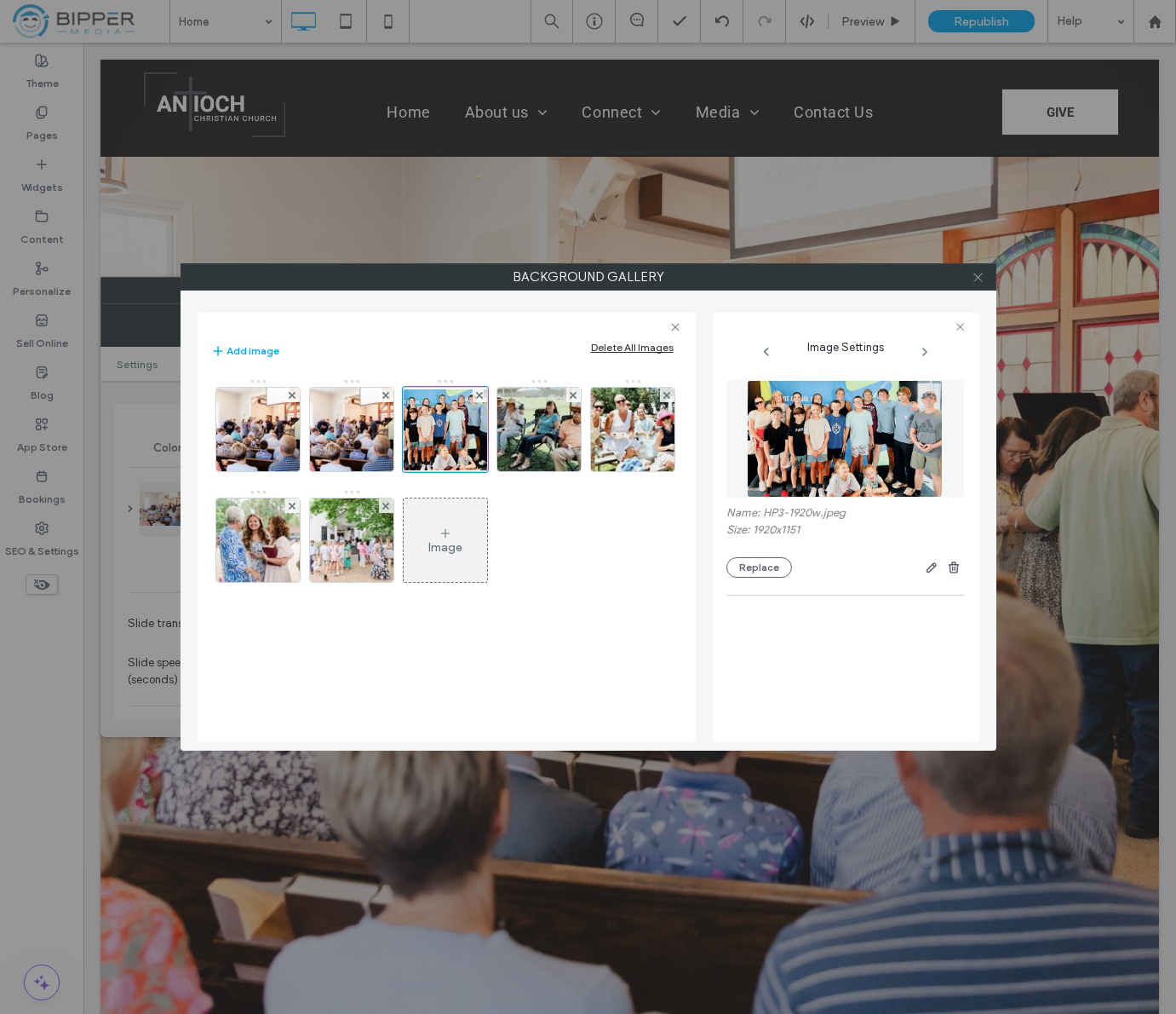
click at [982, 277] on icon at bounding box center [978, 277] width 13 height 13
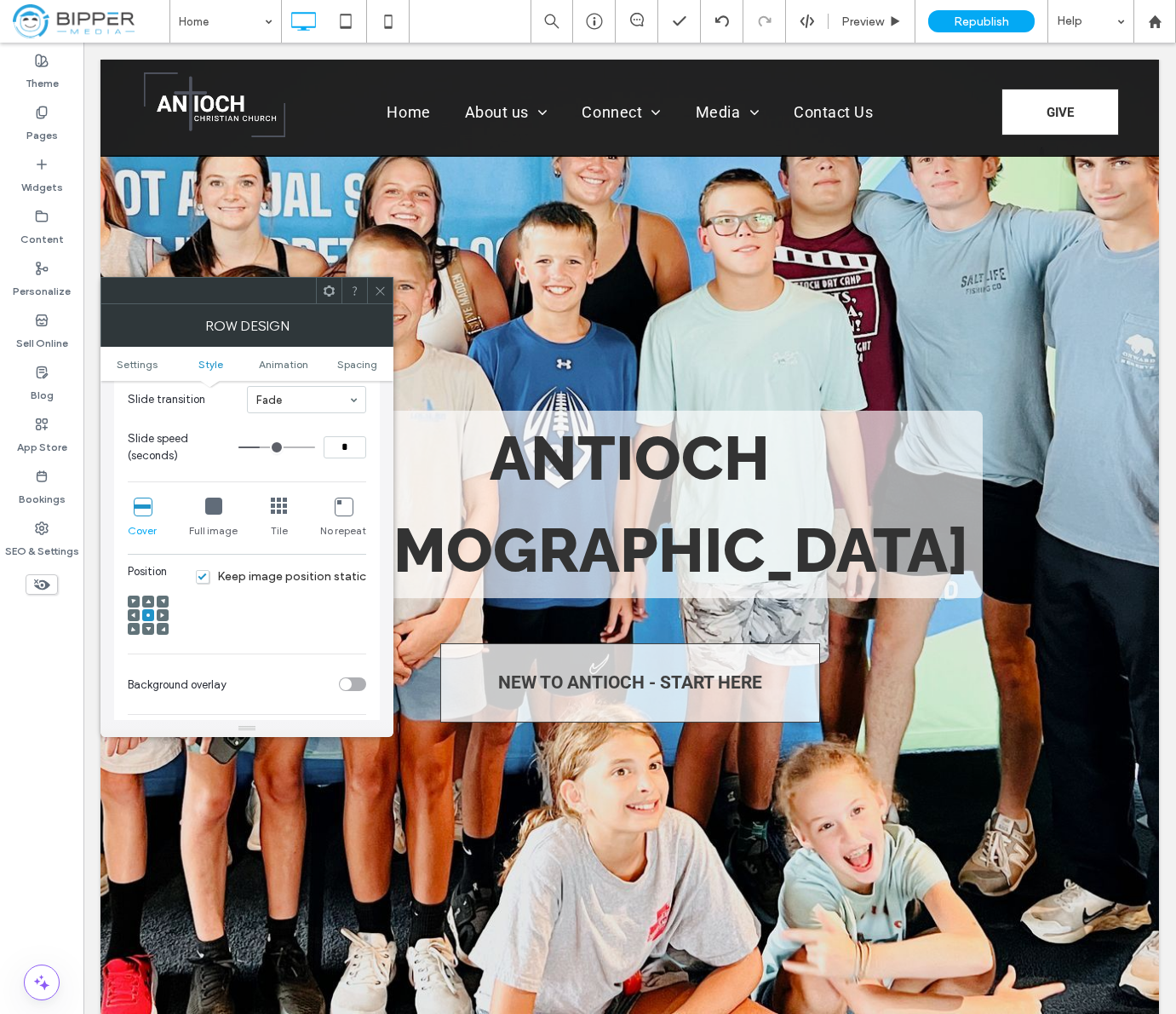
scroll to position [415, 0]
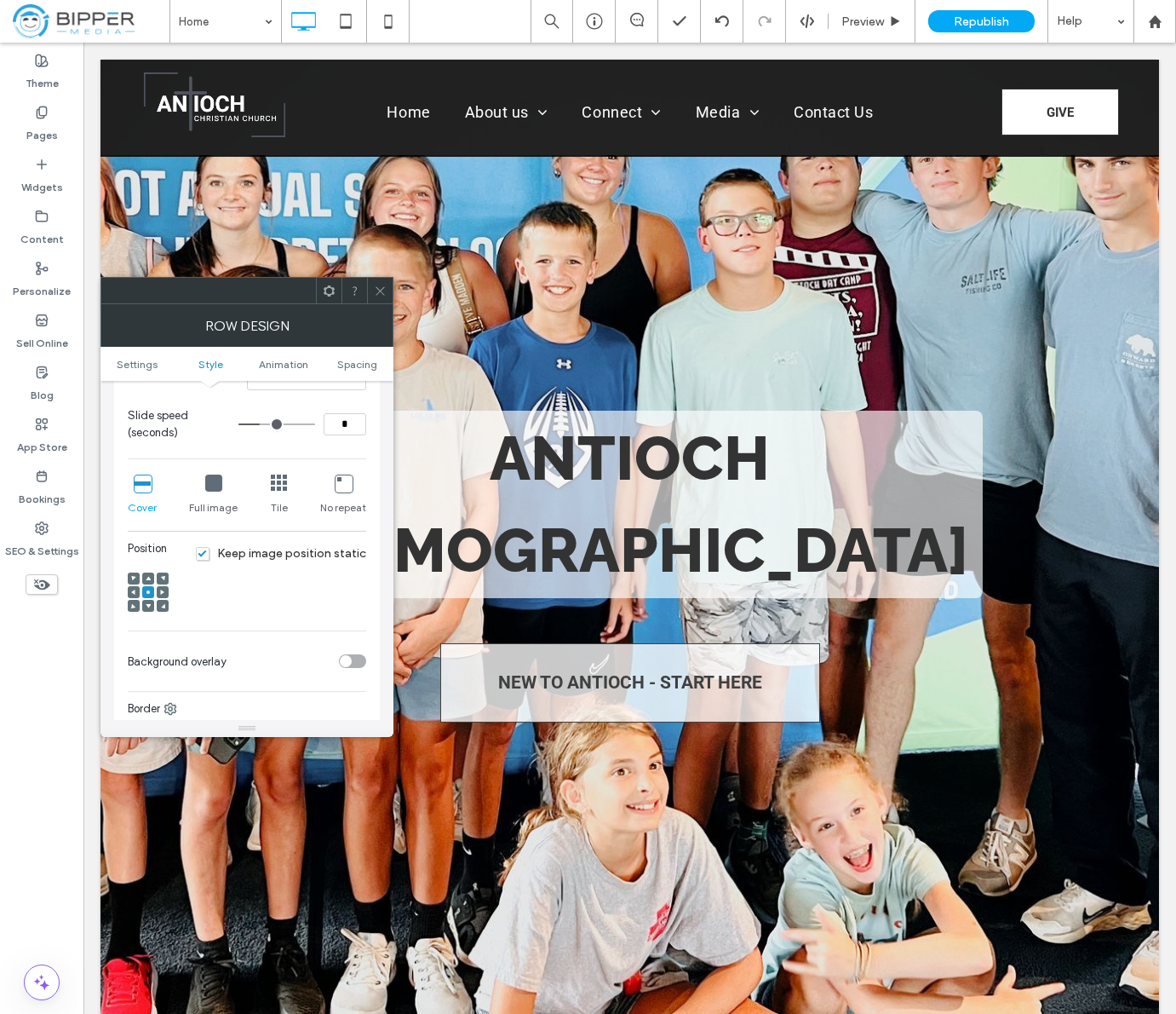
click at [211, 552] on span "Keep image position static" at bounding box center [281, 553] width 170 height 15
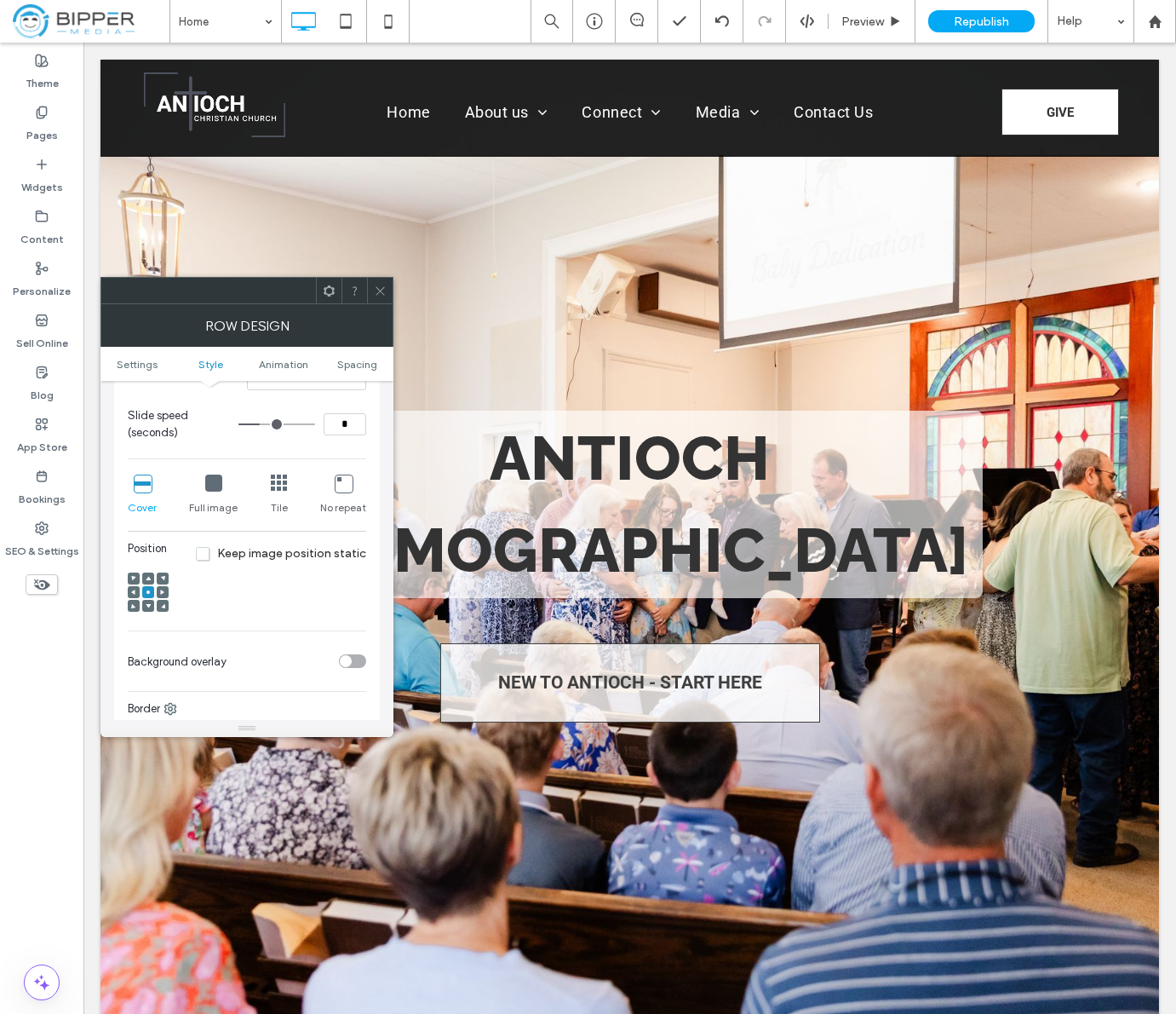
click at [375, 291] on icon at bounding box center [380, 291] width 13 height 13
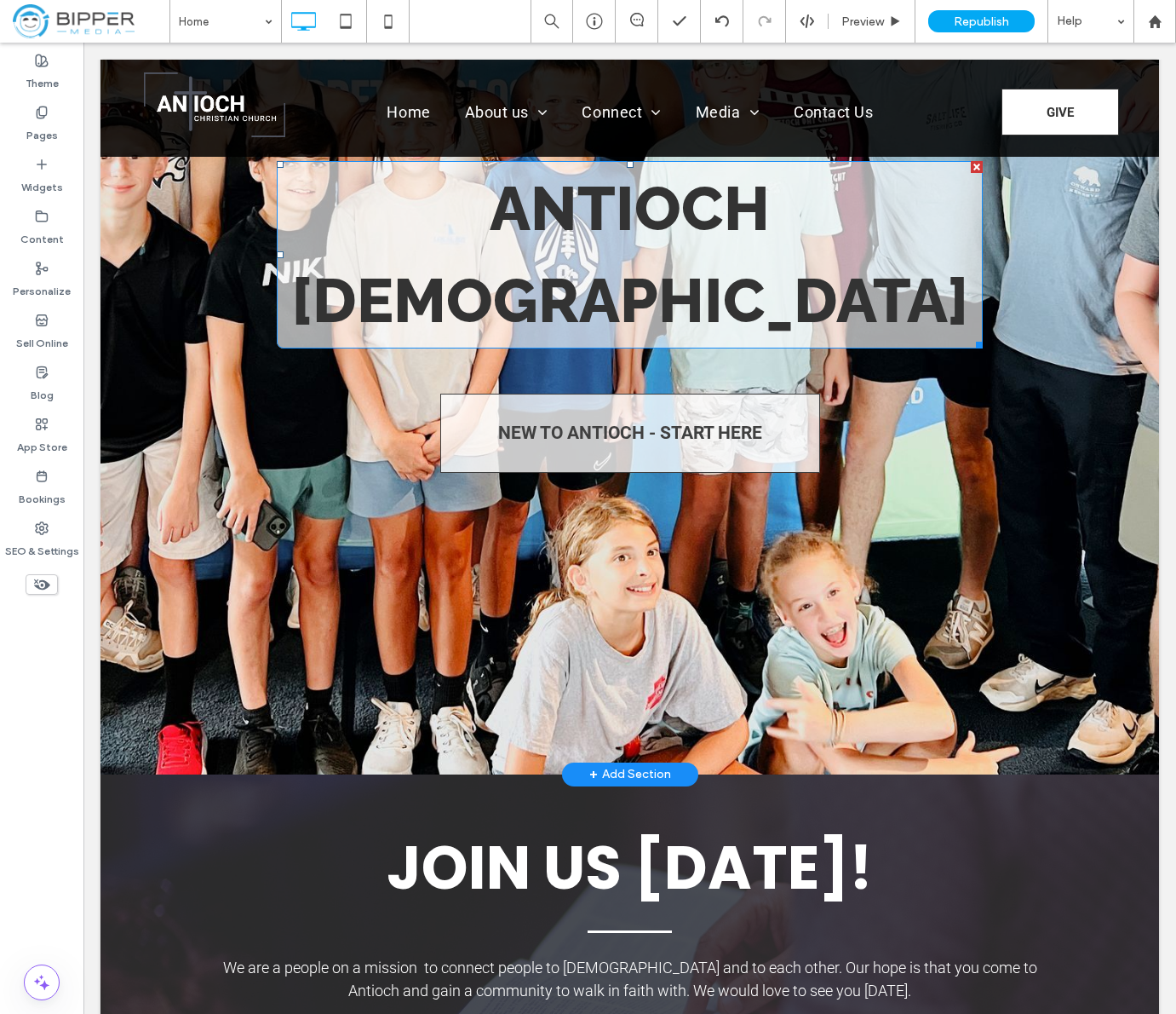
scroll to position [0, 0]
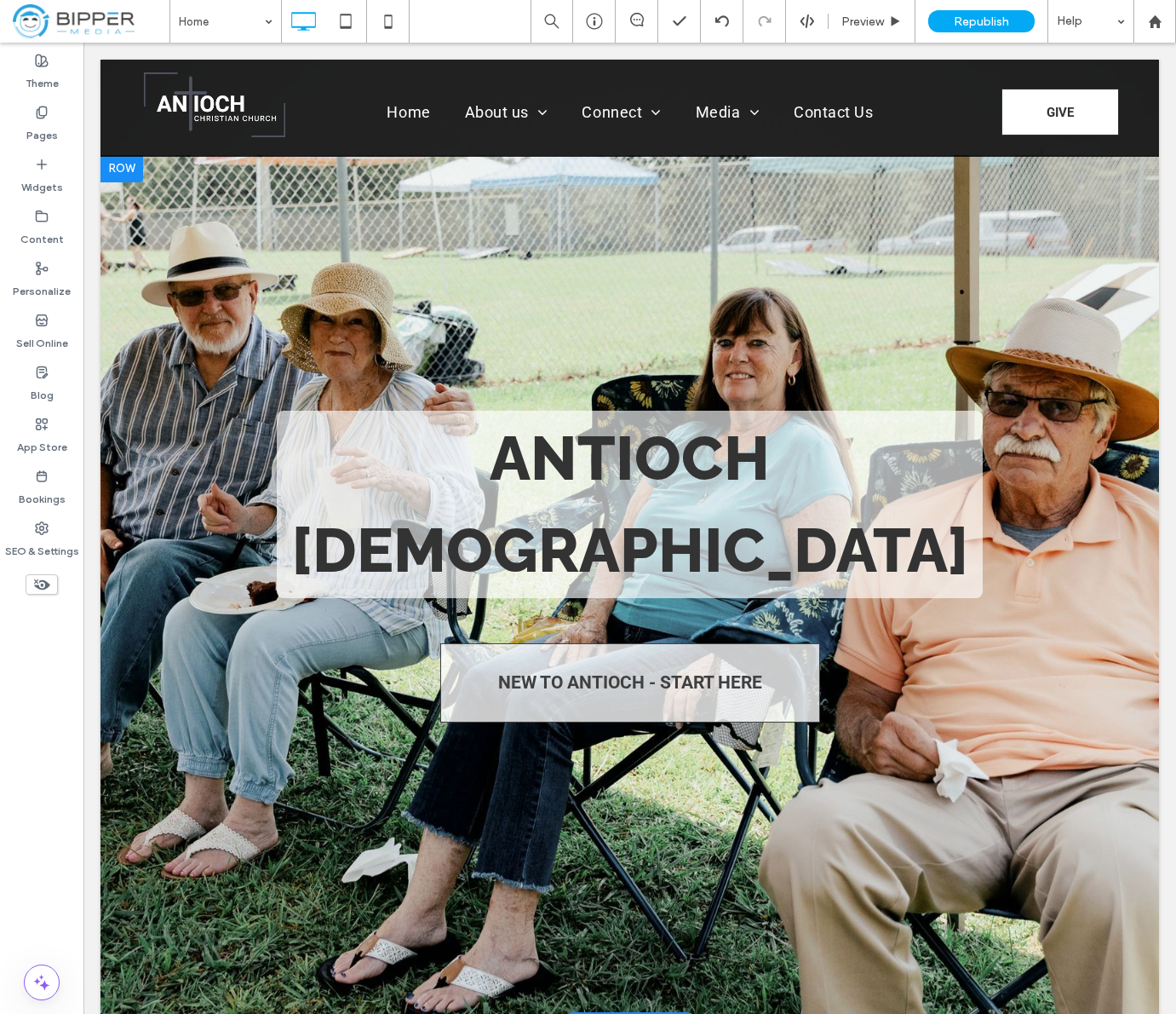
drag, startPoint x: 662, startPoint y: 333, endPoint x: 124, endPoint y: 477, distance: 556.9
click at [662, 333] on div at bounding box center [629, 589] width 1058 height 869
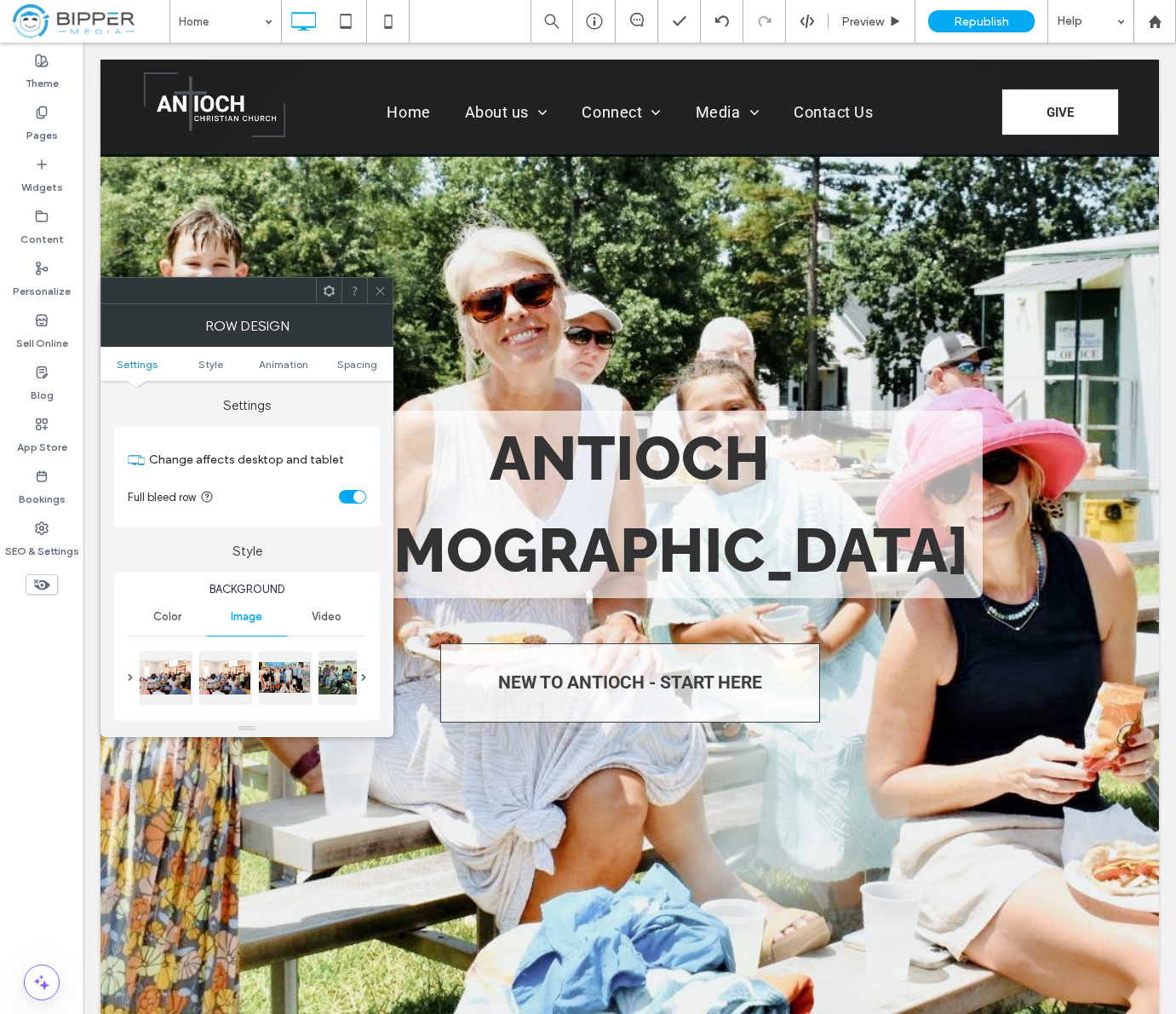
click at [377, 306] on div "Row Design" at bounding box center [247, 325] width 293 height 43
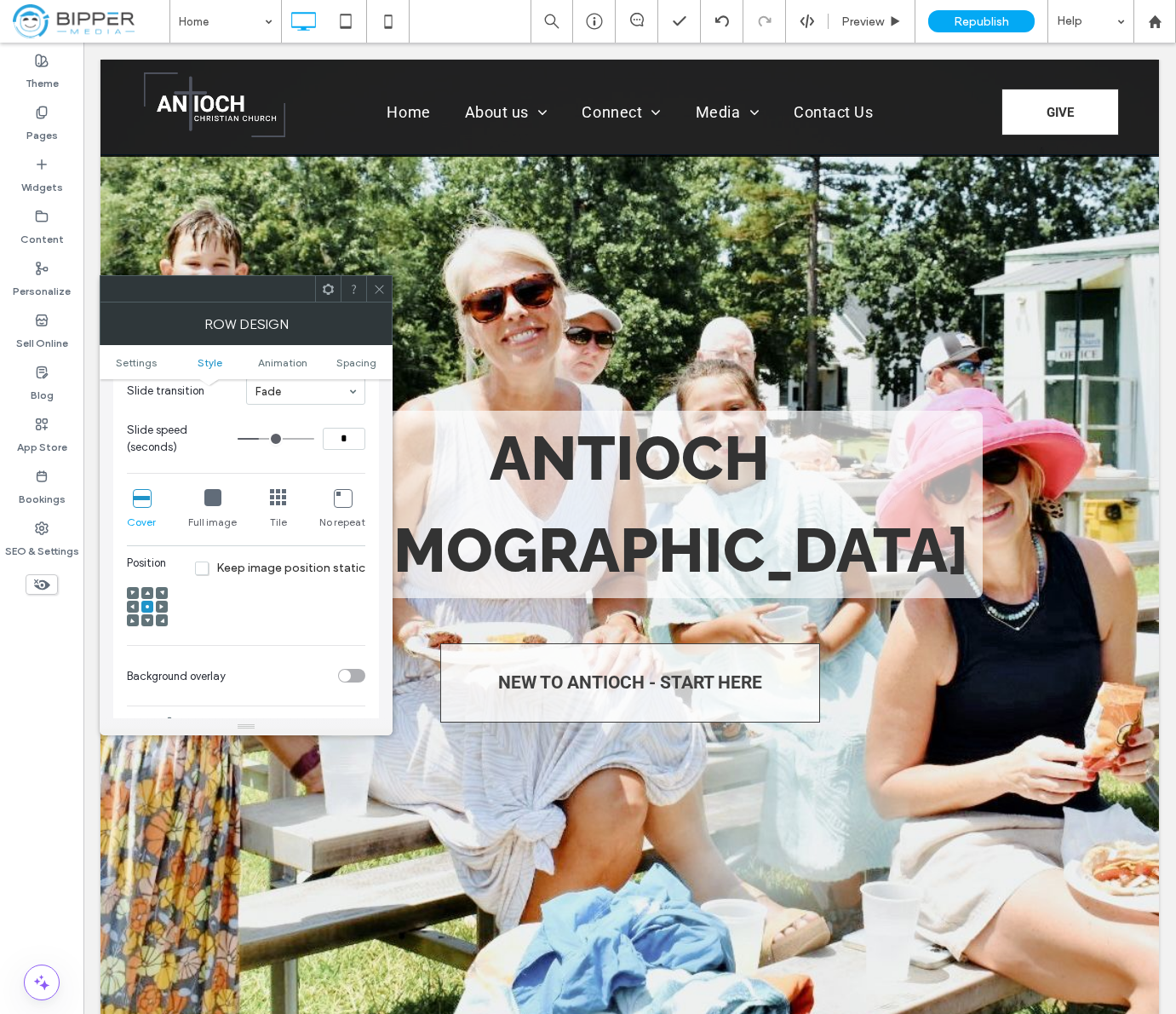
scroll to position [415, 0]
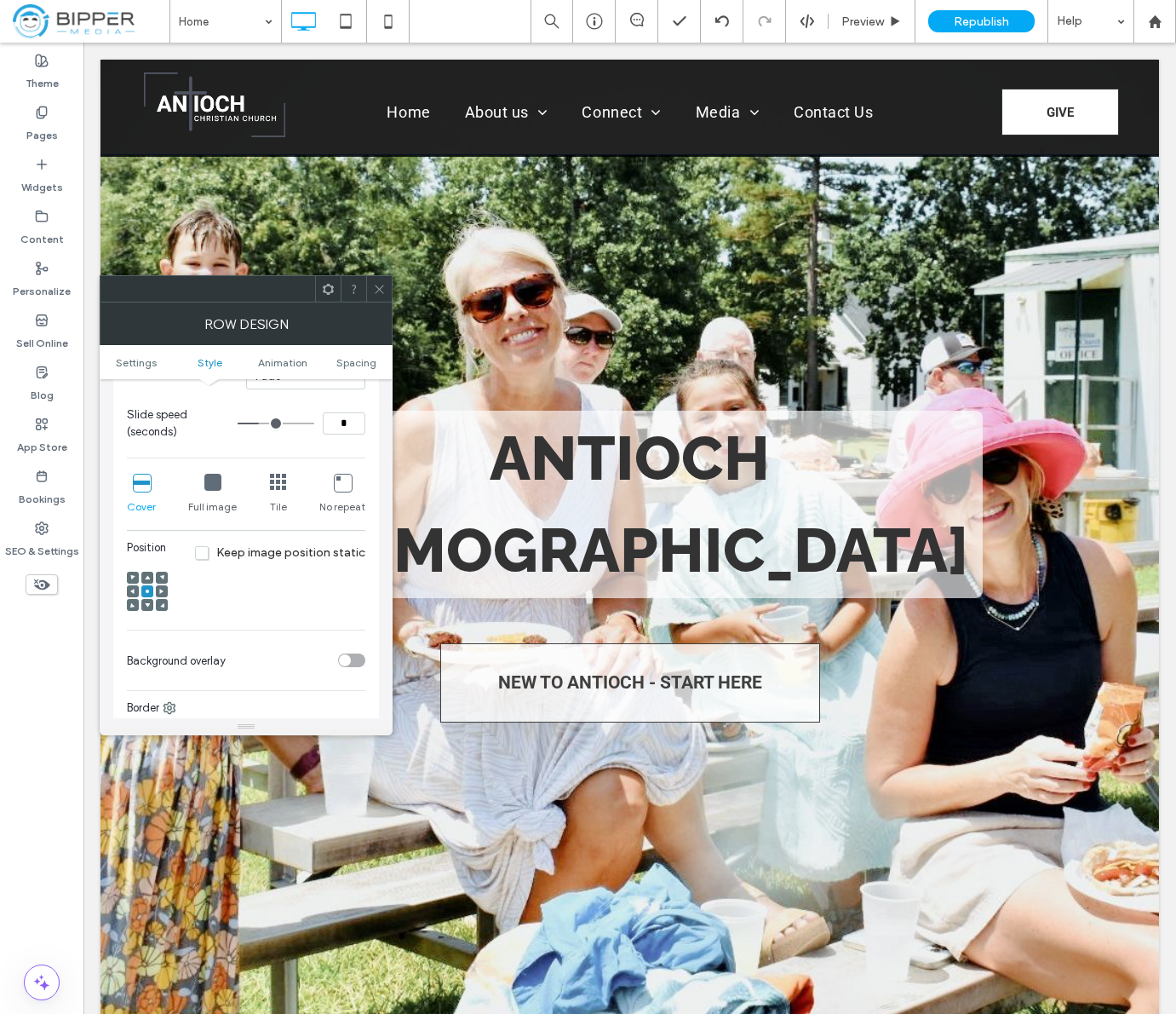
click at [208, 553] on span "Keep image position static" at bounding box center [280, 552] width 170 height 15
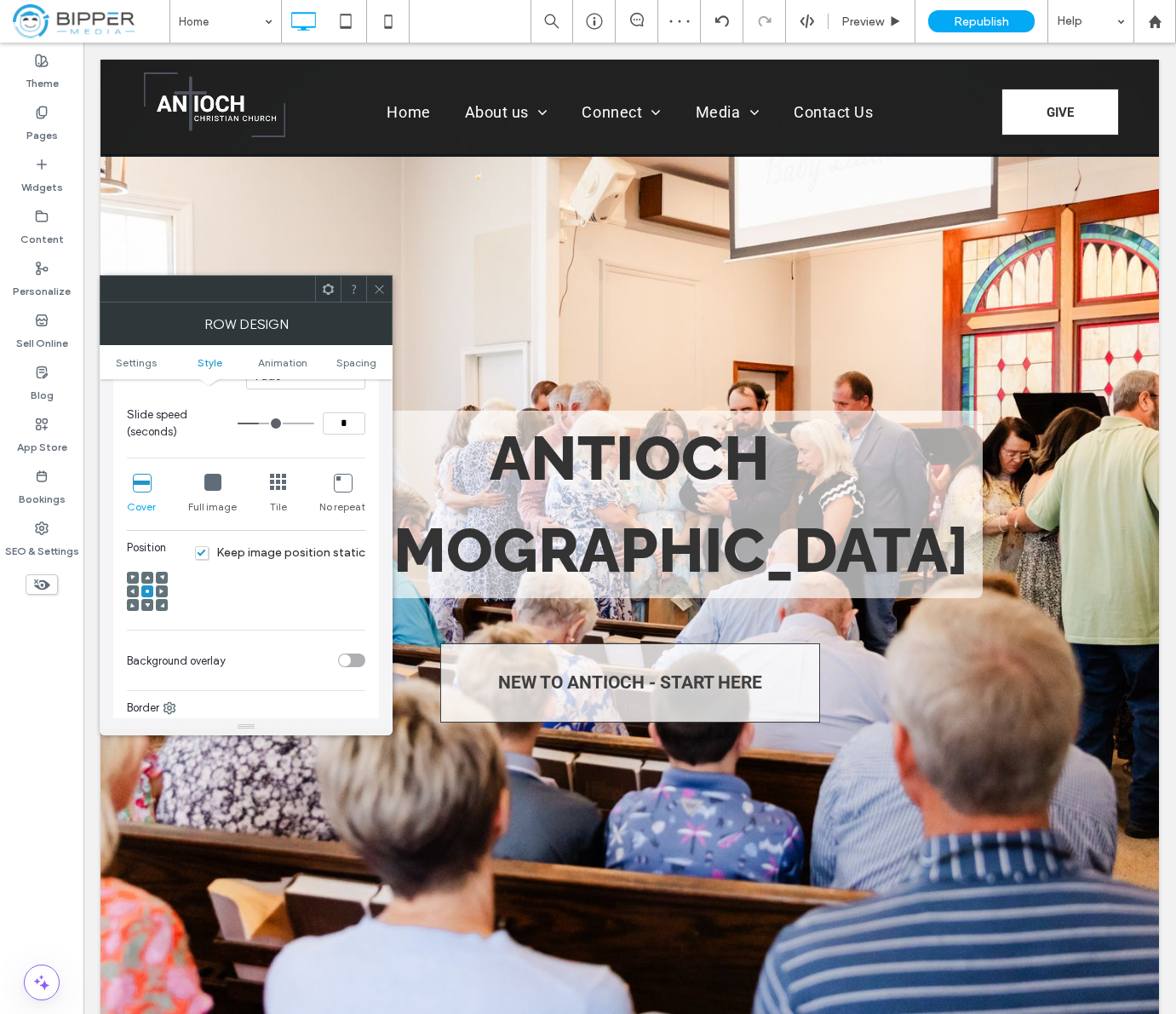
click at [145, 577] on icon at bounding box center [148, 578] width 5 height 5
click at [380, 291] on icon at bounding box center [380, 289] width 13 height 13
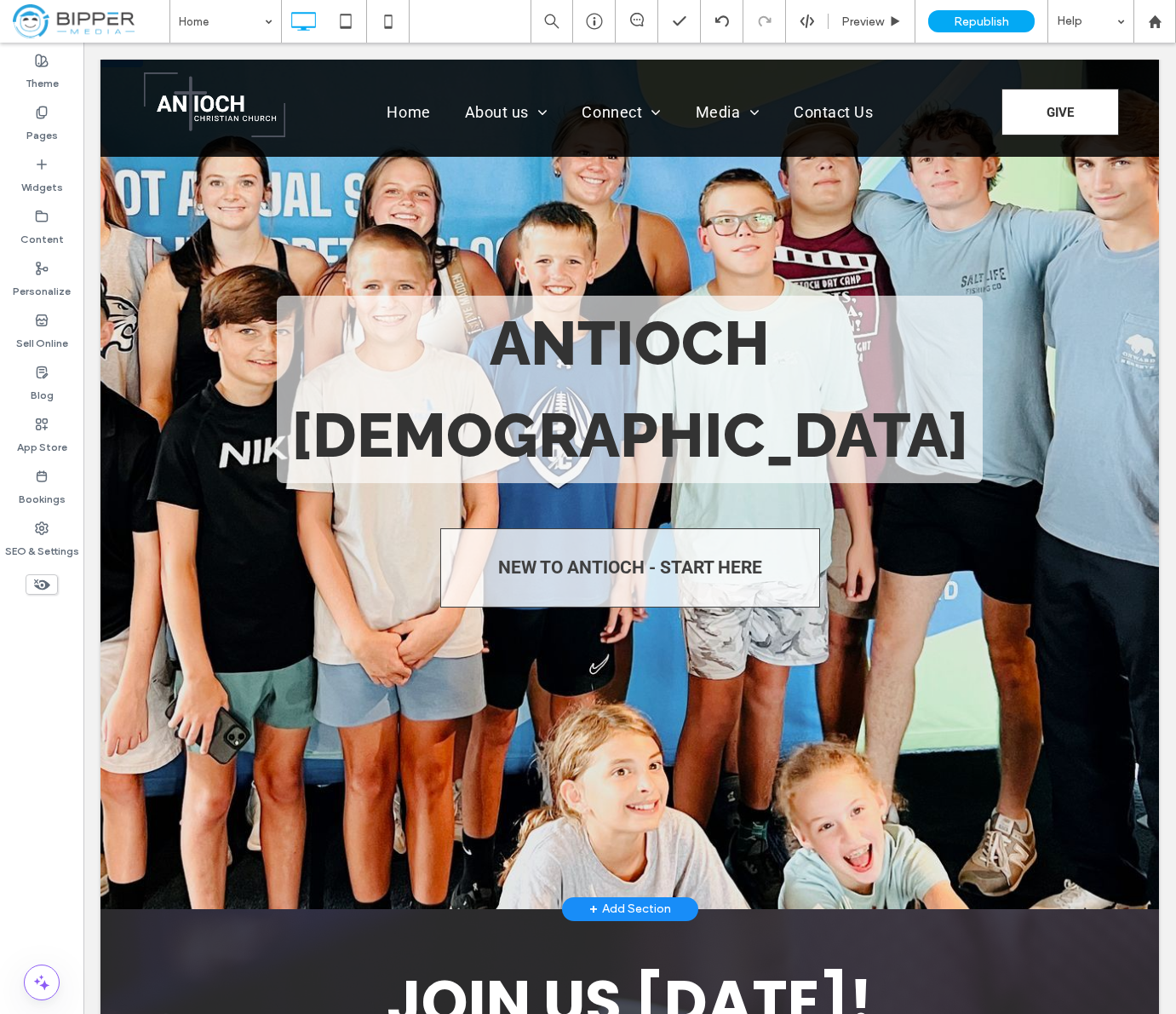
scroll to position [0, 0]
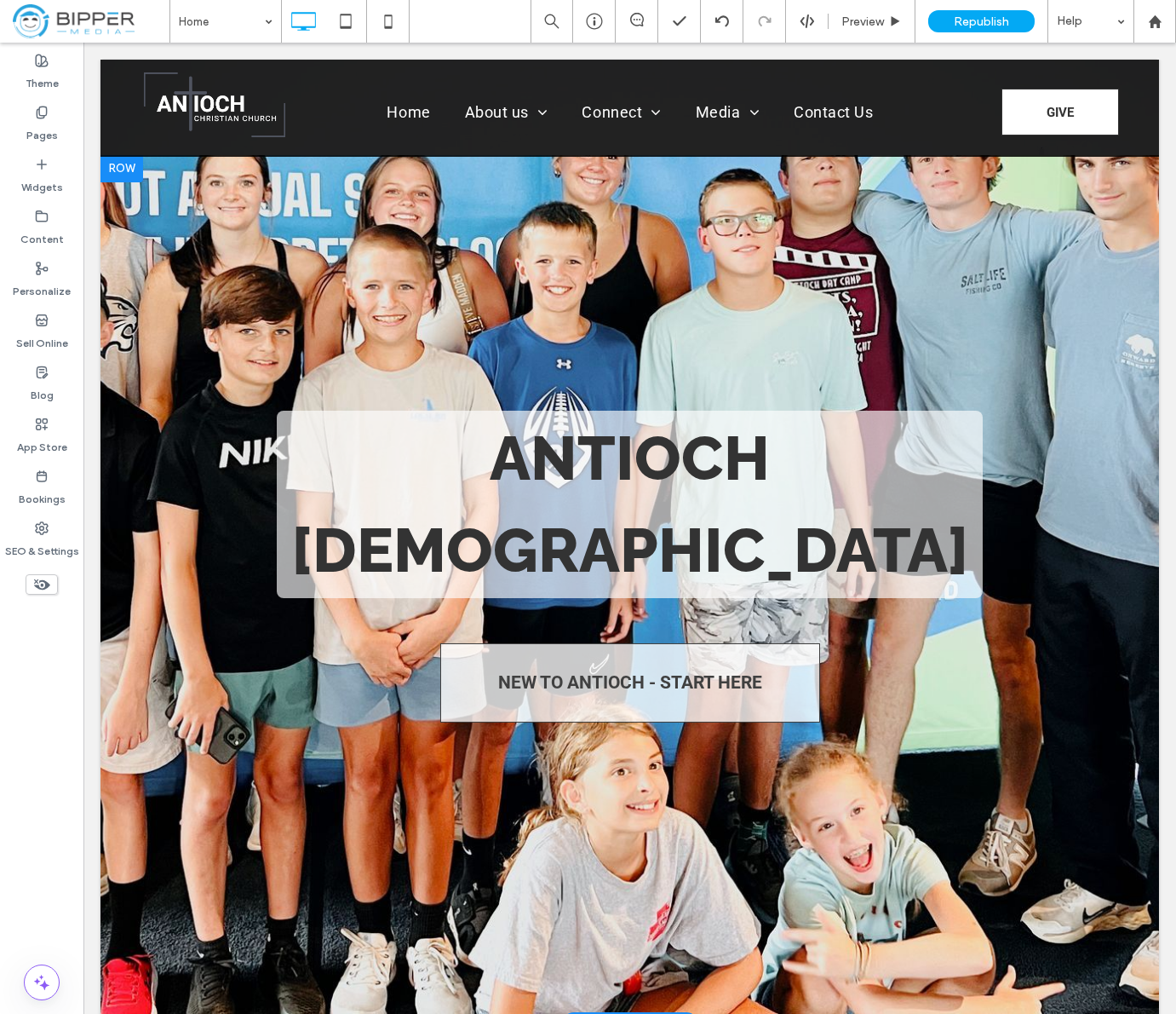
click at [308, 265] on div at bounding box center [629, 589] width 1058 height 869
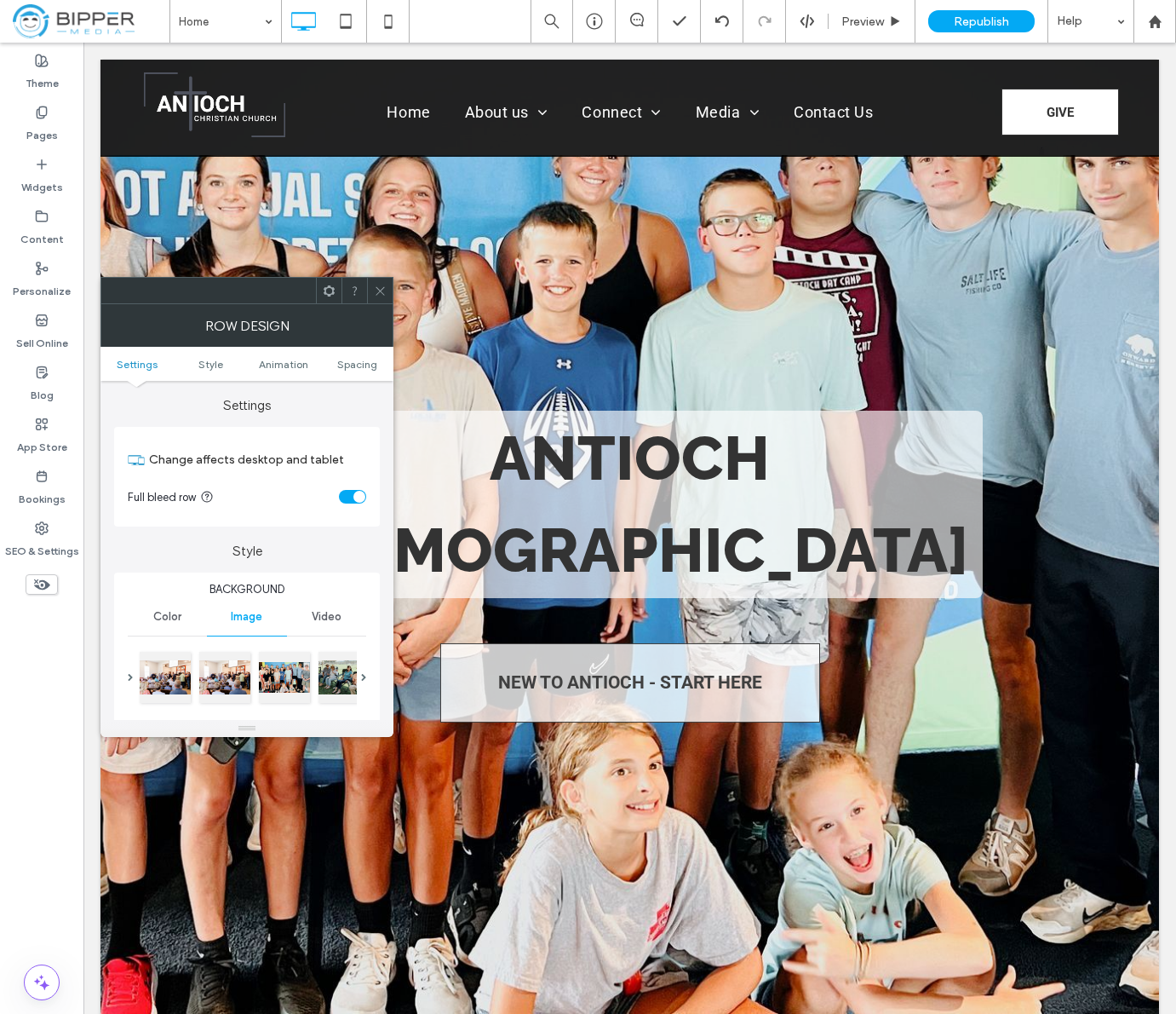
scroll to position [361, 0]
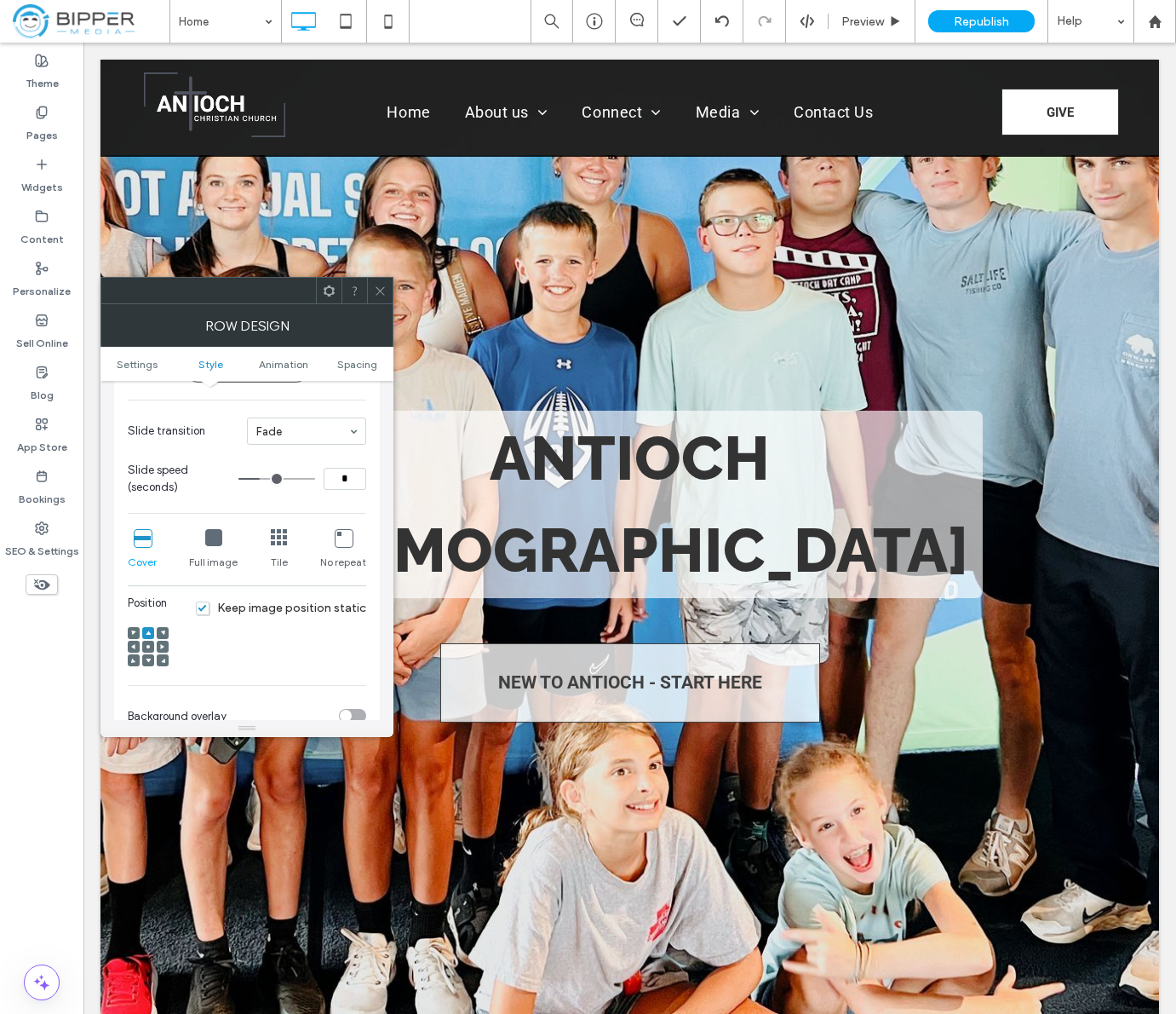
click at [151, 648] on div at bounding box center [148, 646] width 12 height 12
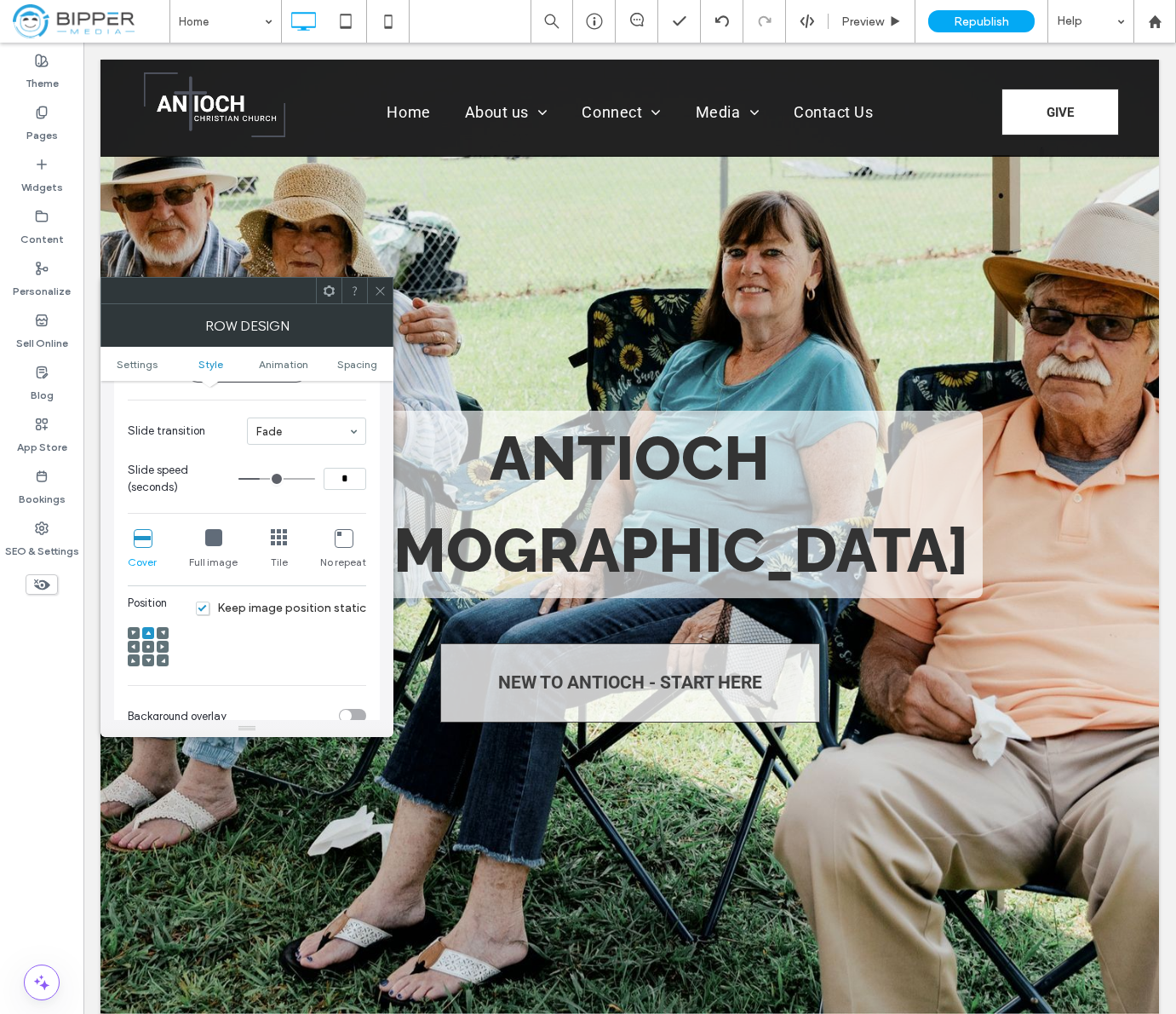
click at [150, 648] on icon at bounding box center [148, 647] width 5 height 5
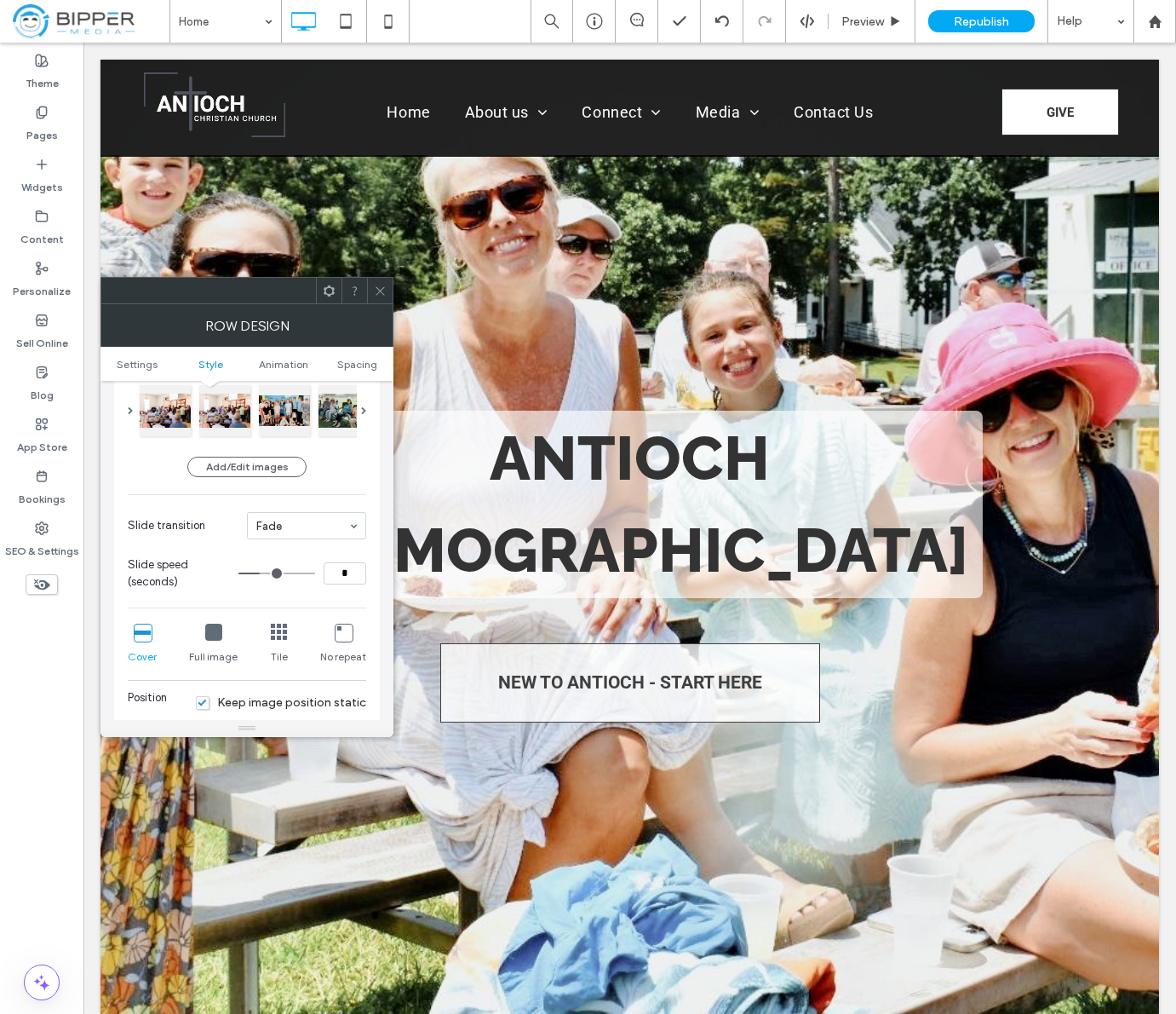
scroll to position [347, 0]
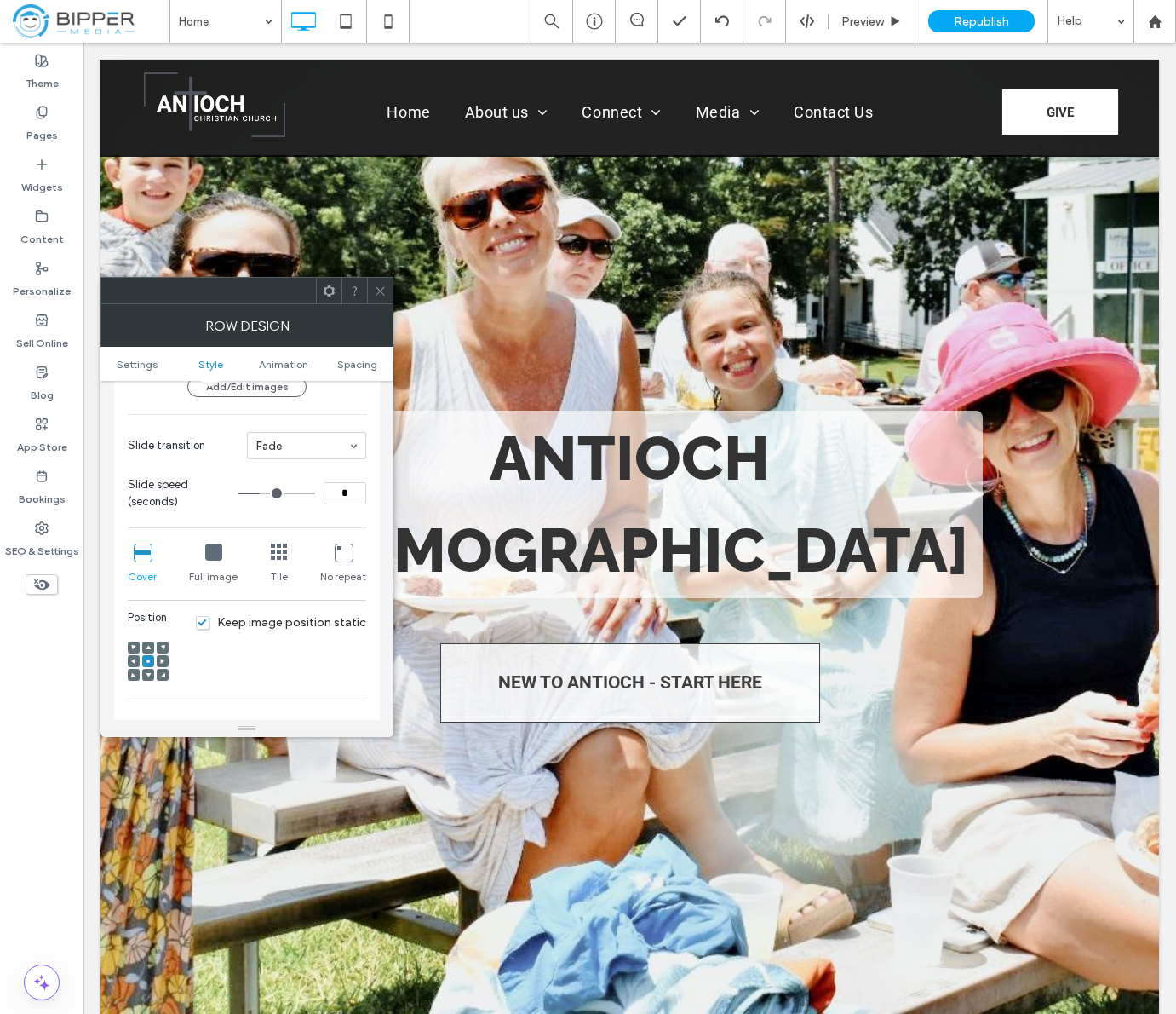
click at [211, 623] on span "Keep image position static" at bounding box center [281, 622] width 170 height 15
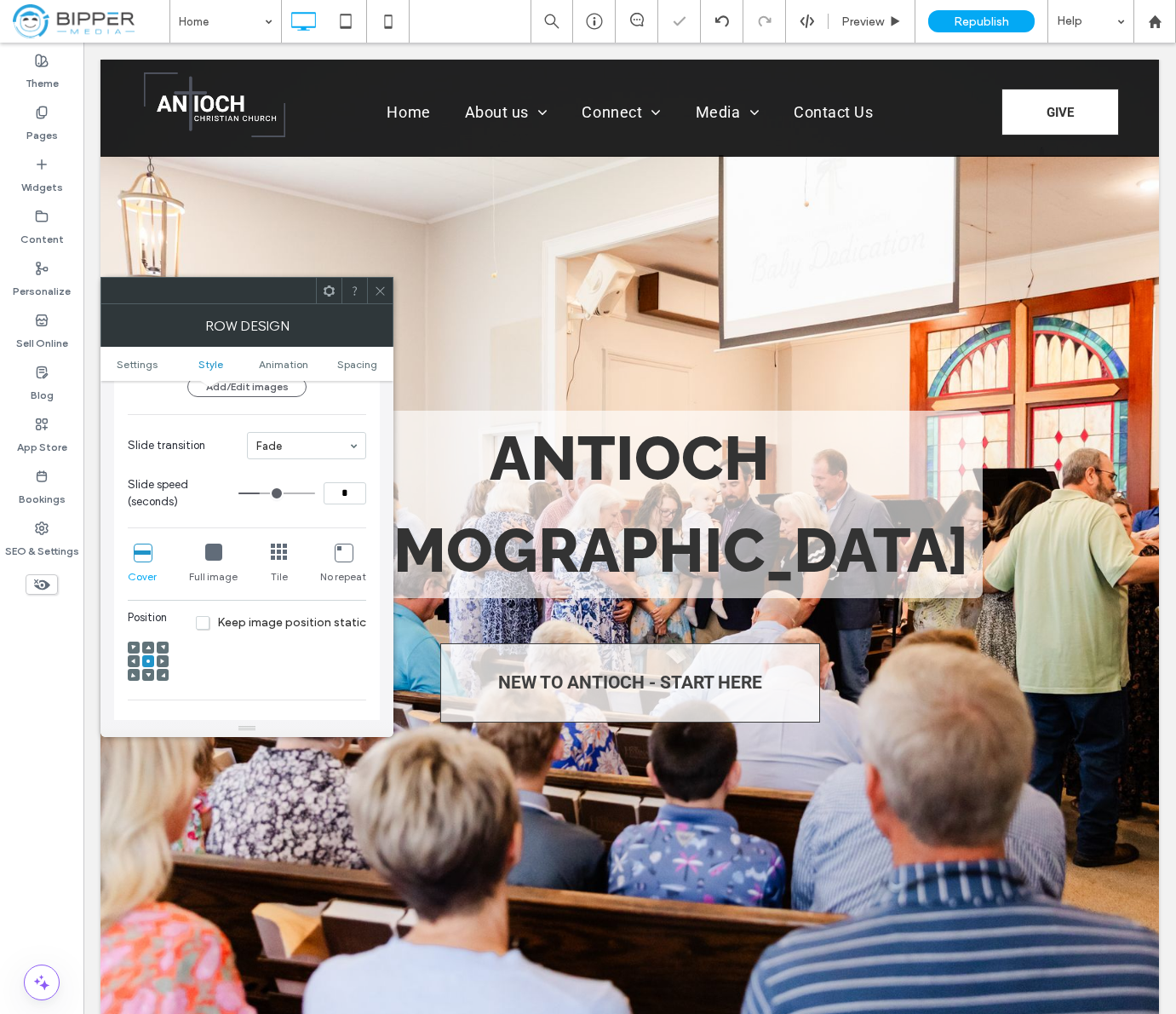
click at [374, 291] on icon at bounding box center [380, 291] width 13 height 13
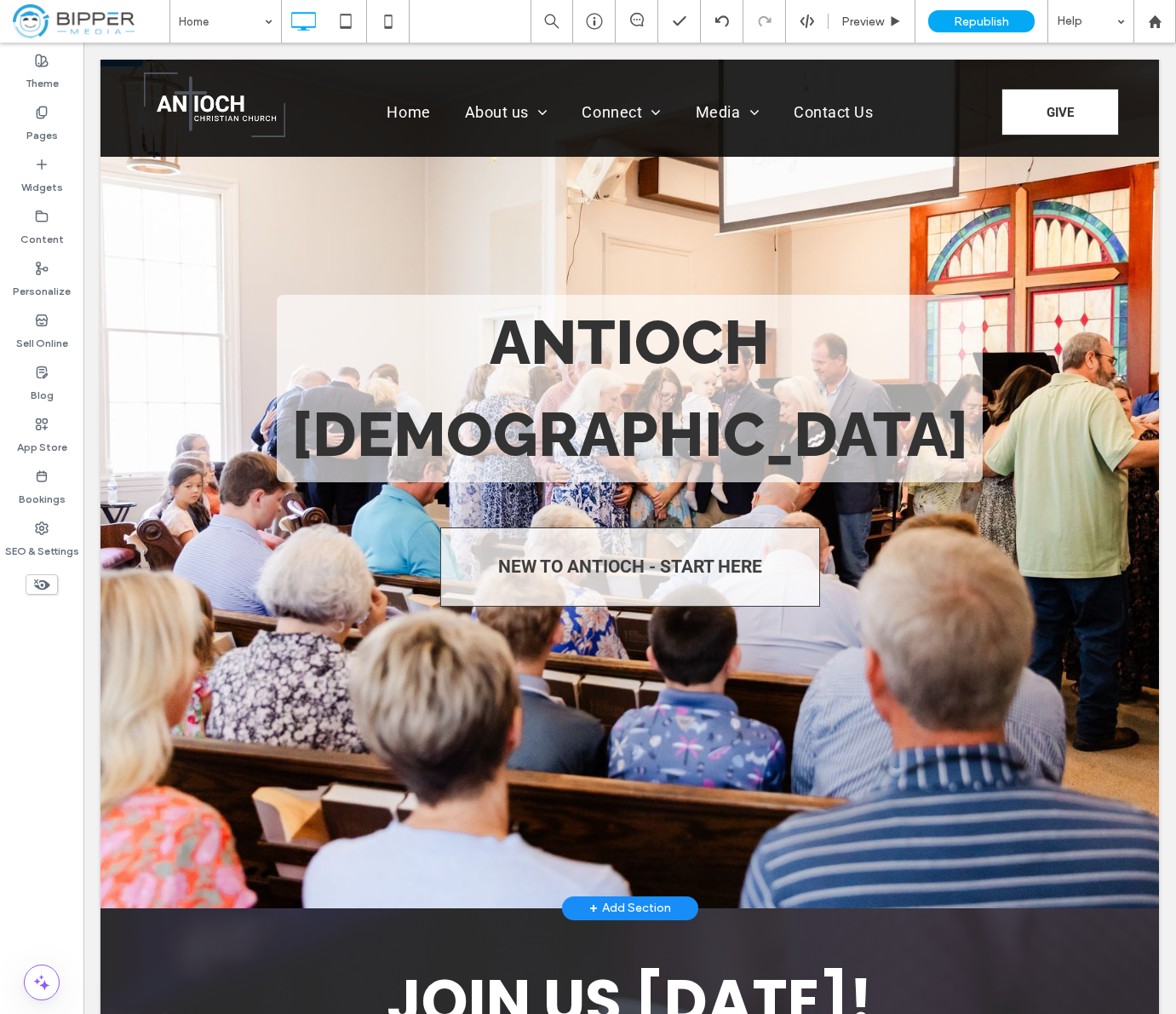
scroll to position [0, 0]
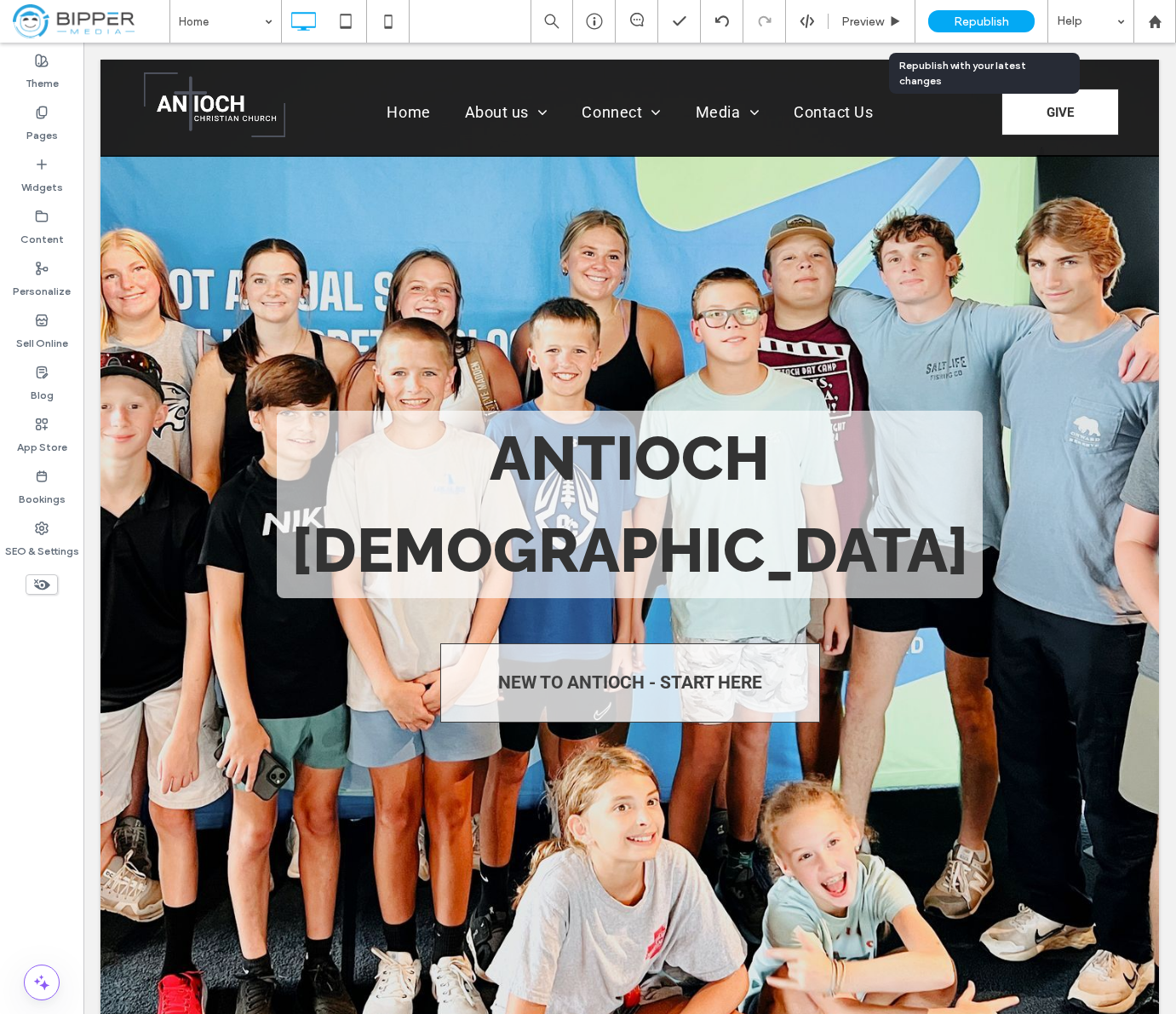
click at [984, 20] on span "Republish" at bounding box center [981, 22] width 56 height 15
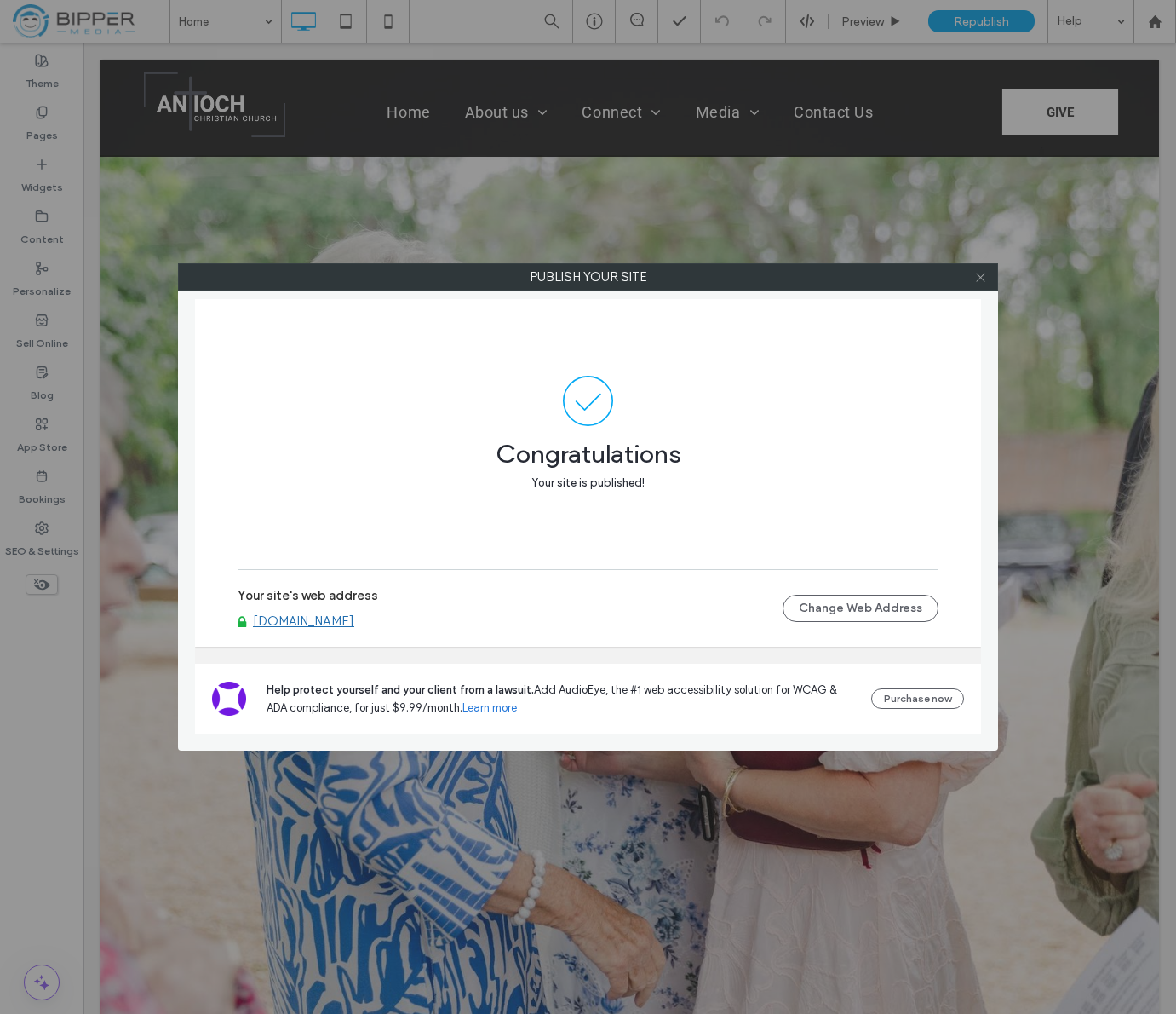
drag, startPoint x: 984, startPoint y: 275, endPoint x: 974, endPoint y: 276, distance: 10.0
click at [984, 275] on icon at bounding box center [981, 277] width 13 height 13
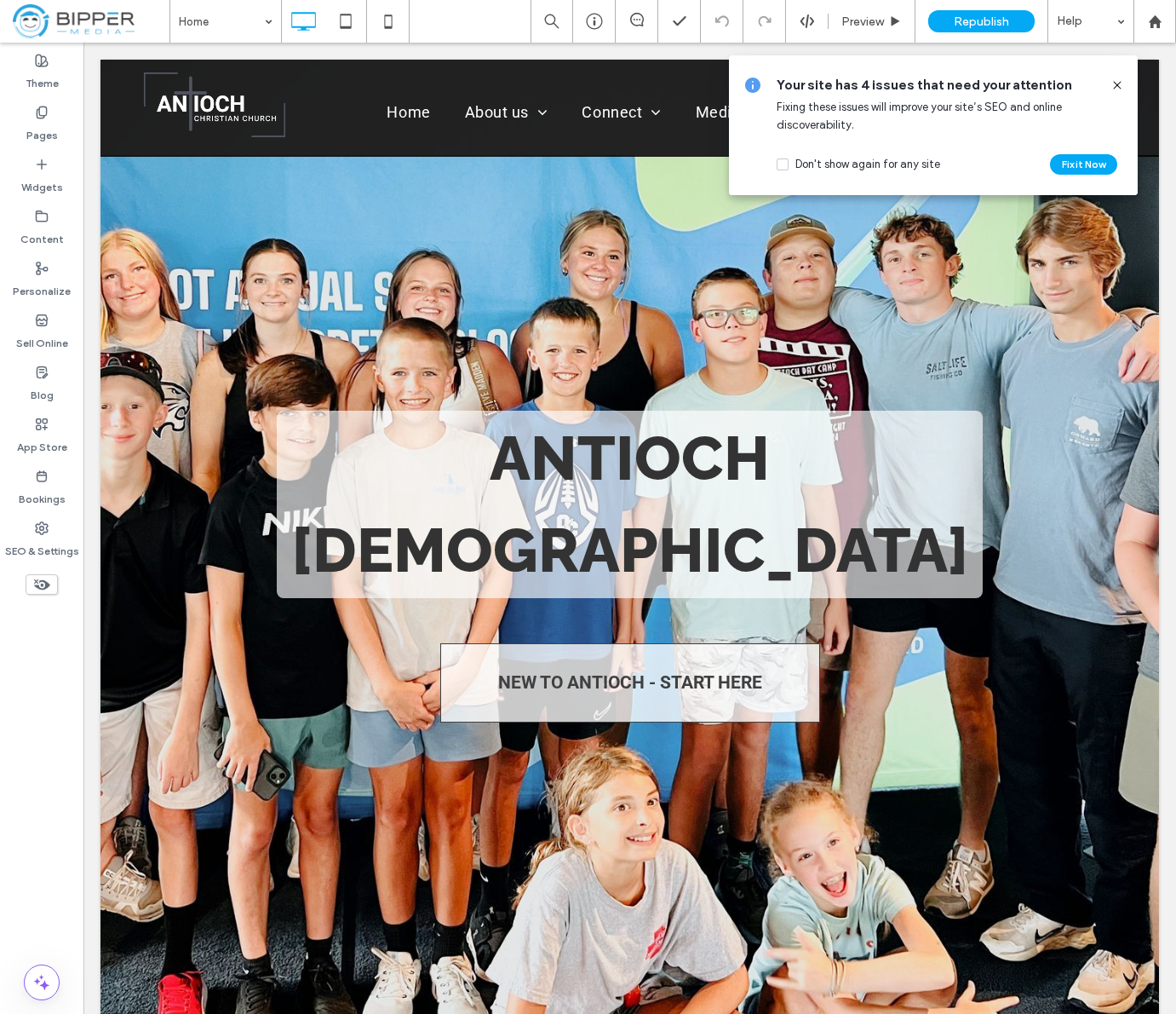
click at [1087, 104] on div "Your site has 4 issues that need your attention Fixing these issues will improv…" at bounding box center [937, 125] width 321 height 98
click at [1116, 85] on icon at bounding box center [1117, 85] width 14 height 14
